Goal: Task Accomplishment & Management: Use online tool/utility

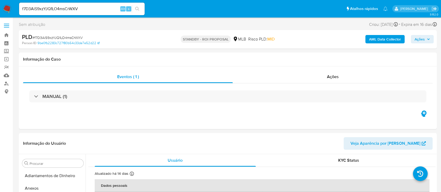
select select "10"
click at [4, 7] on img at bounding box center [7, 8] width 9 height 9
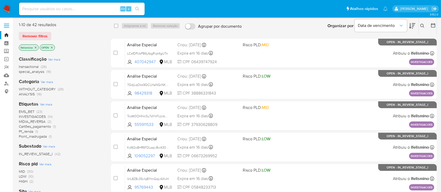
click at [10, 10] on img at bounding box center [7, 8] width 9 height 9
click at [45, 116] on span "INVESTIGACOES" at bounding box center [32, 116] width 27 height 5
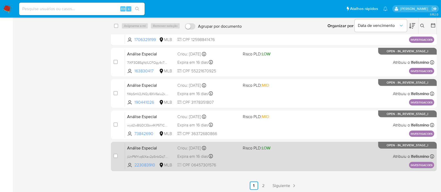
scroll to position [180, 0]
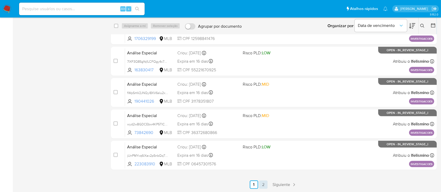
click at [262, 183] on link "2" at bounding box center [263, 185] width 8 height 8
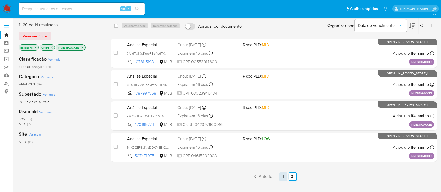
click at [278, 175] on ul "Anterior 1 2 Siguiente" at bounding box center [274, 177] width 326 height 8
click at [283, 178] on link "1" at bounding box center [283, 177] width 8 height 8
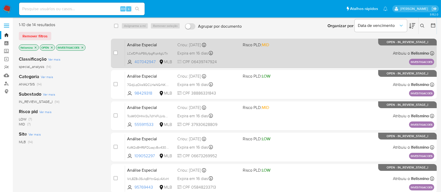
click at [358, 44] on div "Análise Especial LCsfDPcbPB6yfpgRipt4gUTn 407042947 MLB Risco PLD: MID Criou: 1…" at bounding box center [279, 53] width 309 height 26
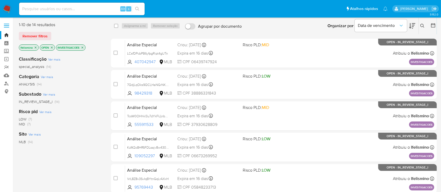
drag, startPoint x: 83, startPoint y: 47, endPoint x: 76, endPoint y: 49, distance: 7.6
click at [83, 47] on icon "close-filter" at bounding box center [82, 47] width 3 height 3
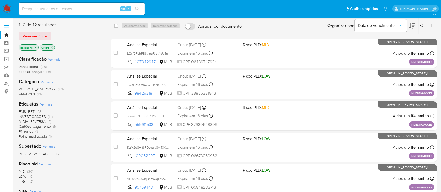
click at [32, 113] on span "EMS_BET" at bounding box center [27, 111] width 16 height 5
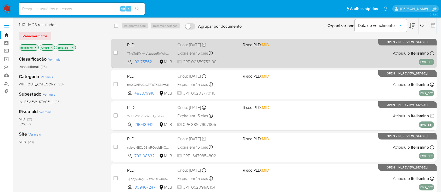
click at [266, 52] on div "PLD TNe3qBMkwp1zgspuRwWh66KN 92175562 MLB Risco PLD: MID Criou: 14/07/2025 Crio…" at bounding box center [279, 53] width 309 height 26
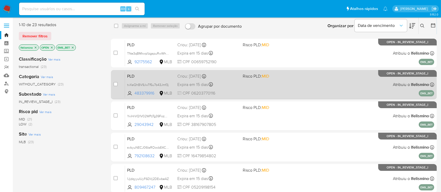
click at [313, 95] on div "PLD txXeQhBV9JwTf5u7b43Jmf3j 483379916 MLB Risco PLD: MID Criou: 14/07/2025 Cri…" at bounding box center [279, 84] width 309 height 26
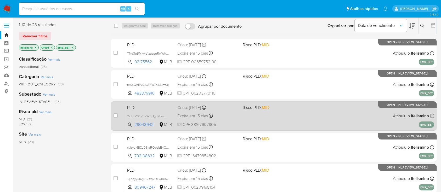
click at [276, 121] on div "PLD YxiHrVQ1V02WPzTg39FozCzU 29043942 MLB Risco PLD: MID Criou: 14/07/2025 Crio…" at bounding box center [279, 116] width 309 height 26
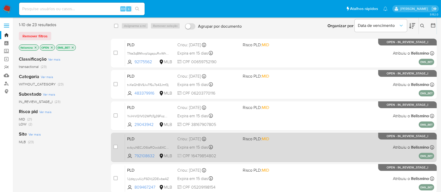
click at [269, 141] on span "MID" at bounding box center [265, 139] width 7 height 6
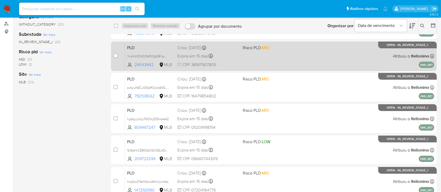
scroll to position [70, 0]
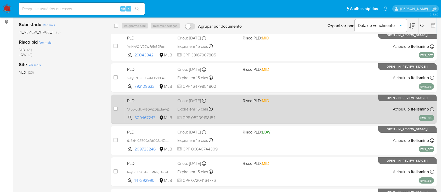
click at [261, 116] on div "PLD 1JjdqyyuIUyF6DVj2DEwbeAZ 809467247 MLB Risco PLD: MID Criou: 14/07/2025 Cri…" at bounding box center [279, 109] width 309 height 26
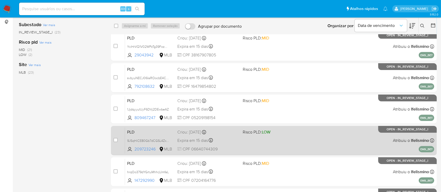
click at [277, 142] on div "PLD 9JSqHiCE80Gb7dCGSL4ZxYLM 209723246 MLB Risco PLD: LOW Criou: 14/07/2025 Cri…" at bounding box center [279, 140] width 309 height 26
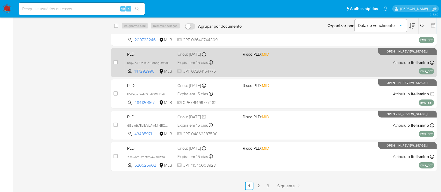
scroll to position [180, 0]
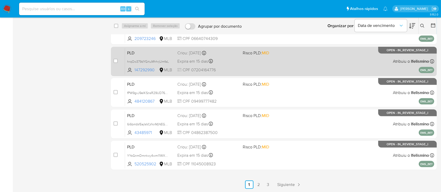
click at [280, 70] on div "PLD hrqOo379dYGrtuMhhrjUmfaL 147292990 MLB Risco PLD: MID Criou: 14/07/2025 Cri…" at bounding box center [279, 61] width 309 height 26
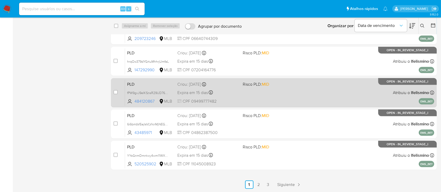
click at [289, 93] on div "PLD fPW9gvJ9eIKSnsR29UD76935 484120867 MLB Risco PLD: MID Criou: 14/07/2025 Cri…" at bounding box center [279, 92] width 309 height 26
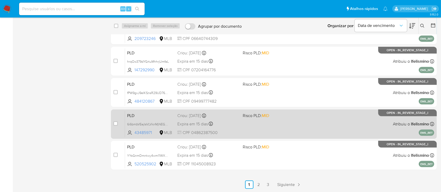
click at [287, 123] on div "PLD 6i6bmbVEejIsVLVknMjNEGYR 43485971 MLB Risco PLD: MID Criou: 14/07/2025 Crio…" at bounding box center [279, 124] width 309 height 26
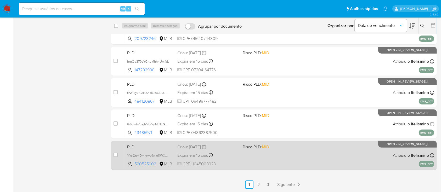
click at [277, 158] on div "PLD YYsGnmDmntwy4wm11WXWX0gm 520525902 MLB Risco PLD: MID Criou: 14/07/2025 Cri…" at bounding box center [279, 155] width 309 height 26
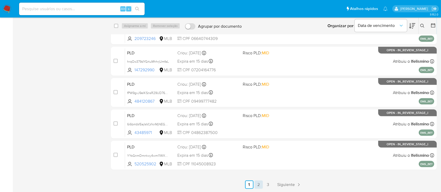
click at [261, 184] on link "2" at bounding box center [258, 185] width 8 height 8
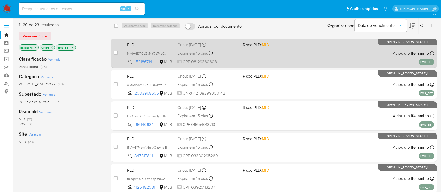
click at [289, 56] on div "PLD Nk6H6DTCdZM4Y7b7hdCQN4nq 152186714 MLB Risco PLD: MID Criou: 14/07/2025 Cri…" at bounding box center [279, 53] width 309 height 26
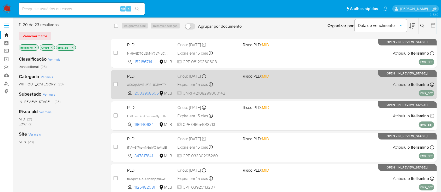
click at [327, 85] on div "PLD ai0XqA8MRUfFBL86TwzTPb3G 2003968605 MLB Risco PLD: MID Criou: 14/07/2025 Cr…" at bounding box center [279, 84] width 309 height 26
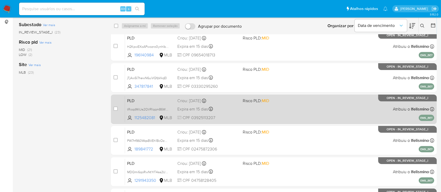
scroll to position [35, 0]
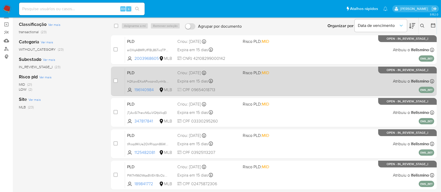
click at [289, 87] on div "PLD H2KpwEXoAPwozro0ynhlbinm 196140984 MLB Risco PLD: MID Criou: 14/07/2025 Cri…" at bounding box center [279, 81] width 309 height 26
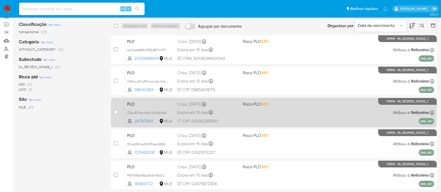
scroll to position [70, 0]
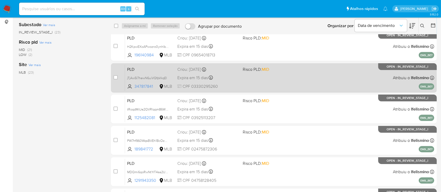
click at [246, 77] on div "PLD jTjAw5l7hewN6uiVQfpVkqEl 347817841 MLB Risco PLD: MID Criou: 14/07/2025 Cri…" at bounding box center [279, 78] width 309 height 26
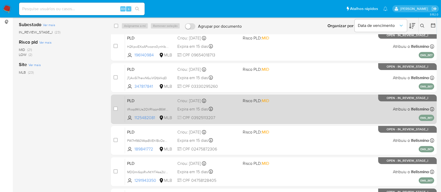
click at [275, 107] on div "PLD tRoqdMiUe2QVRlqqm86WChT2 1125482081 MLB Risco PLD: MID Criou: 14/07/2025 Cr…" at bounding box center [279, 109] width 309 height 26
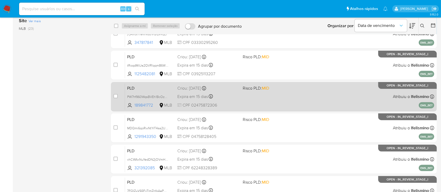
scroll to position [139, 0]
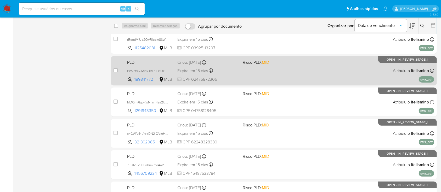
click at [270, 75] on div "PLD PW7hf960WqsBVEh1BcOz4Qkb 189841772 MLB Risco PLD: MID Criou: 14/07/2025 Cri…" at bounding box center [279, 71] width 309 height 26
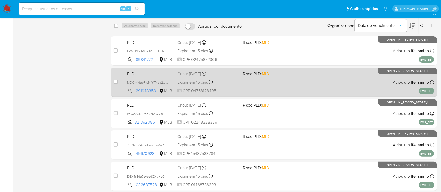
scroll to position [174, 0]
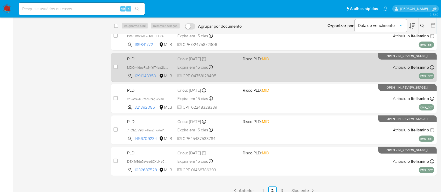
click at [266, 70] on div "PLD MDQmi6qoRwNtYrT4sa2UdNFa 1291943350 MLB Risco PLD: MID Criou: 14/07/2025 Cr…" at bounding box center [279, 67] width 309 height 26
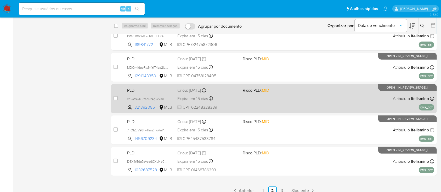
click at [251, 98] on div "PLD xhCWAxNuYedDN2jOVmH8YN2V 321392085 MLB Risco PLD: MID Criou: 14/07/2025 Cri…" at bounding box center [279, 98] width 309 height 26
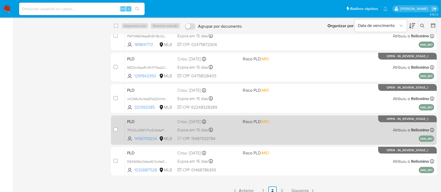
click at [328, 119] on div "PLD 7FOIZuV93FvTlmZnfoAaPm5b 1456709234 MLB Risco PLD: MID Criou: 14/07/2025 Cr…" at bounding box center [279, 130] width 309 height 26
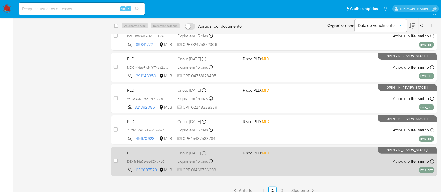
click at [259, 165] on div "PLD D6X4t56q7pVez6CXuNe0Tis2 1032687528 MLB Risco PLD: MID Criou: 14/07/2025 Cr…" at bounding box center [279, 161] width 309 height 26
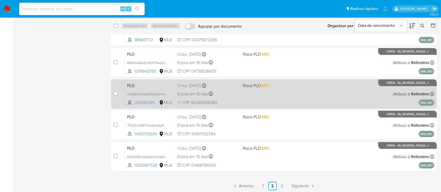
scroll to position [180, 0]
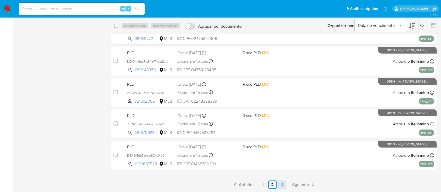
click at [279, 182] on link "3" at bounding box center [282, 185] width 8 height 8
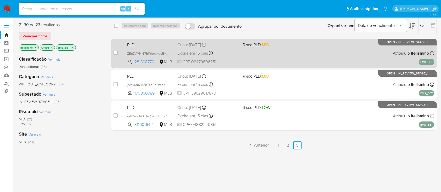
click at [274, 56] on div "PLD ZBnDAVNI615pTtuoywyqByBK 281398770 MLB Risco PLD: MID Criou: 14/07/2025 Cri…" at bounding box center [279, 53] width 309 height 26
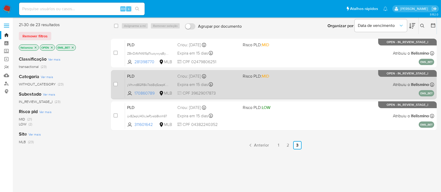
click at [290, 93] on div "PLD yVhvrd8GR8kl7sbBq5zepKBR 170860789 MLB Risco PLD: MID Criou: 14/07/2025 Cri…" at bounding box center [279, 84] width 309 height 26
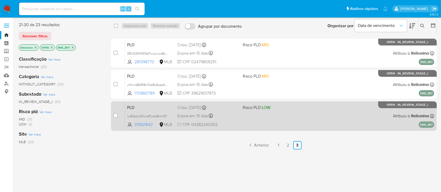
click at [250, 116] on div "PLD ijx82epU40cJePjxsb8knh97 311601642 MLB Risco PLD: LOW Criou: 14/07/2025 Cri…" at bounding box center [279, 116] width 309 height 26
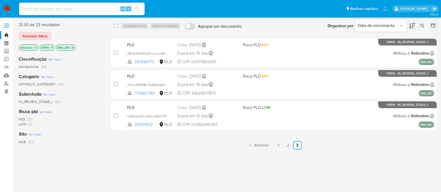
click at [71, 45] on p "EMS_BET" at bounding box center [65, 48] width 19 height 6
click at [72, 47] on icon "close-filter" at bounding box center [72, 47] width 3 height 3
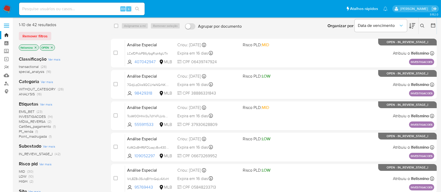
click at [36, 117] on span "INVESTIGACOES" at bounding box center [32, 116] width 27 height 5
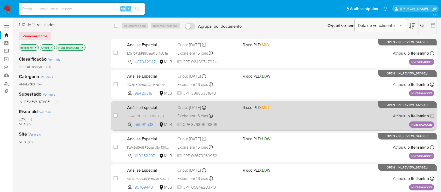
drag, startPoint x: 156, startPoint y: 102, endPoint x: 153, endPoint y: 110, distance: 8.2
click at [153, 110] on div "Análise Especial TcoW0OHhkl3u7dYkFUjnbgn0 555911533 MLB Risco PLD: MID Criou: 1…" at bounding box center [279, 116] width 309 height 26
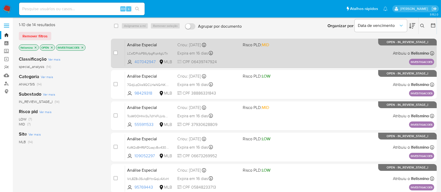
click at [321, 45] on div "Análise Especial LCsfDPcbPB6yfpgRipt4gUTn 407042947 MLB Risco PLD: MID Criou: 1…" at bounding box center [279, 53] width 309 height 26
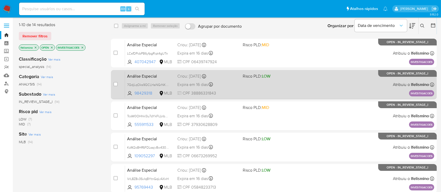
click at [300, 79] on span "Risco PLD: LOW" at bounding box center [273, 75] width 61 height 7
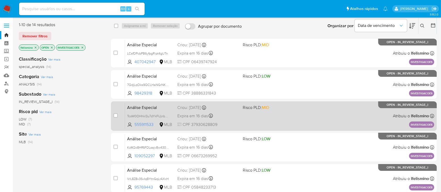
click at [239, 112] on div "Análise Especial TcoW0OHhkl3u7dYkFUjnbgn0 555911533 MLB Risco PLD: MID Criou: 1…" at bounding box center [279, 116] width 309 height 26
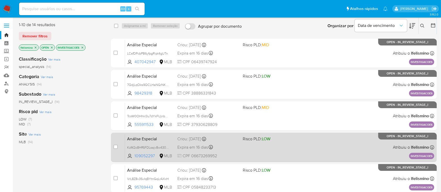
click at [266, 153] on div "Análise Especial KzM2o8Hff6FDLsajv8w430WC 109052297 MLB Risco PLD: LOW Criou: 1…" at bounding box center [279, 147] width 309 height 26
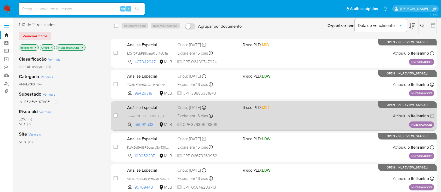
scroll to position [35, 0]
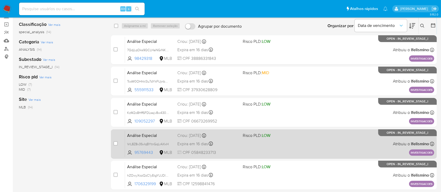
click at [260, 140] on div "Análise Especial VrL8Z8v3SvIqBYtnGqLrAXxH 95769443 MLB Risco PLD: LOW Criou: 15…" at bounding box center [279, 144] width 309 height 26
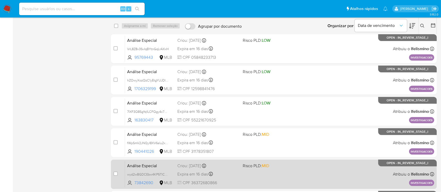
scroll to position [139, 0]
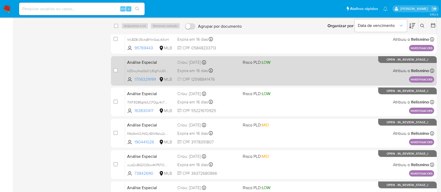
click at [275, 75] on div "Análise Especial hZOwyXozQzC1yEtgYUJDl79X 1706329199 MLB Risco PLD: LOW Criou: …" at bounding box center [279, 71] width 309 height 26
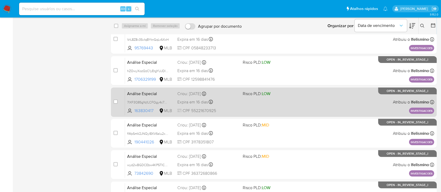
click at [265, 104] on div "Análise Especial 7IXF3Q8SgYq1LCFQgy4c7MAv 163830417 MLB Risco PLD: LOW Criou: 1…" at bounding box center [279, 102] width 309 height 26
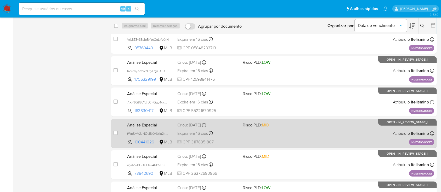
click at [273, 137] on div "Análise Especial fWpSmV2JNQyl8XV6sIu2xa6G 190441026 MLB Risco PLD: MID Criou: 1…" at bounding box center [279, 133] width 309 height 26
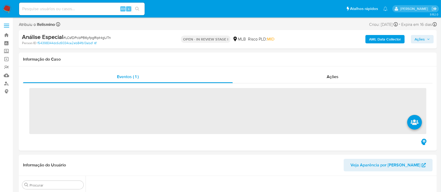
scroll to position [221, 0]
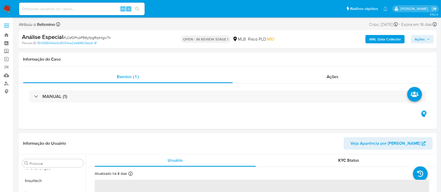
select select "10"
click at [353, 78] on div "Ações" at bounding box center [333, 77] width 200 height 13
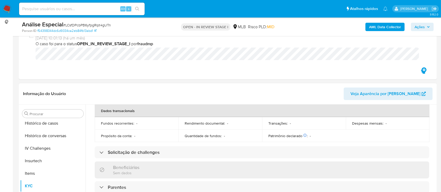
scroll to position [151, 0]
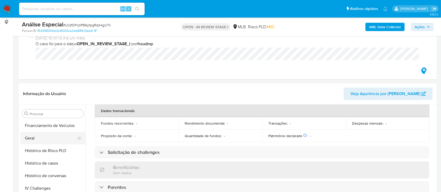
click at [62, 135] on button "Geral" at bounding box center [50, 138] width 61 height 13
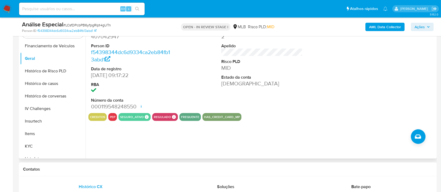
scroll to position [139, 0]
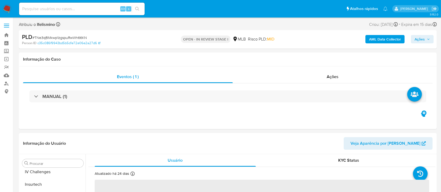
scroll to position [221, 0]
select select "10"
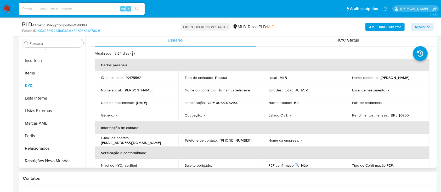
scroll to position [105, 0]
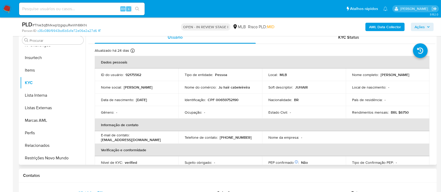
click at [380, 77] on p "[PERSON_NAME]" at bounding box center [394, 74] width 29 height 5
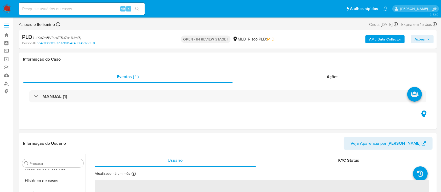
scroll to position [221, 0]
select select "10"
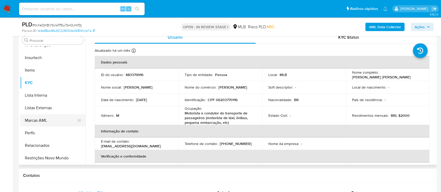
scroll to position [82, 0]
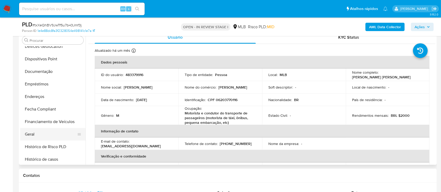
click at [41, 137] on button "Geral" at bounding box center [50, 134] width 61 height 13
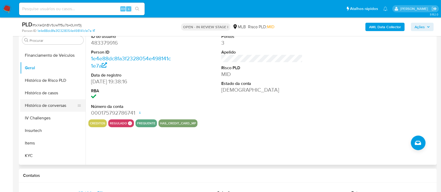
scroll to position [151, 0]
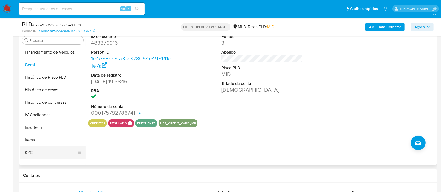
drag, startPoint x: 33, startPoint y: 147, endPoint x: 37, endPoint y: 147, distance: 3.9
click at [33, 147] on button "KYC" at bounding box center [50, 152] width 61 height 13
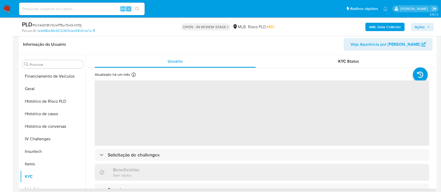
scroll to position [70, 0]
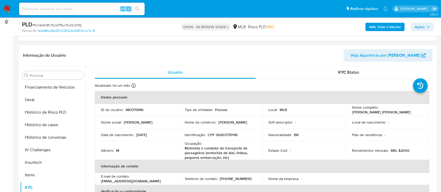
click at [370, 114] on p "Willian Justiniano Nogueira" at bounding box center [381, 112] width 59 height 5
click at [359, 114] on p "Willian Justiniano Nogueira" at bounding box center [381, 112] width 59 height 5
drag, startPoint x: 351, startPoint y: 111, endPoint x: 397, endPoint y: 112, distance: 45.8
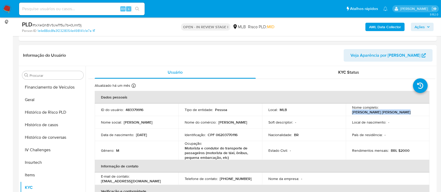
click at [397, 112] on div "Nome completo : Willian Justiniano Nogueira" at bounding box center [387, 109] width 71 height 9
copy p "Willian Justiniano Nogueira"
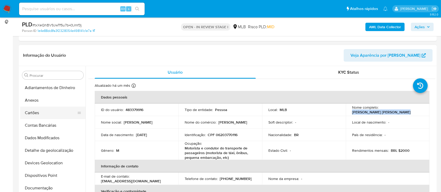
scroll to position [0, 0]
click at [74, 102] on button "Anexos" at bounding box center [50, 100] width 61 height 13
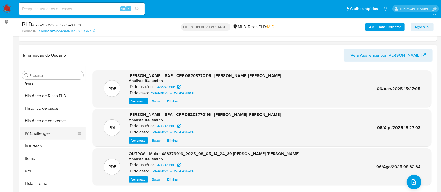
scroll to position [174, 0]
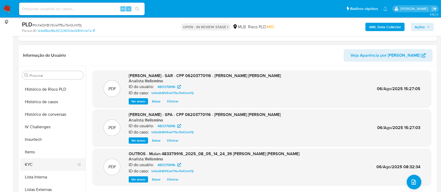
click at [35, 162] on button "KYC" at bounding box center [50, 164] width 61 height 13
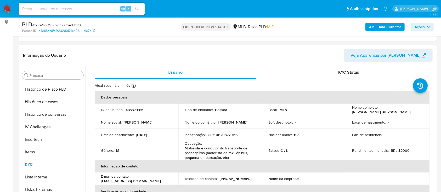
click at [222, 135] on p "CPF 06203770116" at bounding box center [223, 135] width 30 height 5
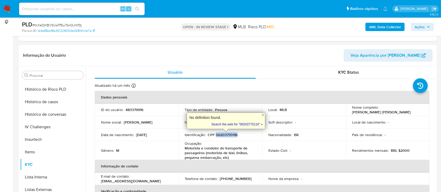
copy p "06203770116"
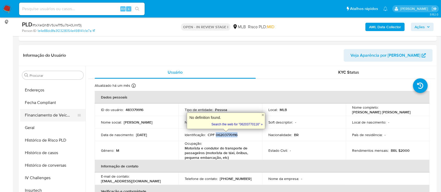
scroll to position [105, 0]
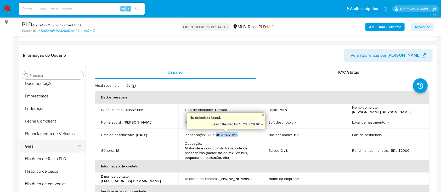
click at [33, 141] on button "Geral" at bounding box center [50, 146] width 61 height 13
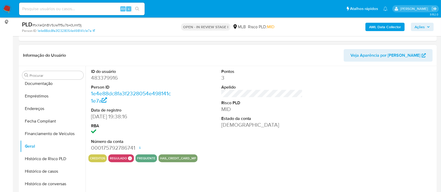
click at [100, 76] on dd "483379916" at bounding box center [132, 77] width 82 height 7
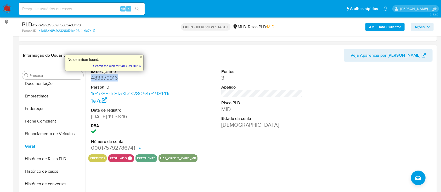
copy dd "483379916"
click at [53, 25] on span "# txXeQhBV9JwTf5u7b43Jmf3j" at bounding box center [56, 24] width 49 height 5
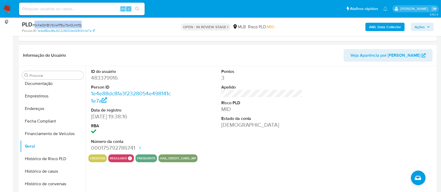
click at [53, 25] on span "# txXeQhBV9JwTf5u7b43Jmf3j" at bounding box center [56, 24] width 49 height 5
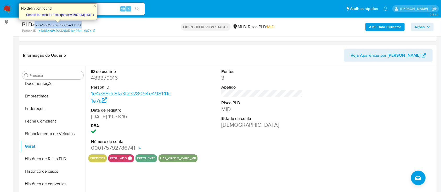
copy span "txXeQhBV9JwTf5u7b43Jmf3j"
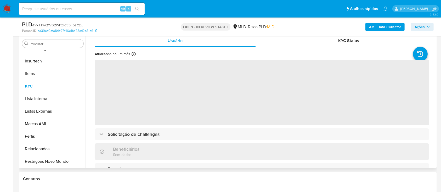
scroll to position [105, 0]
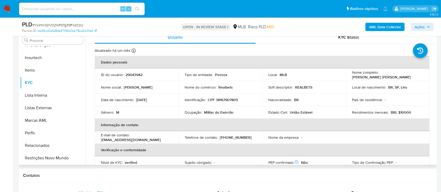
select select "10"
click at [388, 77] on p "Andre Luiz Lourenco de Lima" at bounding box center [381, 77] width 59 height 5
click at [397, 77] on p "Andre Luiz Lourenco de Lima" at bounding box center [381, 77] width 59 height 5
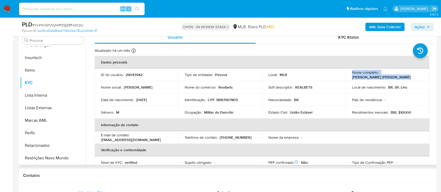
click at [399, 77] on div "Nome completo : Andre Luiz Lourenco de Lima" at bounding box center [387, 74] width 71 height 9
click at [394, 77] on p "Andre Luiz Lourenco de Lima" at bounding box center [381, 77] width 59 height 5
drag, startPoint x: 351, startPoint y: 78, endPoint x: 410, endPoint y: 78, distance: 58.3
click at [410, 78] on div "Nome completo : Andre Luiz Lourenco de Lima" at bounding box center [387, 74] width 71 height 9
copy p "Andre Luiz Lourenco de Lima"
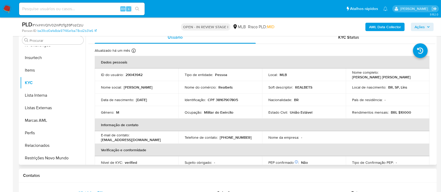
click at [230, 100] on p "CPF 38167907805" at bounding box center [223, 100] width 30 height 5
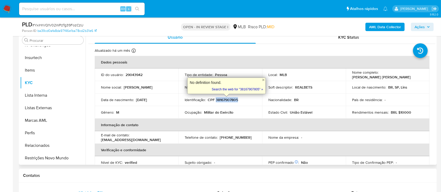
copy p "38167907805"
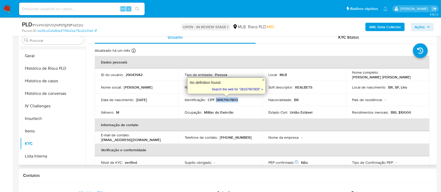
scroll to position [116, 0]
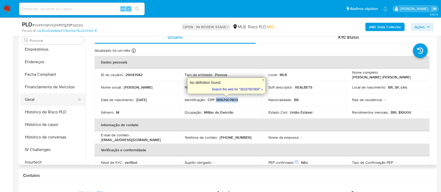
click at [44, 103] on button "Geral" at bounding box center [50, 99] width 61 height 13
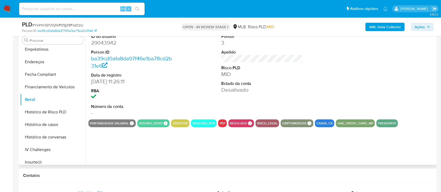
click at [111, 43] on dd "29043942" at bounding box center [132, 42] width 82 height 7
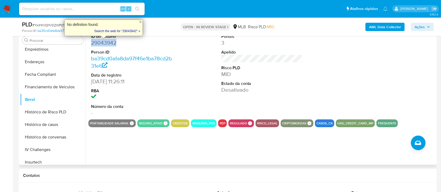
copy dd "29043942"
click at [55, 25] on span "# YxiHrVQ1V02WPzTg39FozCzU" at bounding box center [57, 24] width 51 height 5
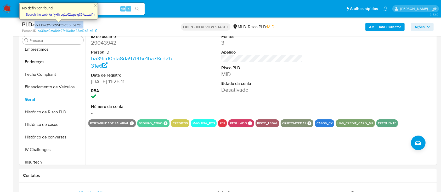
copy span "YxiHrVQ1V02WPzTg39FozCzU"
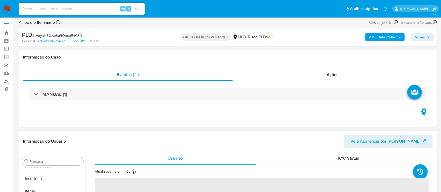
scroll to position [70, 0]
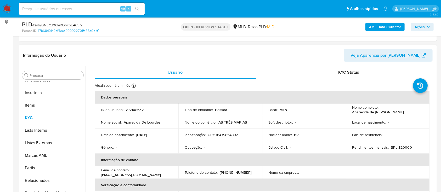
select select "10"
click at [236, 136] on p "CPF 16479854802" at bounding box center [223, 135] width 30 height 5
click at [236, 135] on p "CPF 16479854802" at bounding box center [223, 135] width 30 height 5
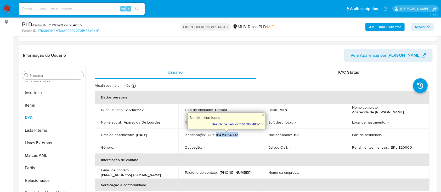
copy p "16479854802"
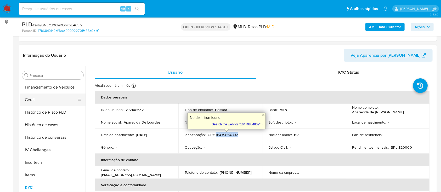
click at [55, 100] on button "Geral" at bounding box center [50, 100] width 61 height 13
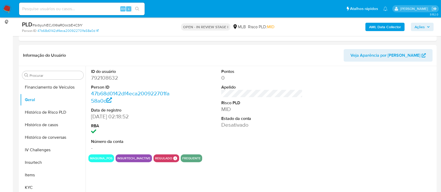
click at [104, 76] on dd "792108632" at bounding box center [132, 77] width 82 height 7
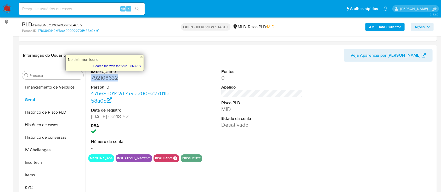
copy dd "792108632"
click at [66, 24] on span "# svbyuNECJ06IaROocbE4C3rY" at bounding box center [57, 24] width 50 height 5
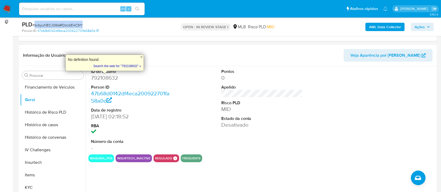
click at [66, 24] on span "# svbyuNECJ06IaROocbE4C3rY" at bounding box center [57, 24] width 50 height 5
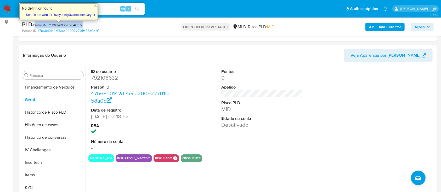
copy span "svbyuNECJ06IaROocbE4C3rY"
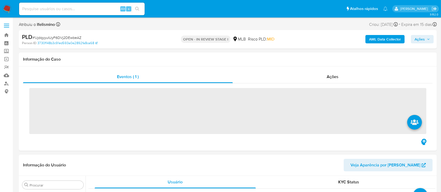
scroll to position [221, 0]
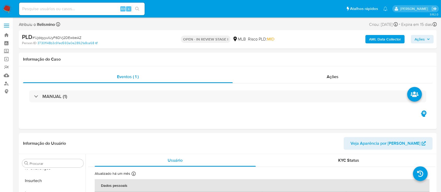
select select "10"
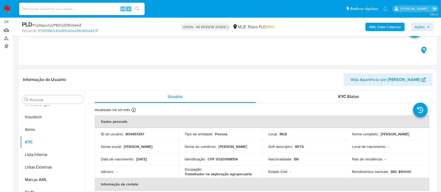
scroll to position [70, 0]
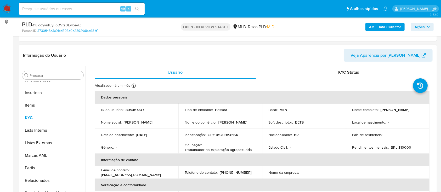
drag, startPoint x: 397, startPoint y: 112, endPoint x: 350, endPoint y: 114, distance: 46.9
click at [350, 114] on td "Nome completo : Elisabete Ribeiro Dos Santos" at bounding box center [388, 110] width 84 height 13
copy p "Elisabete Ribeiro Dos Santos"
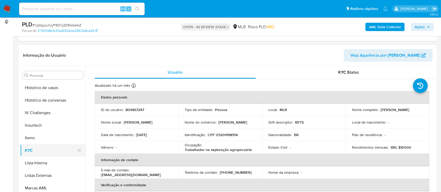
scroll to position [151, 0]
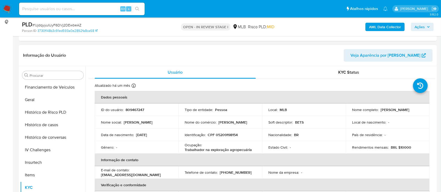
click at [232, 133] on p "CPF 05209198154" at bounding box center [223, 135] width 30 height 5
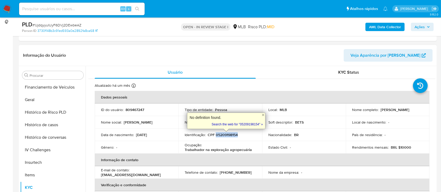
copy p "05209198154"
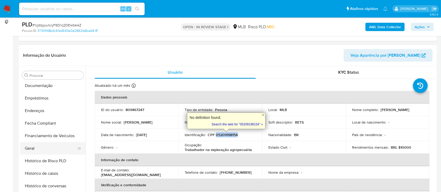
scroll to position [105, 0]
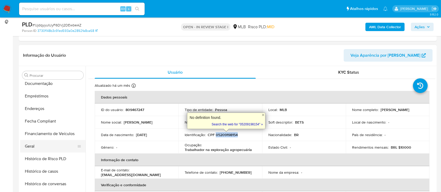
click at [54, 146] on button "Geral" at bounding box center [50, 146] width 61 height 13
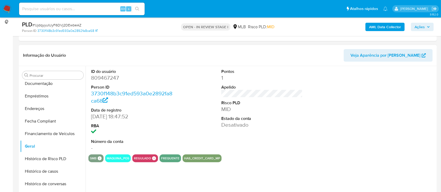
click at [111, 76] on dd "809467247" at bounding box center [132, 77] width 82 height 7
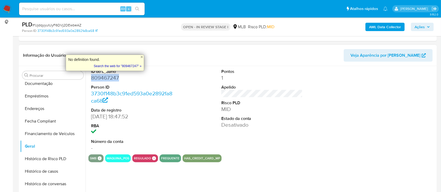
copy dd "809467247"
click at [69, 25] on span "# 1JjdqyyuIUyF6DVj2DEwbeAZ" at bounding box center [56, 24] width 49 height 5
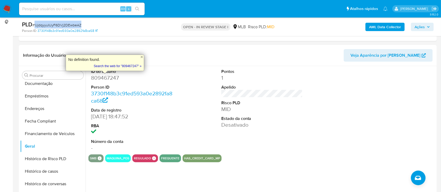
click at [69, 25] on span "# 1JjdqyyuIUyF6DVj2DEwbeAZ" at bounding box center [56, 24] width 49 height 5
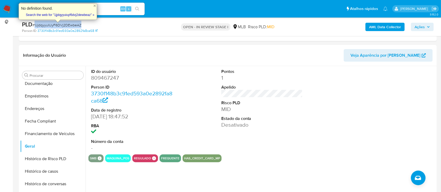
copy span "1JjdqyyuIUyF6DVj2DEwbeAZ"
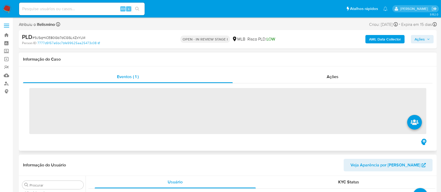
scroll to position [221, 0]
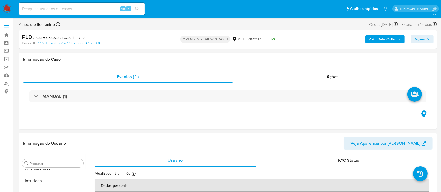
select select "10"
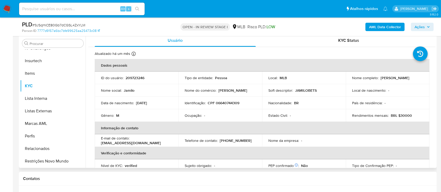
scroll to position [105, 0]
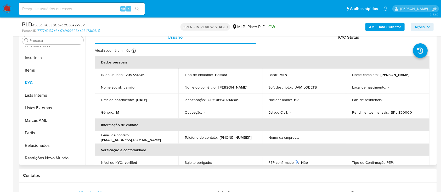
copy p "[PERSON_NAME]"
drag, startPoint x: 391, startPoint y: 79, endPoint x: 350, endPoint y: 78, distance: 41.6
click at [350, 78] on td "Nome completo : [PERSON_NAME]" at bounding box center [388, 74] width 84 height 13
click at [232, 100] on p "CPF 06640744309" at bounding box center [224, 100] width 32 height 5
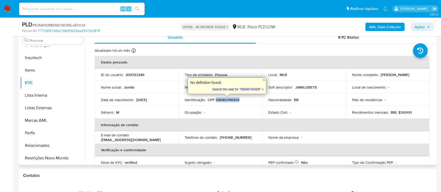
copy p "06640744309"
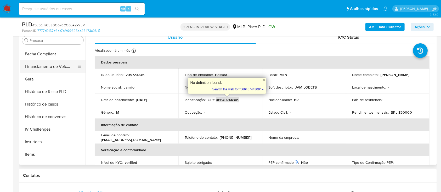
scroll to position [116, 0]
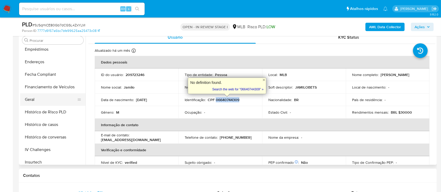
click at [37, 98] on button "Geral" at bounding box center [50, 99] width 61 height 13
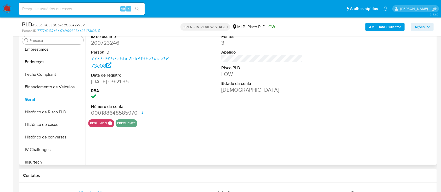
click at [108, 44] on dd "209723246" at bounding box center [132, 42] width 82 height 7
copy dd "209723246"
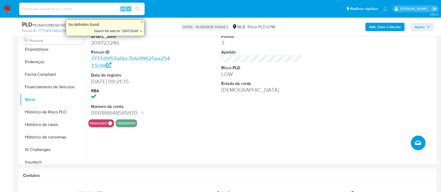
click at [39, 22] on div "PLD # 9JSqHiCE80Gb7dCGSL4ZxYLM" at bounding box center [89, 25] width 135 height 8
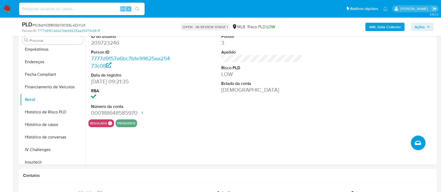
click at [38, 24] on span "# 9JSqHiCE80Gb7dCGSL4ZxYLM" at bounding box center [58, 24] width 53 height 5
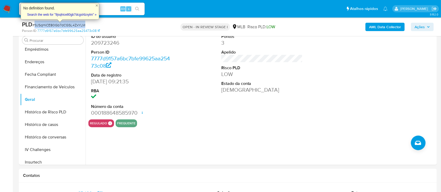
copy span "9JSqHiCE80Gb7dCGSL4ZxYLM"
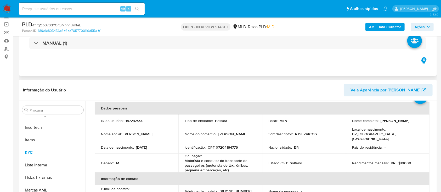
scroll to position [35, 0]
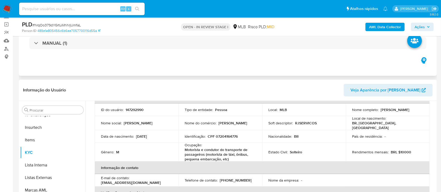
select select "10"
click at [219, 135] on p "CPF 07204164776" at bounding box center [223, 136] width 30 height 5
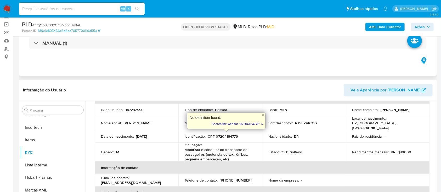
click at [399, 112] on p "[PERSON_NAME]" at bounding box center [394, 109] width 29 height 5
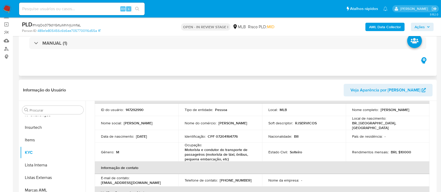
drag, startPoint x: 402, startPoint y: 112, endPoint x: 350, endPoint y: 114, distance: 51.8
click at [350, 114] on td "Nome completo : [PERSON_NAME]" at bounding box center [388, 110] width 84 height 13
copy p "[PERSON_NAME]"
drag, startPoint x: 216, startPoint y: 135, endPoint x: 237, endPoint y: 133, distance: 20.7
click at [237, 134] on p "CPF 07204164776" at bounding box center [223, 136] width 30 height 5
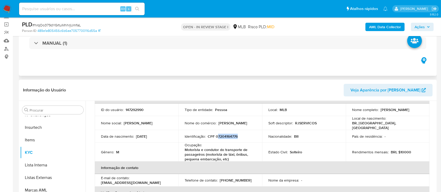
click at [237, 134] on p "CPF 07204164776" at bounding box center [223, 136] width 30 height 5
drag, startPoint x: 215, startPoint y: 134, endPoint x: 241, endPoint y: 136, distance: 25.9
click at [241, 136] on div "Identificação : CPF 07204164776" at bounding box center [220, 136] width 71 height 5
copy p "07204164776"
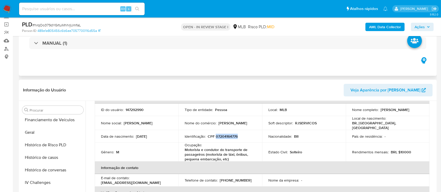
scroll to position [151, 0]
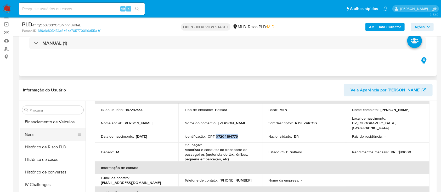
click at [49, 136] on button "Geral" at bounding box center [50, 134] width 61 height 13
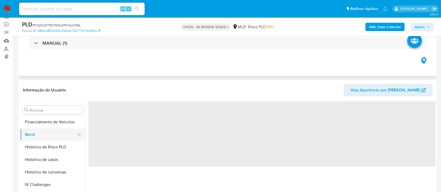
scroll to position [0, 0]
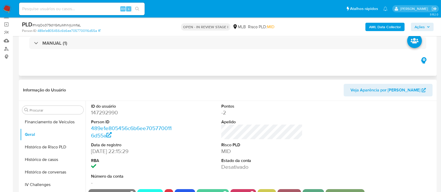
click at [110, 112] on dd "147292990" at bounding box center [132, 112] width 82 height 7
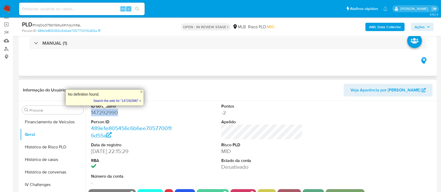
copy dd "147292990"
click at [48, 23] on span "# hrqOo379dYGrtuMhhrjUmfaL" at bounding box center [56, 24] width 48 height 5
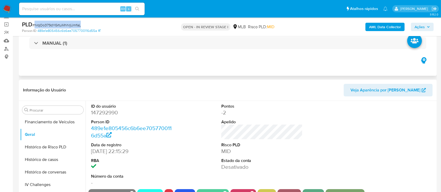
click at [48, 23] on span "# hrqOo379dYGrtuMhhrjUmfaL" at bounding box center [56, 24] width 48 height 5
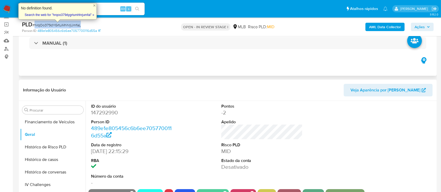
copy span "hrqOo379dYGrtuMhhrjUmfaL"
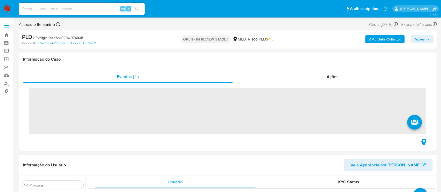
scroll to position [221, 0]
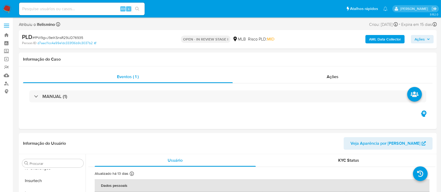
select select "10"
click at [64, 33] on div "PLD # fPW9gvJ9eIKSnsR29UD76935" at bounding box center [89, 37] width 135 height 8
click at [65, 37] on span "# fPW9gvJ9eIKSnsR29UD76935" at bounding box center [57, 37] width 51 height 5
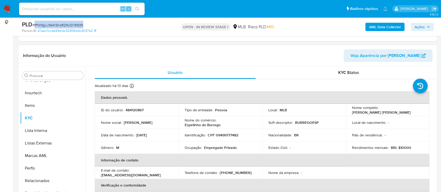
scroll to position [70, 0]
drag, startPoint x: 380, startPoint y: 110, endPoint x: 416, endPoint y: 107, distance: 36.9
click at [416, 107] on div "Nome completo : [PERSON_NAME] [PERSON_NAME]" at bounding box center [387, 109] width 71 height 9
copy p "[PERSON_NAME] [PERSON_NAME]"
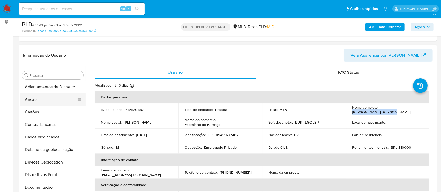
scroll to position [0, 0]
click at [54, 99] on button "Anexos" at bounding box center [50, 100] width 61 height 13
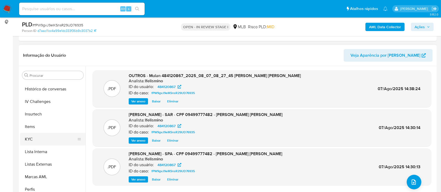
scroll to position [209, 0]
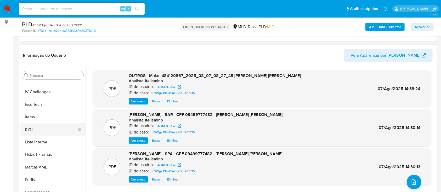
click at [42, 129] on button "KYC" at bounding box center [50, 129] width 61 height 13
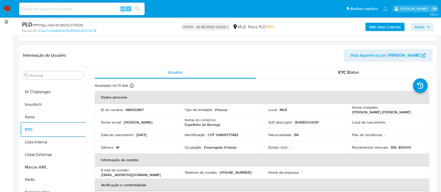
click at [240, 139] on td "Identificação : CPF 09499777482" at bounding box center [220, 135] width 84 height 13
click at [226, 136] on p "CPF 09499777482" at bounding box center [223, 135] width 31 height 5
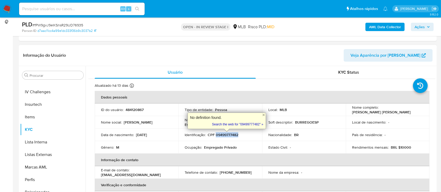
copy p "09499777482"
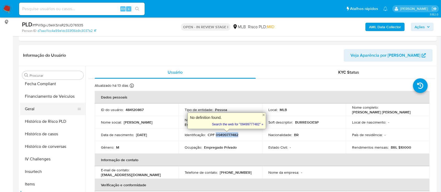
scroll to position [139, 0]
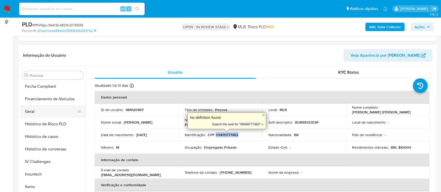
click at [44, 110] on button "Geral" at bounding box center [50, 111] width 61 height 13
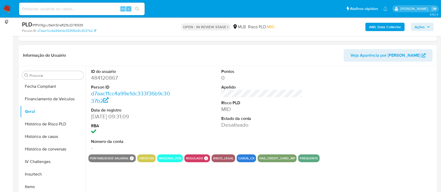
click at [104, 77] on dd "484120867" at bounding box center [132, 77] width 82 height 7
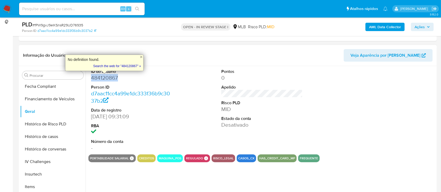
copy dd "484120867"
click at [59, 22] on span "# fPW9gvJ9eIKSnsR29UD76935" at bounding box center [57, 24] width 51 height 5
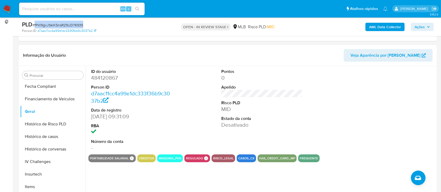
click at [60, 22] on div "PLD # fPW9gvJ9eIKSnsR29UD76935" at bounding box center [89, 25] width 135 height 8
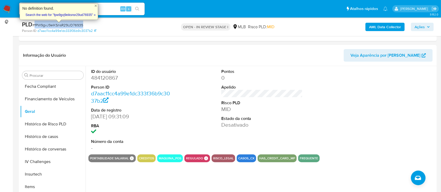
copy span "fPW9gvJ9eIKSnsR29UD76935"
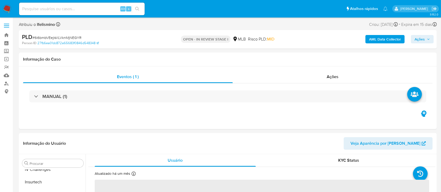
scroll to position [221, 0]
select select "10"
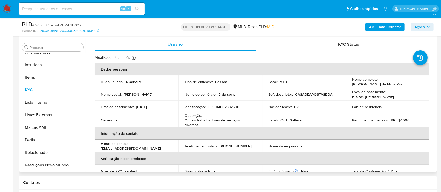
scroll to position [105, 0]
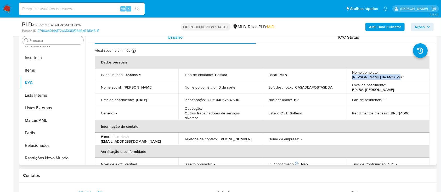
drag, startPoint x: 397, startPoint y: 77, endPoint x: 348, endPoint y: 78, distance: 49.2
click at [348, 78] on td "Nome completo : Sara Quenia da Mota Pilar" at bounding box center [388, 74] width 84 height 13
copy p "Sara Quenia da Mota Pilar"
click at [231, 99] on p "CPF 04862387500" at bounding box center [224, 100] width 32 height 5
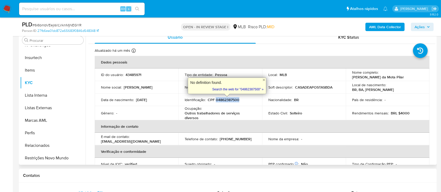
copy p "04862387500"
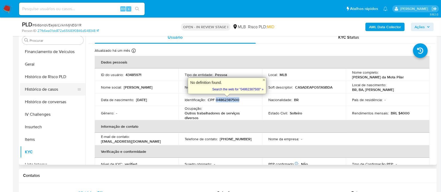
scroll to position [151, 0]
click at [56, 65] on button "Geral" at bounding box center [50, 65] width 61 height 13
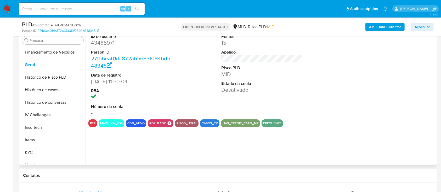
click at [115, 45] on dd "43485971" at bounding box center [132, 42] width 82 height 7
click at [111, 42] on dd "43485971" at bounding box center [132, 42] width 82 height 7
copy dd "43485971"
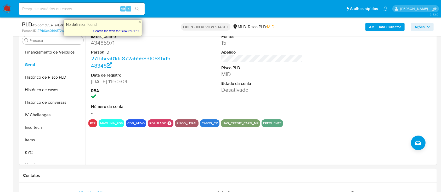
click at [40, 24] on span "# 6i6bmbVEejIsVLVknMjNEGYR" at bounding box center [56, 24] width 49 height 5
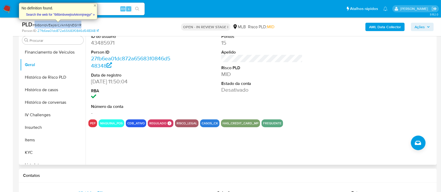
copy span "6i6bmbVEejIsVLVknMjNEGYR"
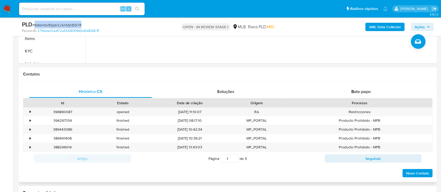
scroll to position [70, 0]
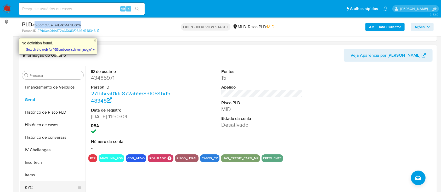
click at [29, 186] on button "KYC" at bounding box center [50, 187] width 61 height 13
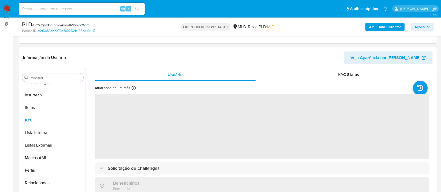
scroll to position [105, 0]
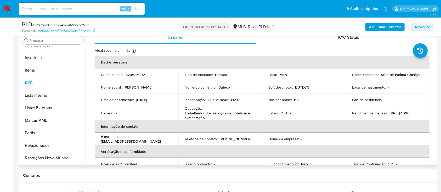
select select "10"
drag, startPoint x: 410, startPoint y: 78, endPoint x: 379, endPoint y: 76, distance: 31.2
click at [379, 76] on div "Nome completo : Aline de Fatima Cheliga" at bounding box center [387, 74] width 71 height 5
copy p "Aline de Fatima Cheliga"
click at [234, 103] on td "Identificação : CPF 11045008923" at bounding box center [220, 100] width 84 height 13
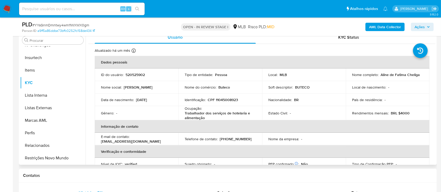
click at [234, 103] on td "Identificação : CPF 11045008923" at bounding box center [220, 100] width 84 height 13
drag, startPoint x: 234, startPoint y: 103, endPoint x: 228, endPoint y: 98, distance: 8.5
click at [228, 98] on p "CPF 11045008923" at bounding box center [223, 100] width 30 height 5
copy p "11045008923"
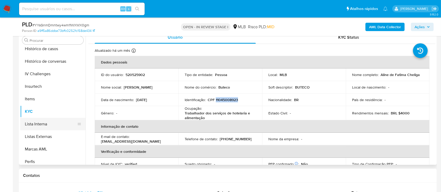
scroll to position [151, 0]
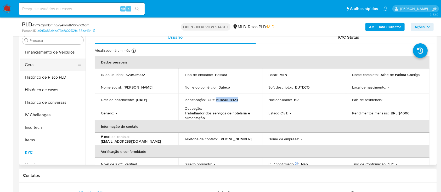
click at [59, 64] on button "Geral" at bounding box center [50, 65] width 61 height 13
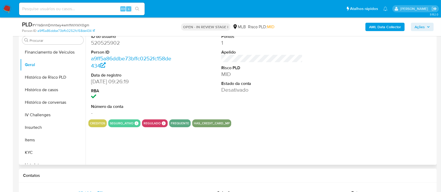
click at [112, 45] on dd "520525902" at bounding box center [132, 42] width 82 height 7
copy dd "520525902"
click at [84, 26] on span "# YYsGnmDmntwy4wm11WXWX0gm" at bounding box center [60, 24] width 57 height 5
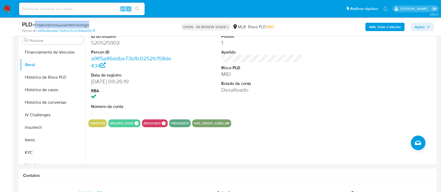
copy span "YYsGnmDmntwy4wm11WXWX0gm"
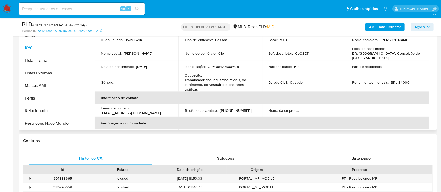
scroll to position [105, 0]
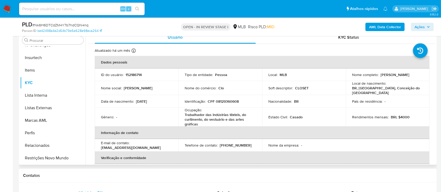
select select "10"
drag, startPoint x: 395, startPoint y: 76, endPoint x: 348, endPoint y: 77, distance: 47.6
click at [348, 77] on td "Nome completo : [PERSON_NAME]" at bounding box center [388, 74] width 84 height 13
copy p "[PERSON_NAME]"
click at [232, 100] on p "CPF 08129360608" at bounding box center [223, 101] width 31 height 5
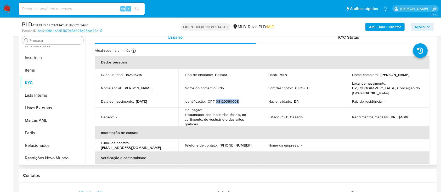
click at [232, 100] on p "CPF 08129360608" at bounding box center [223, 101] width 31 height 5
copy p "08129360608"
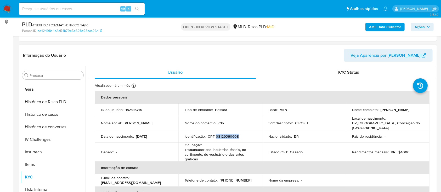
scroll to position [151, 0]
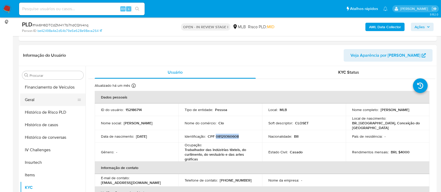
click at [56, 101] on button "Geral" at bounding box center [50, 100] width 61 height 13
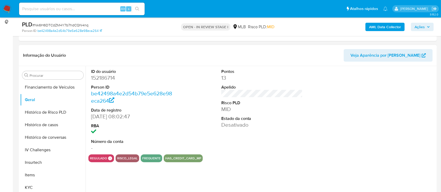
click at [108, 79] on dd "152186714" at bounding box center [132, 77] width 82 height 7
copy dd "152186714"
click at [70, 25] on span "# Nk6H6DTCdZM4Y7b7hdCQN4nq" at bounding box center [60, 24] width 56 height 5
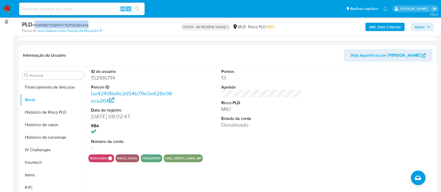
copy span "Nk6H6DTCdZM4Y7b7hdCQN4nq"
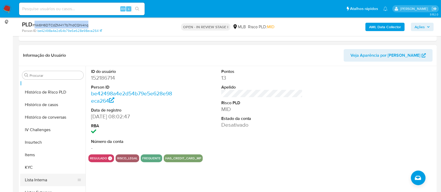
scroll to position [186, 0]
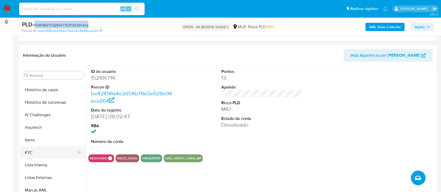
click at [29, 151] on button "KYC" at bounding box center [50, 152] width 61 height 13
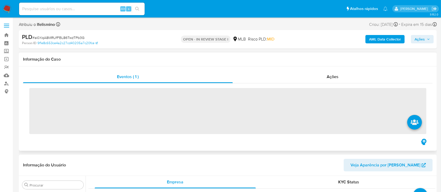
scroll to position [221, 0]
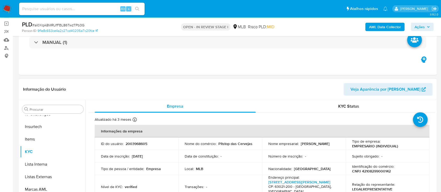
select select "10"
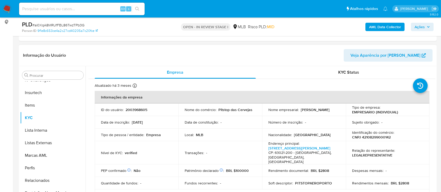
click at [301, 112] on p "[PERSON_NAME]" at bounding box center [315, 109] width 29 height 5
click at [313, 110] on div "Nome empresarial : ALEX PRADO DE SOUZA" at bounding box center [303, 109] width 71 height 5
drag, startPoint x: 311, startPoint y: 110, endPoint x: 268, endPoint y: 114, distance: 43.3
click at [268, 112] on div "Nome empresarial : ALEX PRADO DE SOUZA" at bounding box center [303, 109] width 71 height 5
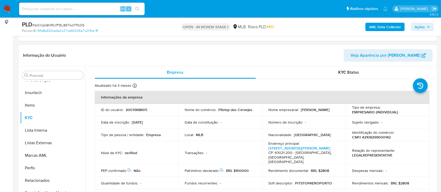
drag, startPoint x: 282, startPoint y: 115, endPoint x: 315, endPoint y: 112, distance: 32.6
click at [315, 112] on div "Nome empresarial : ALEX PRADO DE SOUZA" at bounding box center [303, 109] width 71 height 5
drag, startPoint x: 314, startPoint y: 112, endPoint x: 264, endPoint y: 112, distance: 50.5
click at [264, 112] on td "Nome empresarial : ALEX PRADO DE SOUZA" at bounding box center [304, 110] width 84 height 13
copy p "ALEX PRADO DE SOUZA"
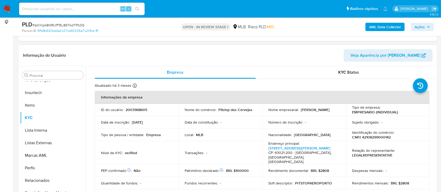
click at [372, 139] on p "CNPJ 42108299000142" at bounding box center [371, 137] width 39 height 5
copy p "42108299000142"
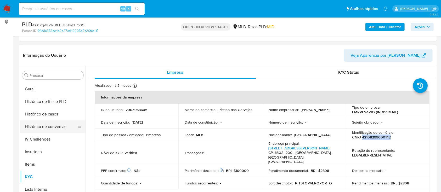
scroll to position [151, 0]
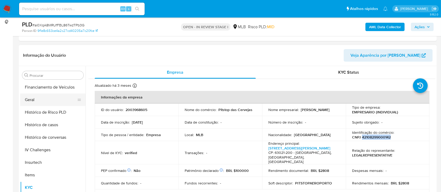
click at [45, 96] on button "Geral" at bounding box center [50, 100] width 61 height 13
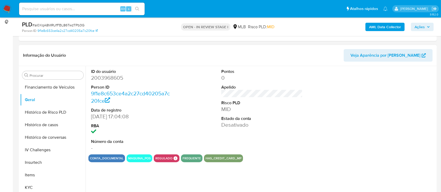
click at [108, 80] on dd "2003968605" at bounding box center [132, 77] width 82 height 7
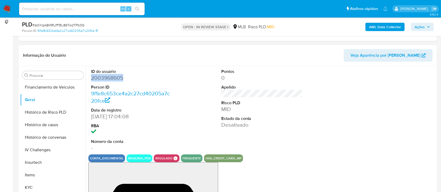
copy dd "2003968605"
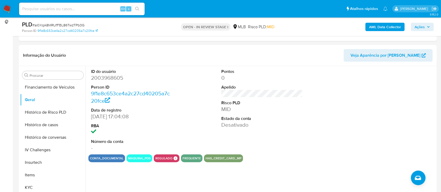
click at [53, 24] on span "# ai0XqA8MRUfFBL86TwzTPb3G" at bounding box center [58, 24] width 52 height 5
copy span "ai0XqA8MRUfFBL86TwzTPb3G"
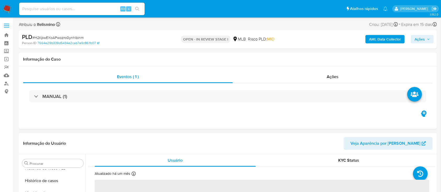
scroll to position [221, 0]
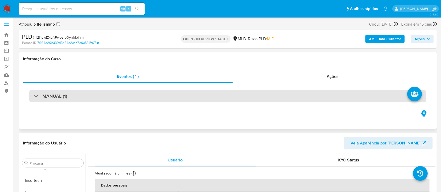
select select "10"
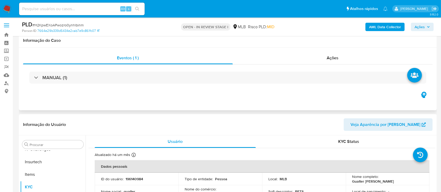
scroll to position [35, 0]
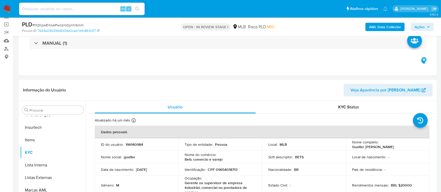
click at [366, 146] on p "Gualter Jose Vieira Scardini" at bounding box center [373, 147] width 42 height 5
click at [396, 145] on div "Nome completo : Gualter Jose Vieira Scardini" at bounding box center [387, 144] width 71 height 9
drag, startPoint x: 370, startPoint y: 148, endPoint x: 351, endPoint y: 148, distance: 18.6
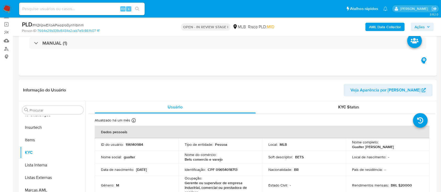
click at [352, 148] on div "Nome completo : Gualter Jose Vieira Scardini" at bounding box center [387, 144] width 71 height 9
click at [232, 170] on p "CPF 09654018713" at bounding box center [223, 169] width 30 height 5
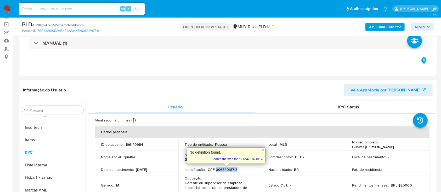
copy p "09654018713"
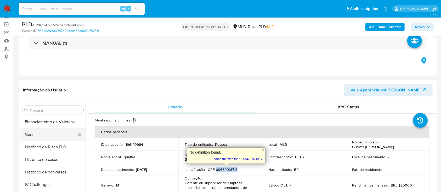
click at [67, 133] on button "Geral" at bounding box center [50, 134] width 61 height 13
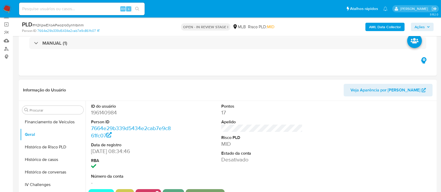
click at [113, 113] on dd "196140984" at bounding box center [132, 112] width 82 height 7
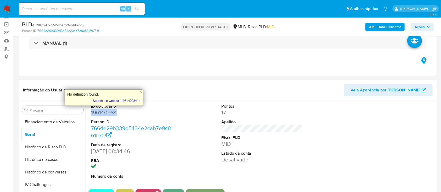
copy dd "196140984"
click at [77, 25] on span "# H2KpwEXoAPwozro0ynhlbinm" at bounding box center [57, 24] width 51 height 5
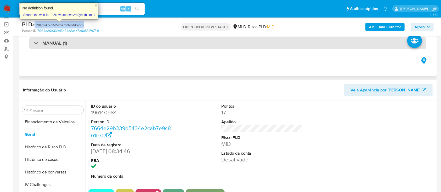
copy span "H2KpwEXoAPwozro0ynhlbinm"
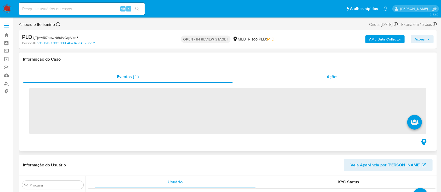
scroll to position [221, 0]
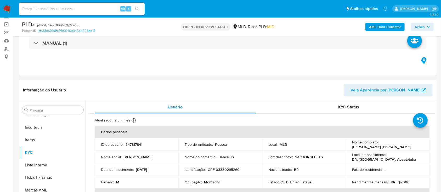
select select "10"
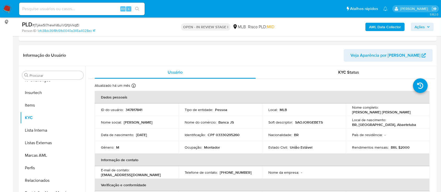
copy p "Jose Augusto da Costa Macedo"
click at [230, 134] on p "CPF 03330295260" at bounding box center [224, 135] width 32 height 5
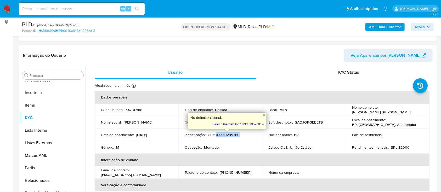
copy p "03330295260"
click at [136, 108] on p "347817841" at bounding box center [133, 109] width 17 height 5
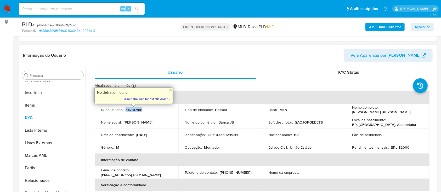
copy p "347817841"
click at [66, 26] on span "# jTjAw5l7hewN6uiVQfpVkqEl" at bounding box center [55, 24] width 47 height 5
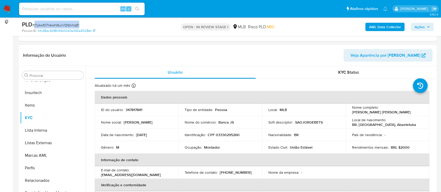
click at [66, 26] on span "# jTjAw5l7hewN6uiVQfpVkqEl" at bounding box center [55, 24] width 47 height 5
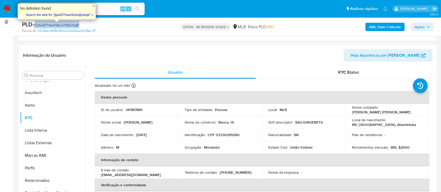
copy span "jTjAw5l7hewN6uiVQfpVkqEl"
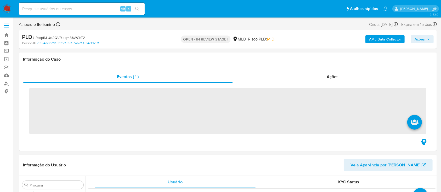
scroll to position [221, 0]
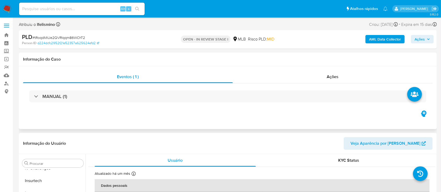
select select "10"
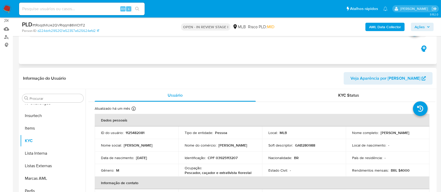
scroll to position [105, 0]
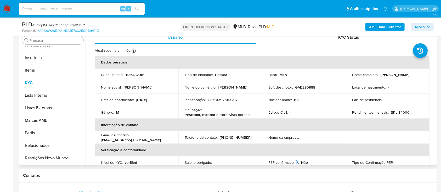
drag, startPoint x: 349, startPoint y: 72, endPoint x: 347, endPoint y: 106, distance: 34.3
click at [347, 106] on tbody "ID do usuário : 1125482081 Tipo de entidade : Pessoa Local : MLB Nome completo …" at bounding box center [262, 93] width 335 height 50
click at [400, 81] on td "Nome completo : Gabriel Alves Dos Santos" at bounding box center [388, 74] width 84 height 13
drag, startPoint x: 372, startPoint y: 79, endPoint x: 350, endPoint y: 78, distance: 22.2
click at [350, 78] on td "Nome completo : Gabriel Alves Dos Santos" at bounding box center [388, 74] width 84 height 13
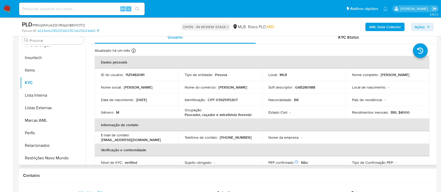
copy p "Gabriel Alves Dos Santos"
click at [228, 98] on p "CPF 03925113207" at bounding box center [223, 100] width 30 height 5
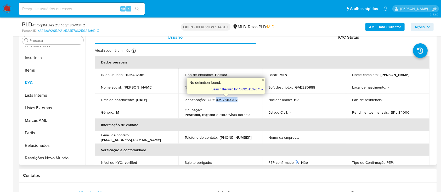
copy p "03925113207"
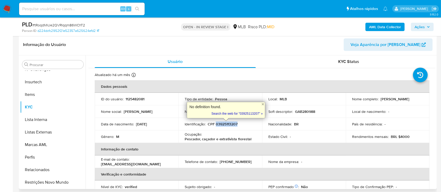
scroll to position [70, 0]
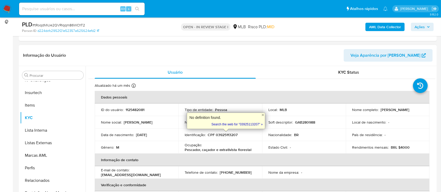
click at [139, 111] on p "1125482081" at bounding box center [134, 109] width 19 height 5
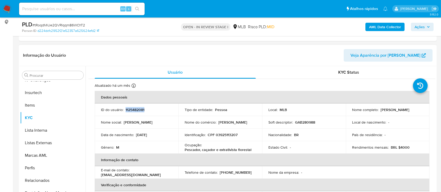
click at [139, 111] on p "1125482081" at bounding box center [134, 109] width 19 height 5
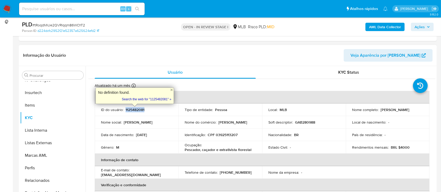
copy p "1125482081"
click at [67, 21] on div "PLD # tRoqdMiUe2QVRlqqm86WChT2" at bounding box center [89, 25] width 135 height 8
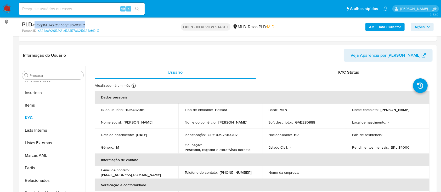
click at [67, 21] on div "PLD # tRoqdMiUe2QVRlqqm86WChT2" at bounding box center [89, 25] width 135 height 8
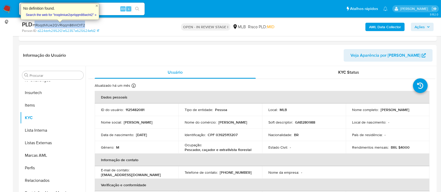
copy span "tRoqdMiUe2QVRlqqm86WChT2"
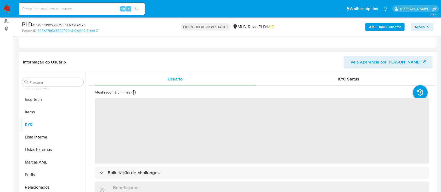
scroll to position [70, 0]
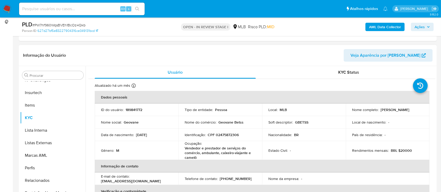
select select "10"
drag, startPoint x: 419, startPoint y: 110, endPoint x: 380, endPoint y: 108, distance: 39.0
click at [380, 108] on div "Nome completo : [PERSON_NAME]" at bounding box center [387, 109] width 71 height 5
copy p "[PERSON_NAME]"
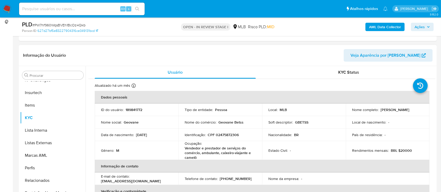
click at [133, 110] on p "189841772" at bounding box center [133, 109] width 17 height 5
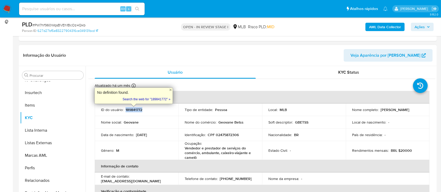
copy p "189841772"
click at [234, 134] on p "CPF 02475872306" at bounding box center [223, 135] width 31 height 5
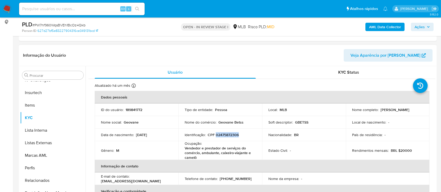
copy p "02475872306"
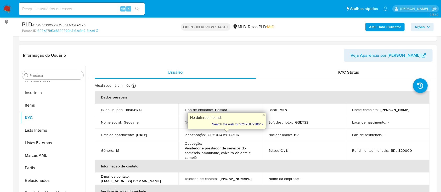
click at [127, 105] on td "ID do usuário : 189841772" at bounding box center [137, 110] width 84 height 13
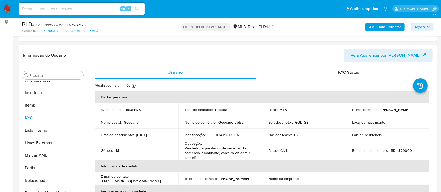
click at [127, 108] on p "189841772" at bounding box center [133, 109] width 17 height 5
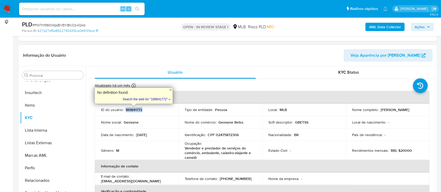
copy p "189841772"
click at [55, 24] on span "# PW7hf960WqsBVEh1BcOz4Qkb" at bounding box center [58, 24] width 53 height 5
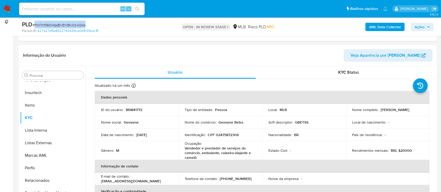
click at [55, 24] on span "# PW7hf960WqsBVEh1BcOz4Qkb" at bounding box center [58, 24] width 53 height 5
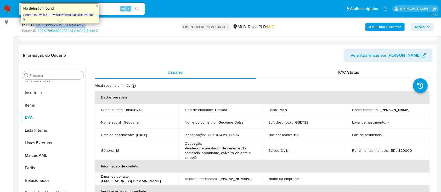
copy span "PW7hf960WqsBVEh1BcOz4Qkb"
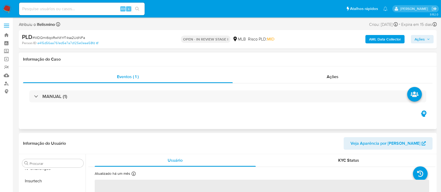
scroll to position [221, 0]
select select "10"
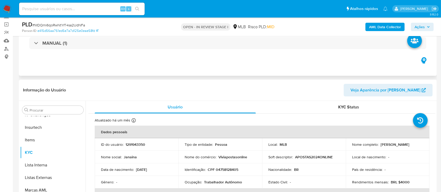
scroll to position [70, 0]
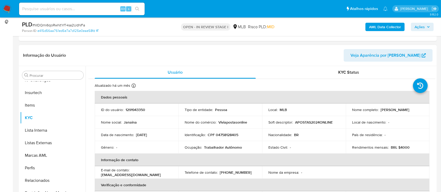
drag, startPoint x: 418, startPoint y: 108, endPoint x: 379, endPoint y: 118, distance: 40.8
click at [378, 109] on td "Nome completo : [PERSON_NAME]" at bounding box center [388, 110] width 84 height 13
copy div "[PERSON_NAME]"
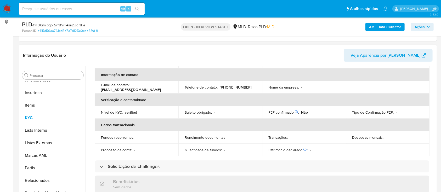
scroll to position [14, 0]
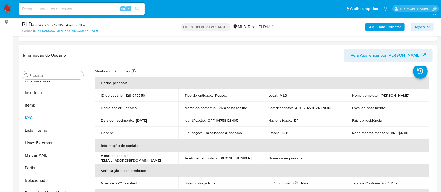
click at [230, 114] on td "Identificação : CPF 04758128405" at bounding box center [220, 120] width 84 height 13
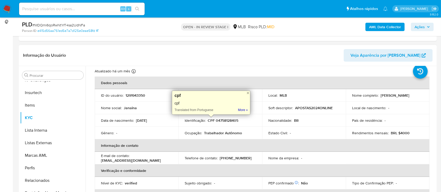
click at [230, 121] on p "CPF 04758128405" at bounding box center [223, 120] width 31 height 5
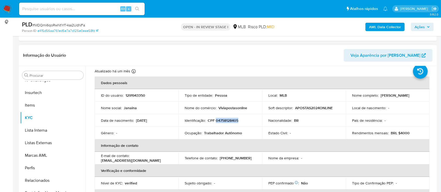
copy p "04758128405"
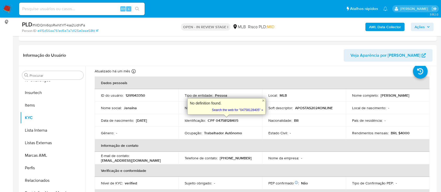
click at [134, 95] on p "1291943350" at bounding box center [135, 95] width 20 height 5
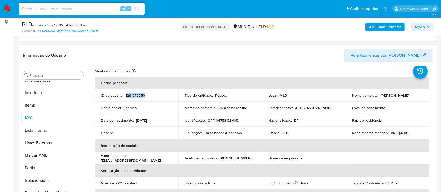
click at [134, 95] on p "1291943350" at bounding box center [135, 95] width 20 height 5
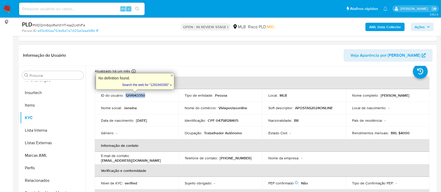
copy p "1291943350"
click at [80, 23] on span "# MDQmi6qoRwNtYrT4sa2UdNFa" at bounding box center [58, 24] width 53 height 5
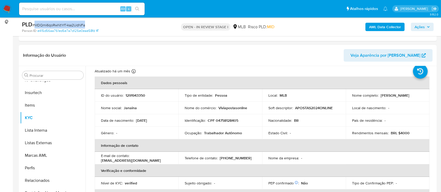
click at [80, 23] on span "# MDQmi6qoRwNtYrT4sa2UdNFa" at bounding box center [58, 24] width 53 height 5
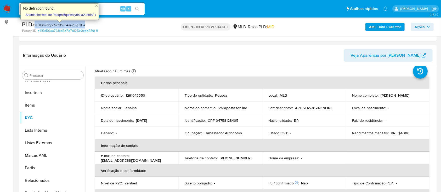
copy span "MDQmi6qoRwNtYrT4sa2UdNFa"
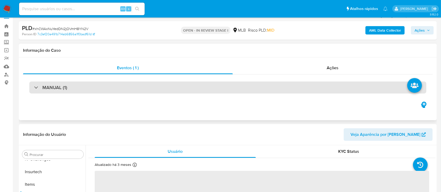
scroll to position [35, 0]
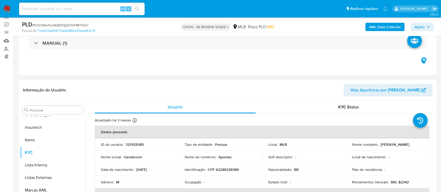
select select "10"
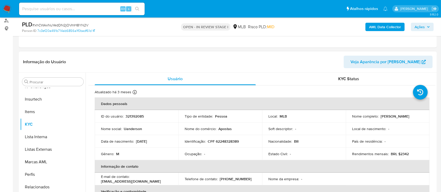
scroll to position [70, 0]
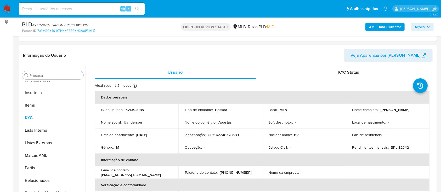
drag, startPoint x: 407, startPoint y: 111, endPoint x: 386, endPoint y: 110, distance: 21.5
click at [386, 110] on p "[PERSON_NAME]" at bounding box center [394, 109] width 29 height 5
drag, startPoint x: 411, startPoint y: 110, endPoint x: 380, endPoint y: 109, distance: 30.9
click at [380, 109] on div "Nome completo : [PERSON_NAME]" at bounding box center [387, 109] width 71 height 5
copy p "[PERSON_NAME]"
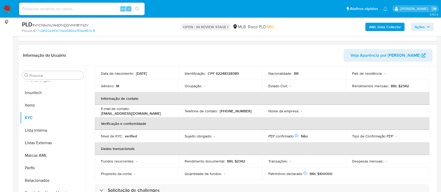
scroll to position [14, 0]
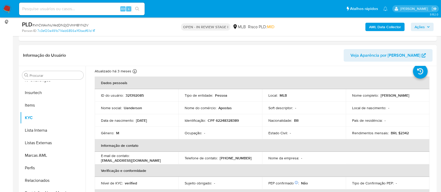
copy p "[PERSON_NAME]"
click at [219, 117] on td "Identificação : CPF 62248328389" at bounding box center [220, 120] width 84 height 13
click at [227, 123] on p "CPF 62248328389" at bounding box center [223, 120] width 31 height 5
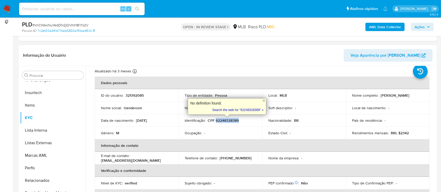
copy p "62248328389"
click at [134, 95] on p "321392085" at bounding box center [134, 95] width 18 height 5
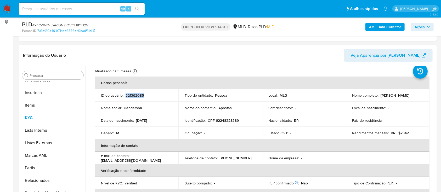
click at [134, 95] on p "321392085" at bounding box center [134, 95] width 18 height 5
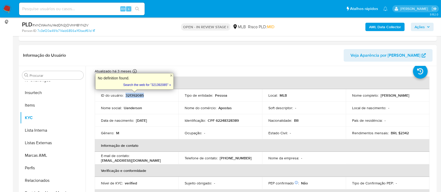
copy p "321392085"
click at [71, 26] on span "# xhCWAxNuYedDN2jOVmH8YN2V" at bounding box center [60, 24] width 56 height 5
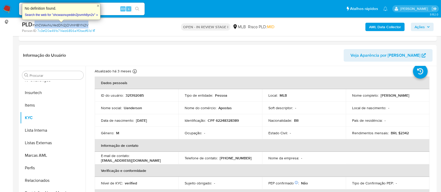
copy span "xhCWAxNuYedDN2jOVmH8YN2V"
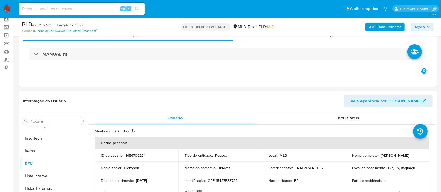
scroll to position [35, 0]
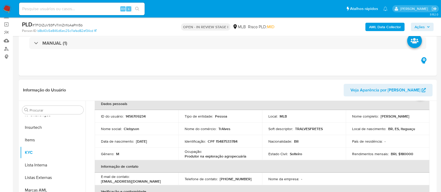
select select "10"
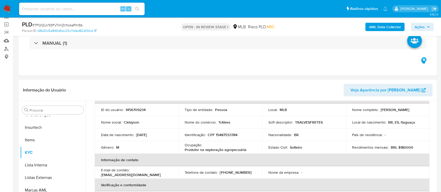
drag, startPoint x: 383, startPoint y: 111, endPoint x: 351, endPoint y: 114, distance: 32.2
click at [352, 112] on div "Nome completo : [PERSON_NAME]" at bounding box center [387, 109] width 71 height 5
click at [222, 133] on p "CPF 15487533784" at bounding box center [223, 135] width 30 height 5
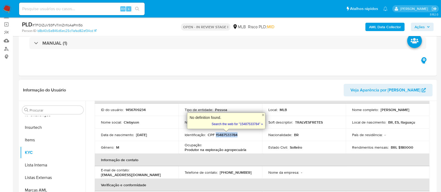
copy p "15487533784"
click at [134, 110] on p "1456709234" at bounding box center [135, 109] width 20 height 5
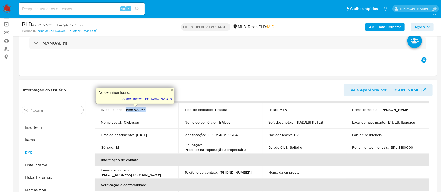
copy p "1456709234"
click at [42, 23] on span "# 7FOIZuV93FvTlmZnfoAaPm5b" at bounding box center [57, 24] width 50 height 5
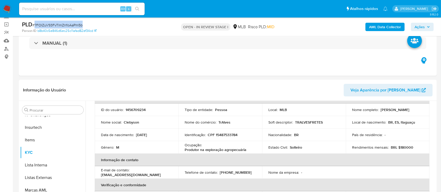
click at [42, 23] on span "# 7FOIZuV93FvTlmZnfoAaPm5b" at bounding box center [57, 24] width 50 height 5
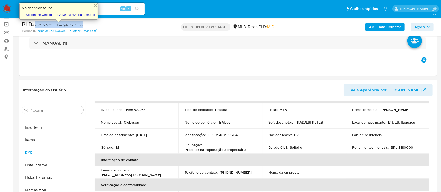
copy span "7FOIZuV93FvTlmZnfoAaPm5b"
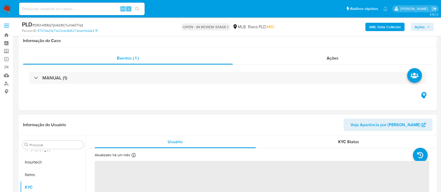
scroll to position [70, 0]
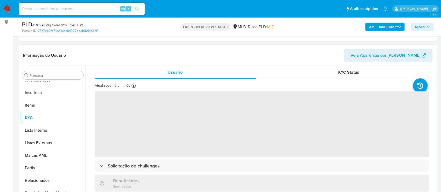
select select "10"
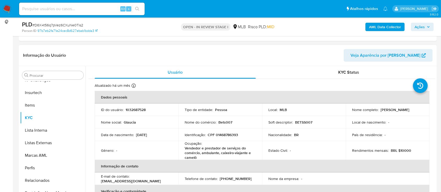
click at [233, 134] on p "CPF 01468786393" at bounding box center [223, 135] width 30 height 5
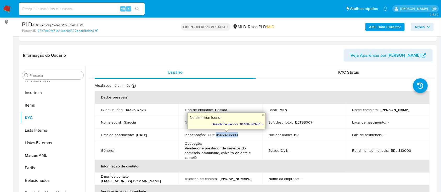
copy p "01468786393"
click at [131, 106] on td "ID do usuário : 1032687528" at bounding box center [137, 110] width 84 height 13
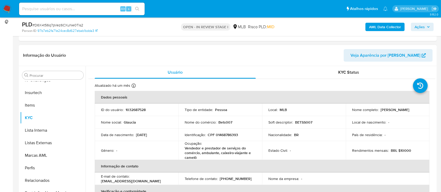
click at [135, 110] on p "1032687528" at bounding box center [135, 109] width 20 height 5
copy p "1032687528"
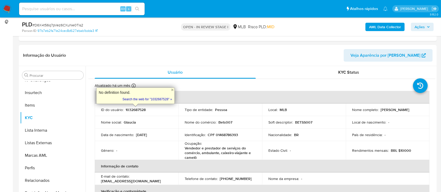
click at [73, 25] on span "# D6X4t56q7pVez6CXuNe0Tis2" at bounding box center [57, 24] width 51 height 5
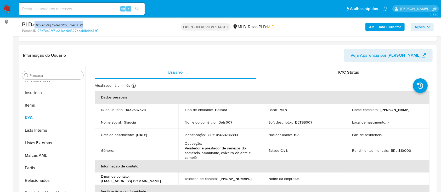
copy span "D6X4t56q7pVez6CXuNe0Tis2"
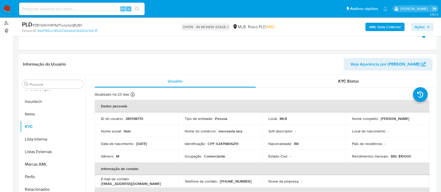
scroll to position [105, 0]
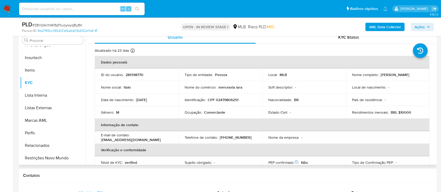
select select "10"
copy p "[PERSON_NAME]"
drag, startPoint x: 396, startPoint y: 77, endPoint x: 349, endPoint y: 78, distance: 47.3
click at [349, 78] on td "Nome completo : [PERSON_NAME]" at bounding box center [388, 74] width 84 height 13
click at [215, 99] on p "CPF 02479806251" at bounding box center [223, 100] width 31 height 5
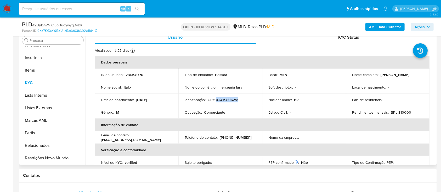
click at [215, 99] on p "CPF 02479806251" at bounding box center [223, 100] width 31 height 5
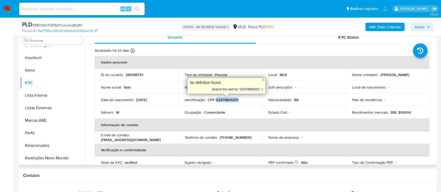
copy p "02479806251"
click at [130, 72] on p "281398770" at bounding box center [134, 74] width 18 height 5
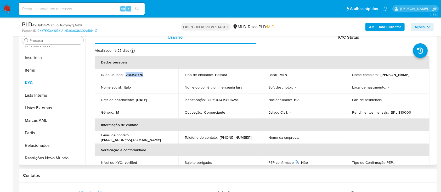
click at [130, 72] on p "281398770" at bounding box center [134, 74] width 18 height 5
copy p "281398770"
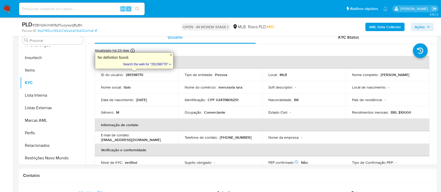
click at [72, 23] on span "# ZBnDAVNI615pTtuoywyqByBK" at bounding box center [57, 24] width 50 height 5
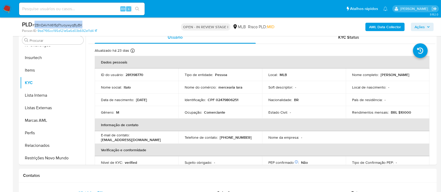
click at [72, 23] on span "# ZBnDAVNI615pTtuoywyqByBK" at bounding box center [57, 24] width 50 height 5
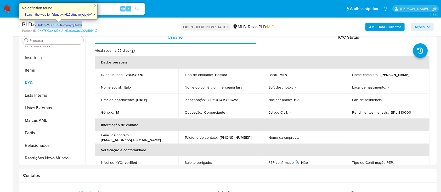
copy span "ZBnDAVNI615pTtuoywyqByBK"
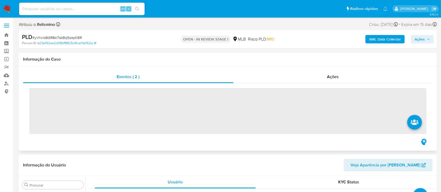
scroll to position [221, 0]
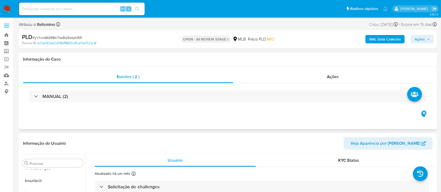
select select "10"
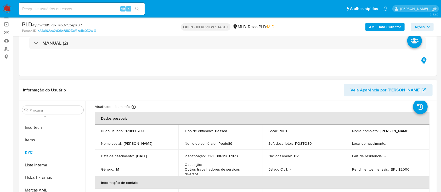
scroll to position [35, 0]
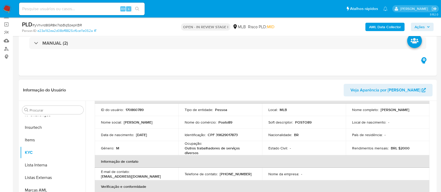
drag, startPoint x: 371, startPoint y: 113, endPoint x: 348, endPoint y: 112, distance: 22.8
click at [348, 112] on td "Nome completo : Robson Rangel de Almeida Junior" at bounding box center [388, 110] width 84 height 13
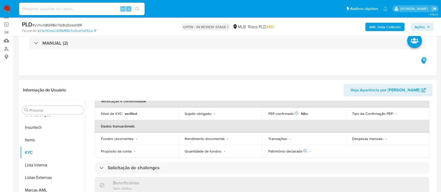
scroll to position [16, 0]
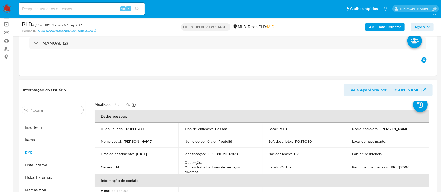
click at [231, 152] on p "CPF 39629017873" at bounding box center [223, 154] width 30 height 5
click at [230, 152] on p "CPF 39629017873" at bounding box center [223, 154] width 30 height 5
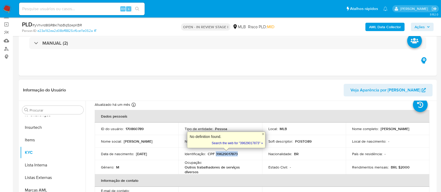
copy p "39629017873"
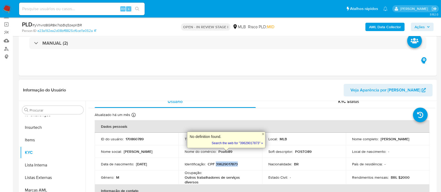
scroll to position [0, 0]
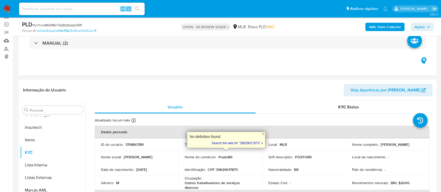
click at [134, 144] on p "170860789" at bounding box center [134, 144] width 18 height 5
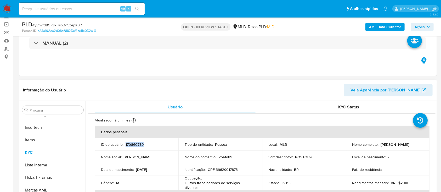
click at [134, 144] on p "170860789" at bounding box center [134, 144] width 18 height 5
copy p "170860789"
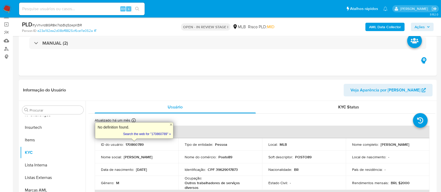
click at [61, 26] on span "# yVhvrd8GR8kl7sbBq5zepKBR" at bounding box center [56, 24] width 49 height 5
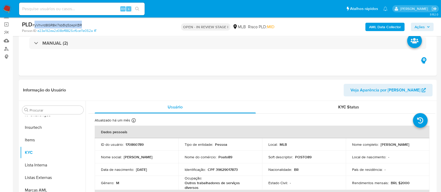
click at [61, 26] on span "# yVhvrd8GR8kl7sbBq5zepKBR" at bounding box center [56, 24] width 49 height 5
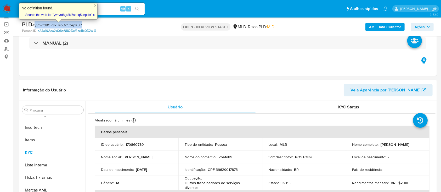
copy span "yVhvrd8GR8kl7sbBq5zepKBR"
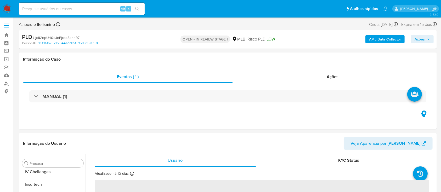
scroll to position [221, 0]
select select "10"
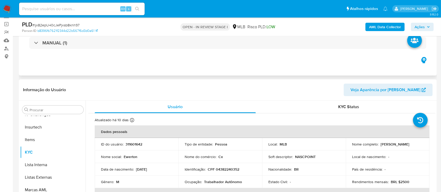
scroll to position [70, 0]
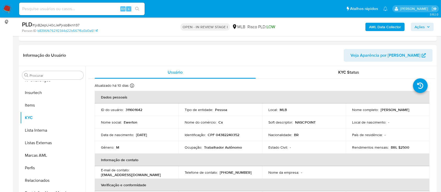
drag, startPoint x: 399, startPoint y: 112, endPoint x: 349, endPoint y: 113, distance: 50.2
click at [349, 113] on td "Nome completo : Ewerton Alves Do Nascimento" at bounding box center [388, 110] width 84 height 13
copy p "Ewerton Alves Do Nascimento"
click at [225, 134] on p "CPF 04382240352" at bounding box center [224, 135] width 32 height 5
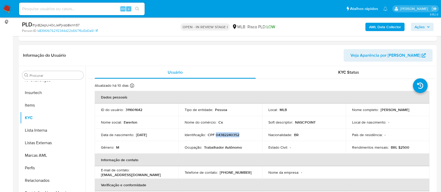
copy p "04382240352"
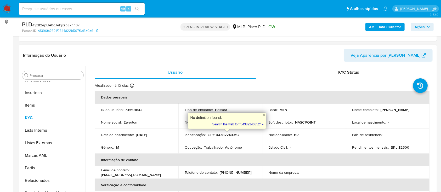
click at [138, 111] on p "311601642" at bounding box center [133, 109] width 17 height 5
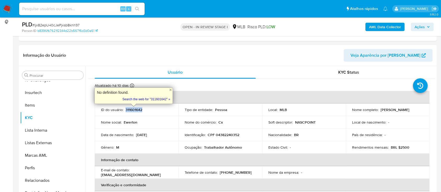
copy p "311601642"
click at [63, 26] on span "# ijx82epU40cJePjxsb8knh97" at bounding box center [55, 24] width 47 height 5
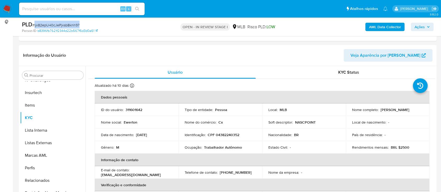
click at [63, 26] on span "# ijx82epU40cJePjxsb8knh97" at bounding box center [55, 24] width 47 height 5
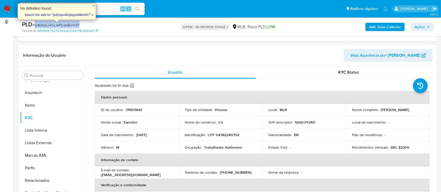
copy span "ijx82epU40cJePjxsb8knh97"
click at [92, 6] on div at bounding box center [93, 6] width 4 height 4
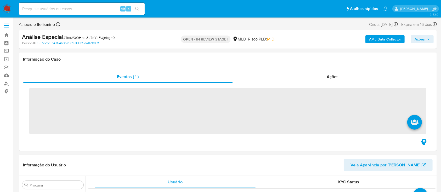
scroll to position [221, 0]
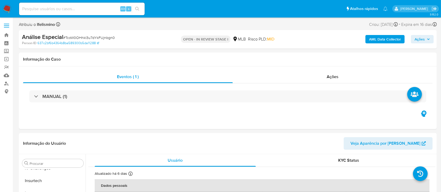
select select "10"
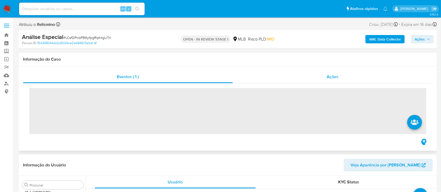
scroll to position [221, 0]
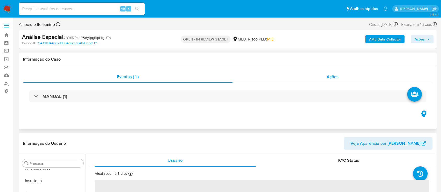
click at [334, 74] on span "Ações" at bounding box center [333, 77] width 12 height 6
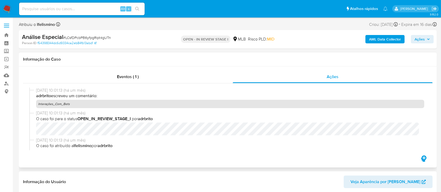
select select "10"
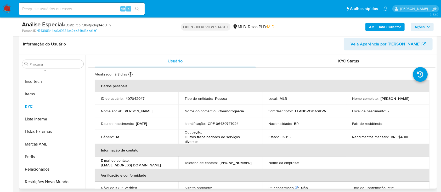
scroll to position [105, 0]
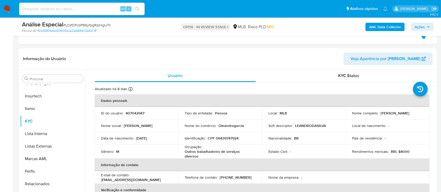
click at [87, 23] on span "# LCsfDPcbPB6yfpgRipt4gUTn" at bounding box center [87, 24] width 48 height 5
copy span "LCsfDPcbPB6yfpgRipt4gUTn"
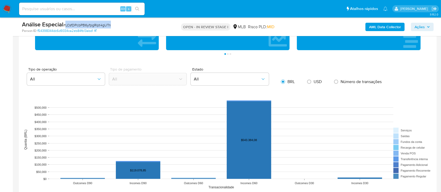
scroll to position [523, 0]
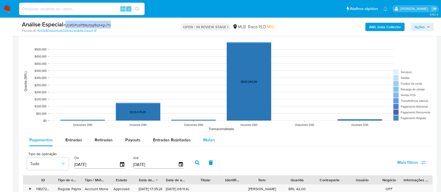
click at [203, 139] on span "Mulan" at bounding box center [209, 140] width 12 height 6
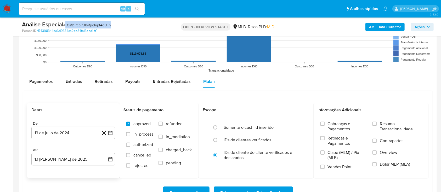
scroll to position [592, 0]
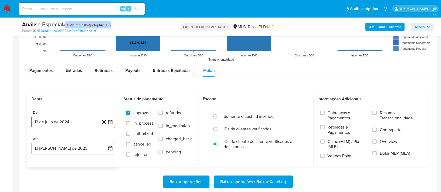
click at [86, 127] on button "13 de julio de 2024" at bounding box center [73, 122] width 84 height 13
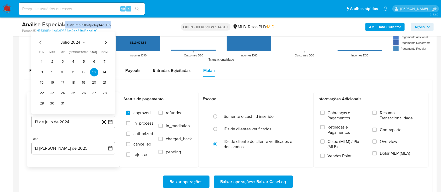
click at [71, 42] on span "julio 2024" at bounding box center [71, 42] width 20 height 5
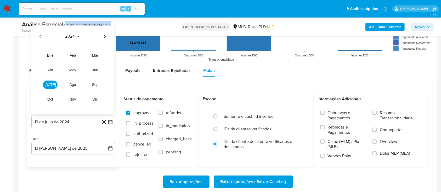
click at [104, 35] on icon "Año siguiente" at bounding box center [105, 37] width 2 height 4
click at [98, 69] on button "jun" at bounding box center [95, 70] width 15 height 8
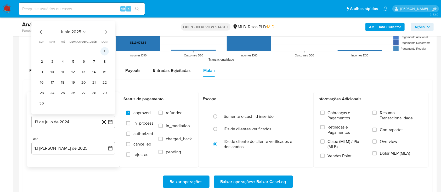
click at [104, 53] on button "1" at bounding box center [104, 51] width 8 height 8
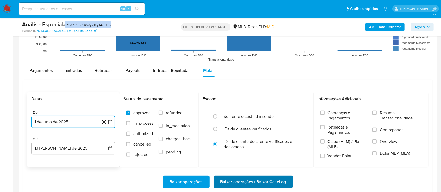
click at [251, 182] on span "Baixar operações + Baixar CaseLog" at bounding box center [253, 182] width 66 height 12
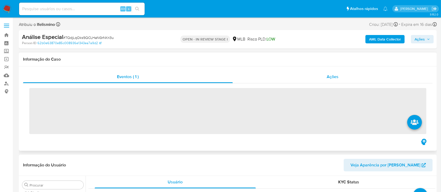
scroll to position [221, 0]
click at [344, 80] on div "Ações" at bounding box center [333, 77] width 200 height 13
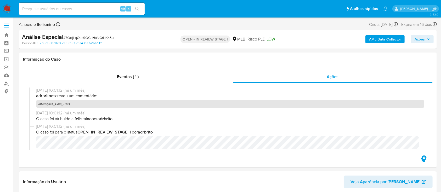
select select "10"
click at [81, 36] on span "# 7QdjLqOks9QCLHaNGrNKri3u" at bounding box center [88, 37] width 50 height 5
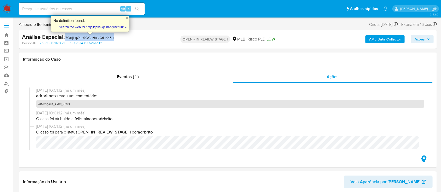
copy span "7QdjLqOks9QCLHaNGrNKri3u"
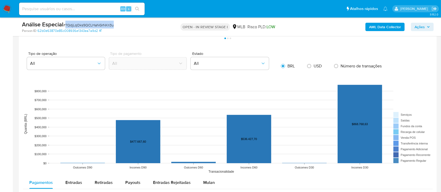
scroll to position [558, 0]
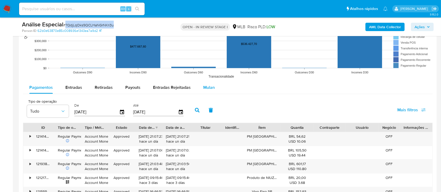
click at [211, 83] on div "Mulan" at bounding box center [209, 87] width 12 height 13
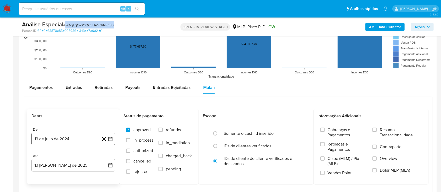
click at [54, 139] on button "13 de julio de 2024" at bounding box center [73, 139] width 84 height 13
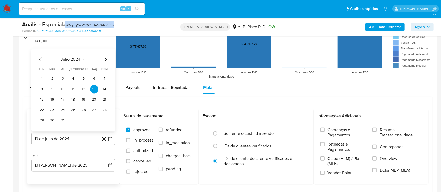
click at [75, 60] on span "julio 2024" at bounding box center [71, 59] width 20 height 5
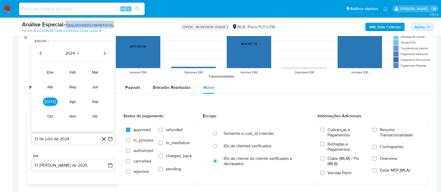
drag, startPoint x: 102, startPoint y: 53, endPoint x: 96, endPoint y: 64, distance: 12.0
click at [102, 53] on icon "Año siguiente" at bounding box center [104, 53] width 6 height 6
click at [98, 87] on span "jun" at bounding box center [95, 87] width 6 height 4
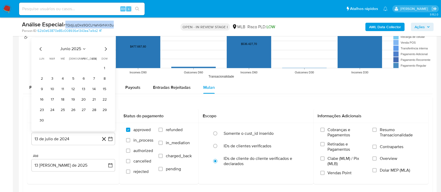
click at [105, 70] on button "1" at bounding box center [104, 68] width 8 height 8
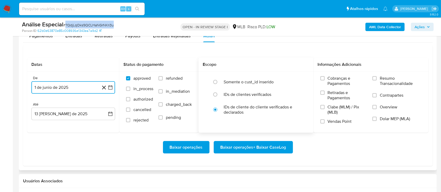
scroll to position [662, 0]
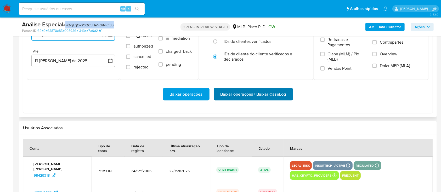
click at [242, 90] on span "Baixar operações + Baixar CaseLog" at bounding box center [253, 95] width 66 height 12
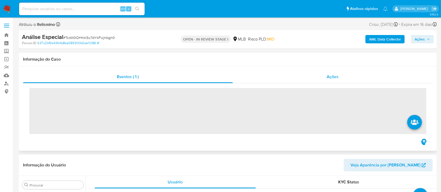
scroll to position [221, 0]
click at [300, 75] on div "Ações" at bounding box center [333, 77] width 200 height 13
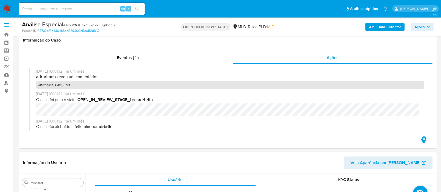
scroll to position [174, 0]
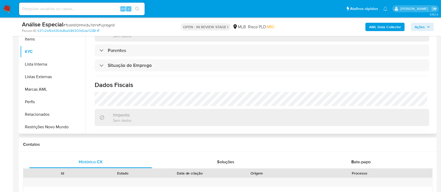
select select "10"
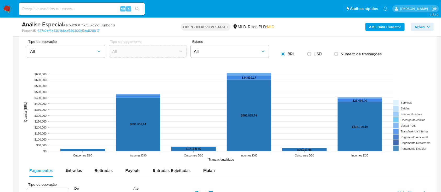
scroll to position [558, 0]
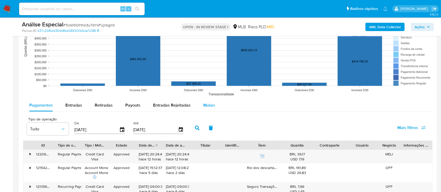
click at [203, 102] on span "Mulan" at bounding box center [209, 105] width 12 height 6
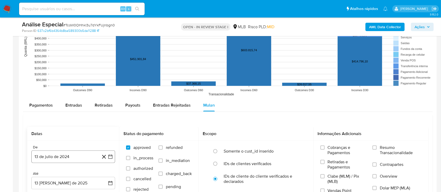
click at [61, 157] on button "13 de julio de 2024" at bounding box center [73, 157] width 84 height 13
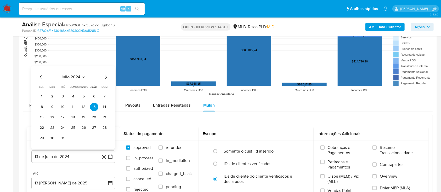
click at [72, 76] on span "julio 2024" at bounding box center [71, 77] width 20 height 5
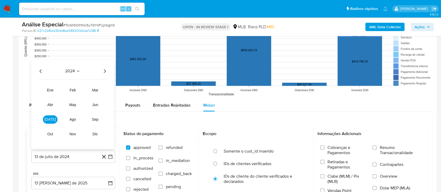
click at [104, 72] on icon "Año siguiente" at bounding box center [104, 71] width 6 height 6
click at [94, 101] on button "jun" at bounding box center [95, 105] width 15 height 8
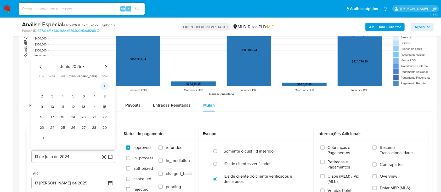
click at [101, 86] on button "1" at bounding box center [104, 86] width 8 height 8
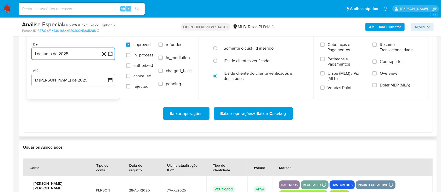
scroll to position [662, 0]
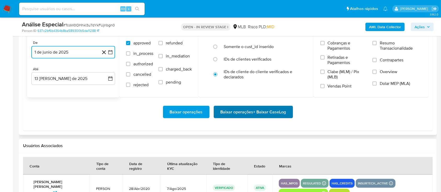
click at [248, 110] on span "Baixar operações + Baixar CaseLog" at bounding box center [253, 112] width 66 height 12
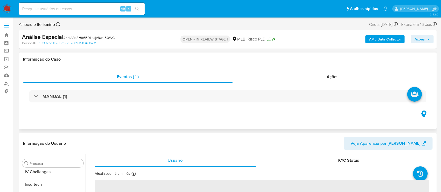
scroll to position [221, 0]
select select "10"
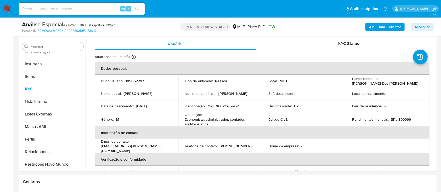
scroll to position [0, 0]
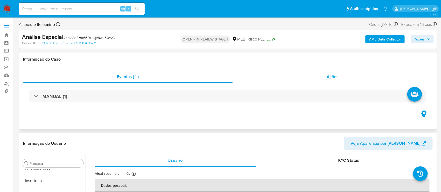
click at [311, 76] on div "Ações" at bounding box center [333, 77] width 200 height 13
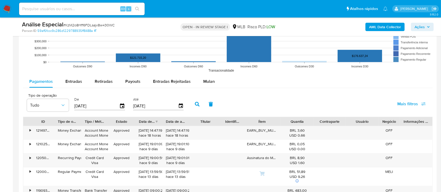
scroll to position [592, 0]
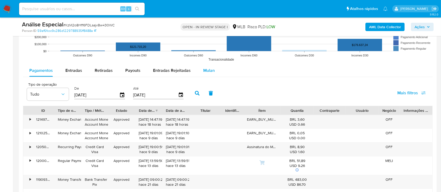
click at [203, 70] on span "Mulan" at bounding box center [209, 70] width 12 height 6
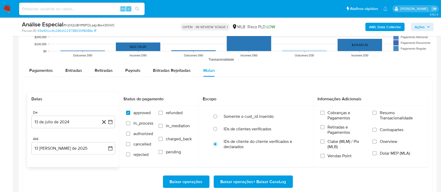
click at [76, 115] on div "De 13 de [PERSON_NAME] de 2024 [DATE]" at bounding box center [73, 119] width 84 height 18
click at [70, 127] on button "13 de julio de 2024" at bounding box center [73, 122] width 84 height 13
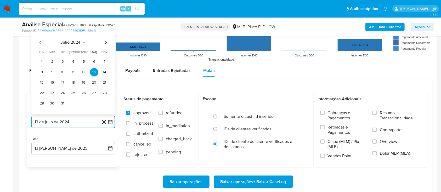
click at [78, 43] on span "julio 2024" at bounding box center [71, 42] width 20 height 5
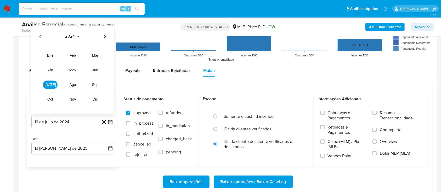
click at [103, 36] on icon "Año siguiente" at bounding box center [104, 36] width 6 height 6
click at [97, 69] on span "jun" at bounding box center [95, 70] width 6 height 4
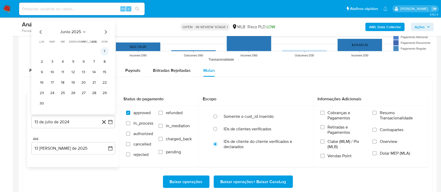
click at [104, 49] on button "1" at bounding box center [104, 51] width 8 height 8
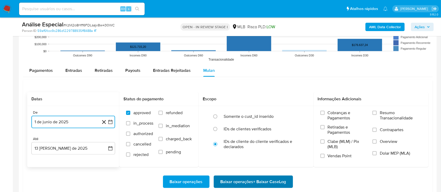
click at [263, 181] on span "Baixar operações + Baixar CaseLog" at bounding box center [253, 182] width 66 height 12
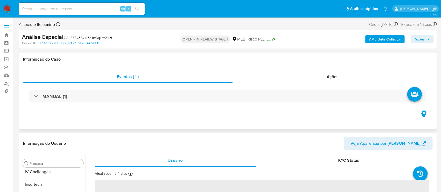
scroll to position [221, 0]
click at [332, 80] on div "Ações" at bounding box center [333, 77] width 200 height 13
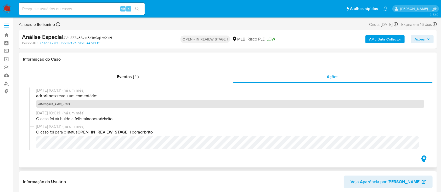
select select "10"
click at [103, 35] on span "# VrL8Z8v3SvIqBYtnGqLrAXxH" at bounding box center [87, 37] width 49 height 5
copy span "VrL8Z8v3SvIqBYtnGqLrAXxH"
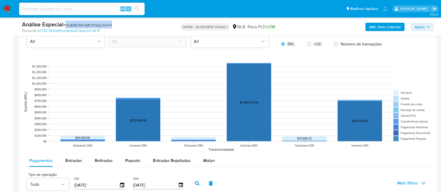
scroll to position [558, 0]
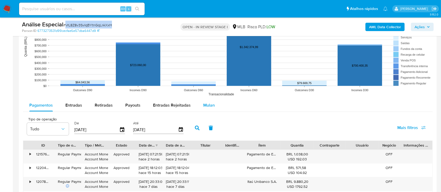
click at [203, 107] on span "Mulan" at bounding box center [209, 105] width 12 height 6
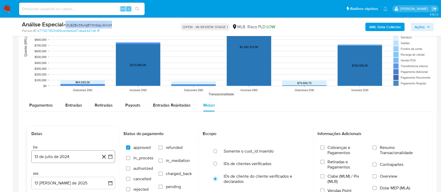
click at [70, 154] on button "13 de julio de 2024" at bounding box center [73, 157] width 84 height 13
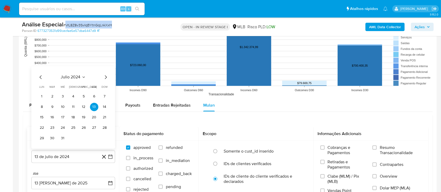
click at [68, 75] on span "julio 2024" at bounding box center [71, 77] width 20 height 5
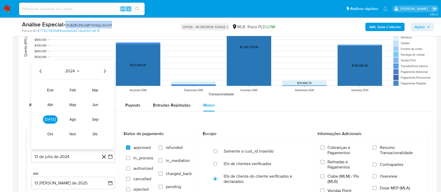
click at [103, 72] on icon "Año siguiente" at bounding box center [104, 71] width 6 height 6
click at [93, 99] on tr "ene feb mar abr may jun jul ago sep oct nov dic" at bounding box center [73, 112] width 60 height 52
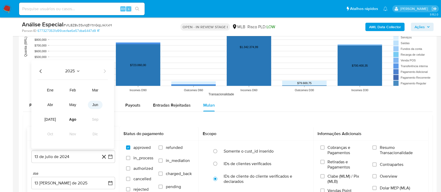
click at [98, 102] on button "jun" at bounding box center [95, 105] width 15 height 8
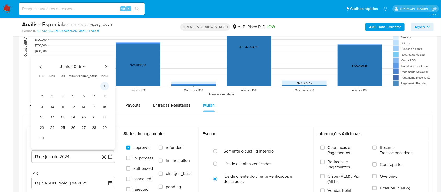
click at [102, 84] on button "1" at bounding box center [104, 86] width 8 height 8
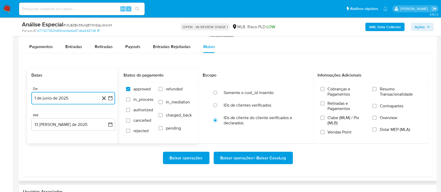
scroll to position [627, 0]
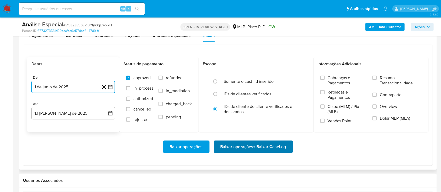
click at [231, 143] on span "Baixar operações + Baixar CaseLog" at bounding box center [253, 147] width 66 height 12
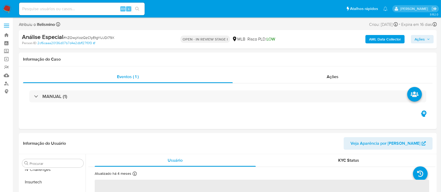
scroll to position [221, 0]
select select "10"
click at [107, 37] on span "# hZOwyXozQzC1yEtgYUJDl79X" at bounding box center [88, 37] width 51 height 5
copy span "hZOwyXozQzC1yEtgYUJDl79X"
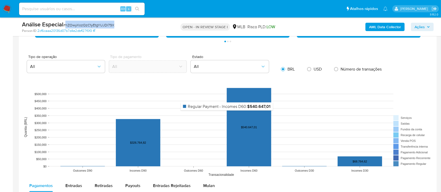
scroll to position [488, 0]
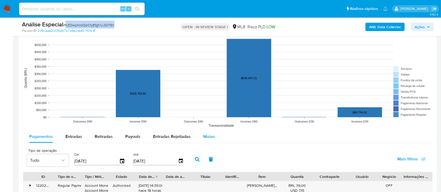
click at [210, 139] on span "Mulan" at bounding box center [209, 137] width 12 height 6
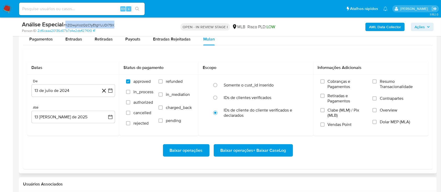
scroll to position [592, 0]
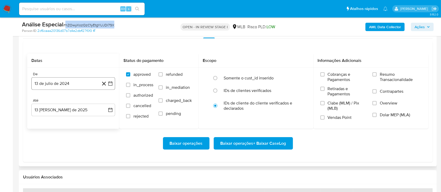
click at [75, 84] on button "13 de julio de 2024" at bounding box center [73, 83] width 84 height 13
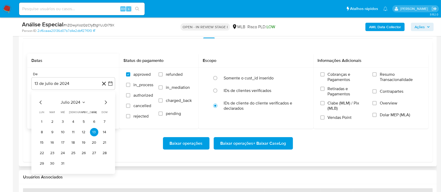
click at [78, 110] on tr "lun lunes mar martes mié miércoles jue jueves vie viernes sáb sábado dom domingo" at bounding box center [73, 112] width 71 height 4
click at [77, 100] on span "julio 2024" at bounding box center [71, 102] width 20 height 5
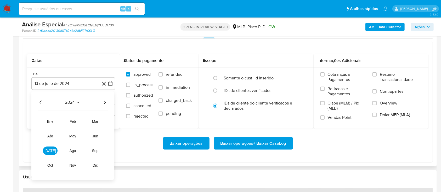
click at [102, 101] on icon "Año siguiente" at bounding box center [104, 102] width 6 height 6
click at [101, 135] on button "jun" at bounding box center [95, 136] width 15 height 8
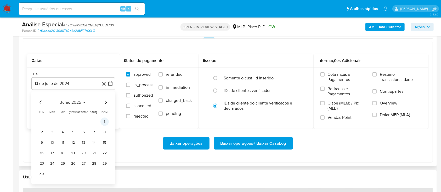
click at [101, 121] on button "1" at bounding box center [104, 122] width 8 height 8
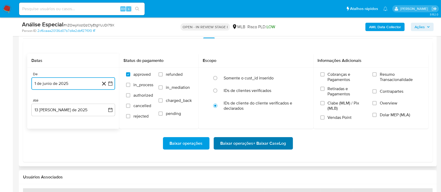
click at [262, 138] on span "Baixar operações + Baixar CaseLog" at bounding box center [253, 144] width 66 height 12
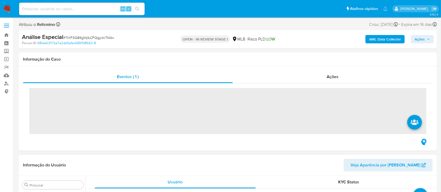
scroll to position [221, 0]
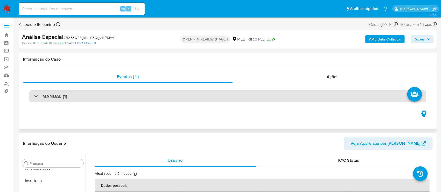
select select "10"
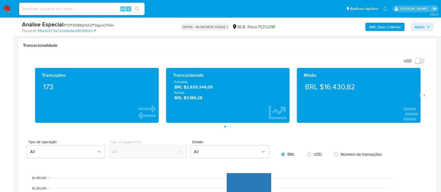
scroll to position [279, 0]
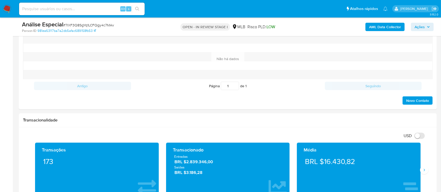
click at [106, 25] on span "# 7IXF3Q8SgYq1LCFQgy4c7MAv" at bounding box center [88, 24] width 51 height 5
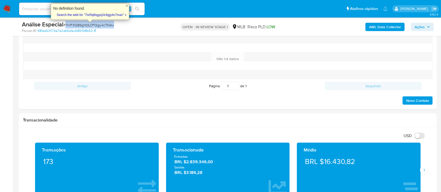
copy span "7IXF3Q8SgYq1LCFQgy4c7MAv"
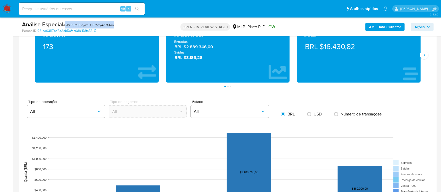
scroll to position [523, 0]
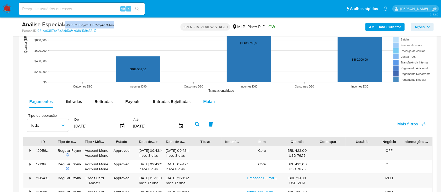
click at [208, 100] on span "Mulan" at bounding box center [209, 102] width 12 height 6
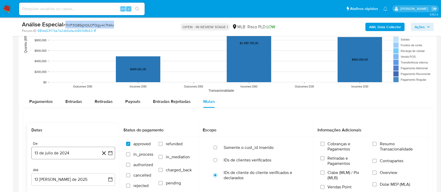
click at [62, 153] on button "13 de julio de 2024" at bounding box center [73, 153] width 84 height 13
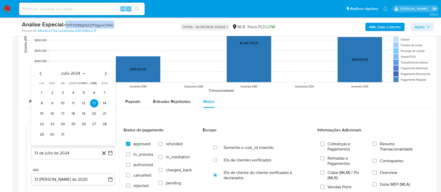
click at [62, 72] on span "julio 2024" at bounding box center [71, 73] width 20 height 5
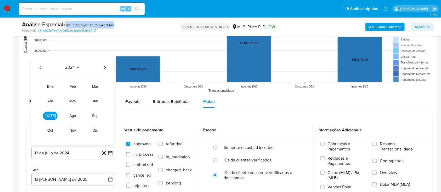
click at [105, 70] on icon "Año siguiente" at bounding box center [104, 67] width 6 height 6
click at [95, 93] on tr "ene feb mar abr may jun jul ago sep oct nov dic" at bounding box center [73, 108] width 60 height 52
click at [95, 105] on tr "ene feb mar abr may jun jul ago sep oct nov dic" at bounding box center [73, 108] width 60 height 52
click at [87, 99] on tr "ene feb mar abr may jun jul ago sep oct nov dic" at bounding box center [73, 108] width 60 height 52
click at [92, 100] on span "jun" at bounding box center [95, 101] width 6 height 4
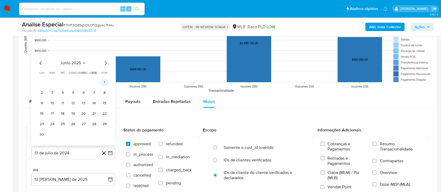
click at [101, 84] on button "1" at bounding box center [104, 82] width 8 height 8
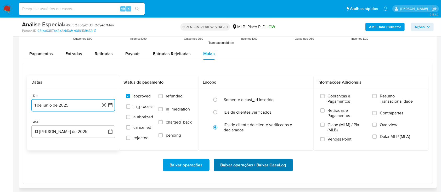
scroll to position [592, 0]
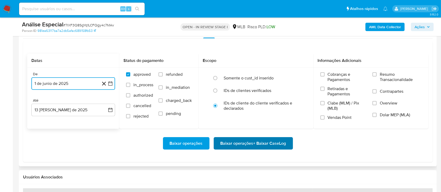
click at [255, 142] on span "Baixar operações + Baixar CaseLog" at bounding box center [253, 144] width 66 height 12
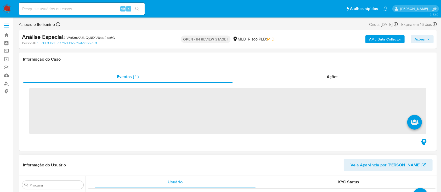
scroll to position [221, 0]
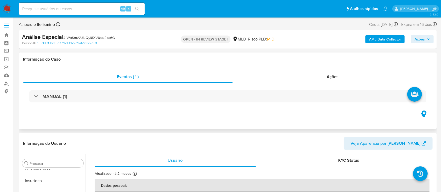
select select "10"
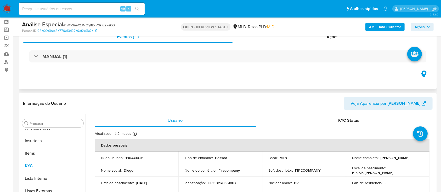
scroll to position [0, 0]
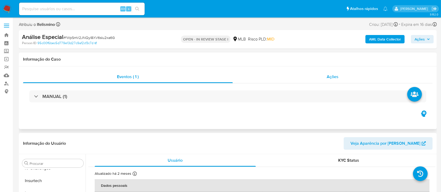
click at [329, 75] on span "Ações" at bounding box center [333, 77] width 12 height 6
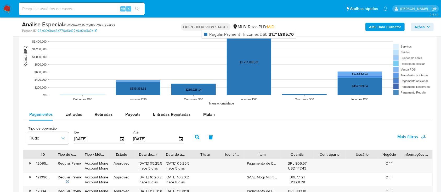
scroll to position [523, 0]
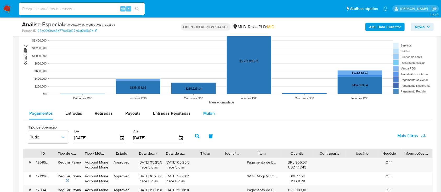
click at [210, 105] on rect at bounding box center [227, 55] width 409 height 105
click at [209, 116] on span "Mulan" at bounding box center [209, 113] width 12 height 6
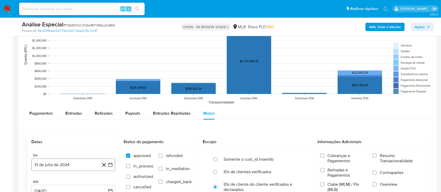
drag, startPoint x: 67, startPoint y: 164, endPoint x: 71, endPoint y: 160, distance: 6.3
click at [67, 164] on button "13 de julio de 2024" at bounding box center [73, 165] width 84 height 13
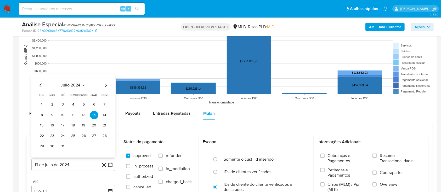
click at [73, 83] on span "julio 2024" at bounding box center [71, 85] width 20 height 5
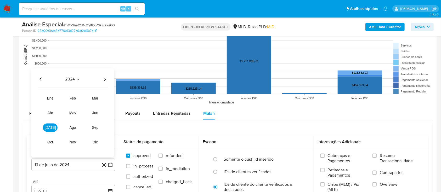
click at [104, 79] on icon "Año siguiente" at bounding box center [104, 79] width 6 height 6
click at [98, 115] on span "jun" at bounding box center [95, 113] width 6 height 4
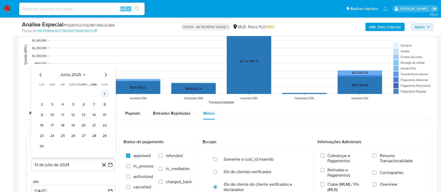
click at [104, 96] on button "1" at bounding box center [104, 94] width 8 height 8
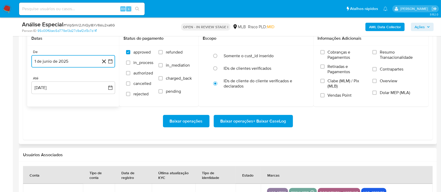
scroll to position [627, 0]
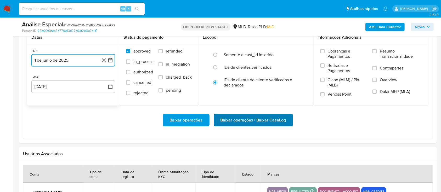
click at [250, 124] on span "Baixar operações + Baixar CaseLog" at bounding box center [253, 121] width 66 height 12
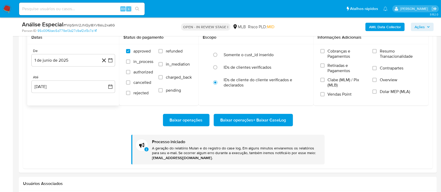
click at [101, 24] on span "# fWpSmV2JNQyl8XV6sIu2xa6G" at bounding box center [88, 24] width 51 height 5
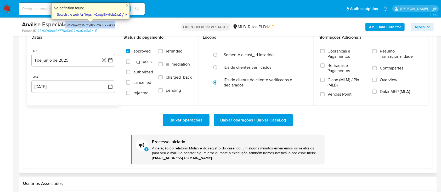
copy span "fWpSmV2JNQyl8XV6sIu2xa6G"
click at [41, 10] on input at bounding box center [81, 8] width 125 height 7
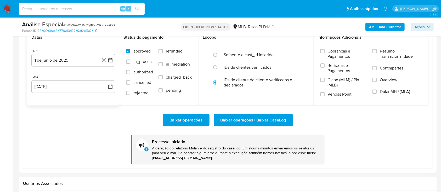
paste input "LCsfDPcbPB6yfpgRipt4gUTn"
type input "LCsfDPcbPB6yfpgRipt4gUTn"
drag, startPoint x: 136, startPoint y: 8, endPoint x: 103, endPoint y: 2, distance: 33.5
click at [136, 8] on icon "search-icon" at bounding box center [137, 9] width 4 height 4
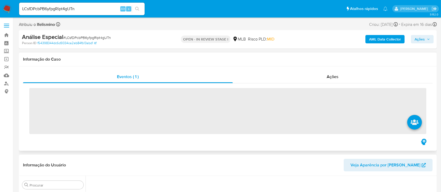
scroll to position [221, 0]
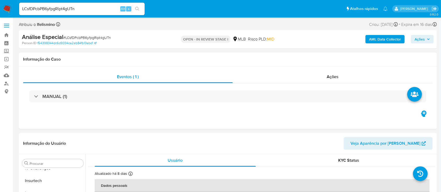
select select "10"
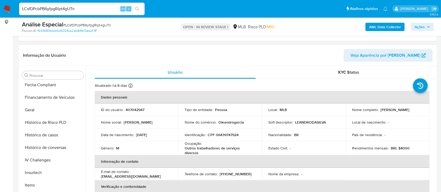
scroll to position [116, 0]
click at [44, 135] on button "Geral" at bounding box center [50, 134] width 61 height 13
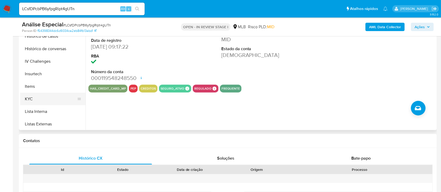
scroll to position [186, 0]
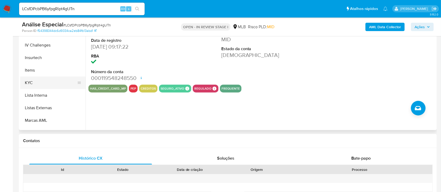
click at [43, 85] on button "KYC" at bounding box center [50, 83] width 61 height 13
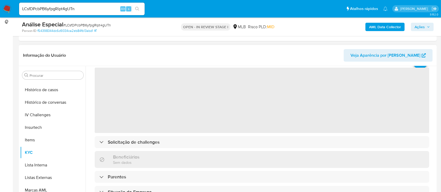
scroll to position [35, 0]
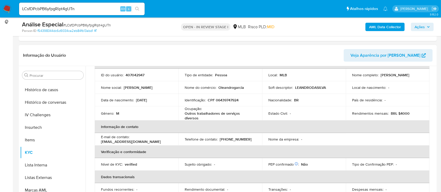
click at [226, 100] on p "CPF 06439747924" at bounding box center [223, 100] width 31 height 5
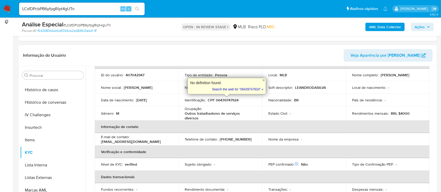
click at [238, 114] on p "Outros trabalhadores de serviços diversos" at bounding box center [219, 115] width 69 height 9
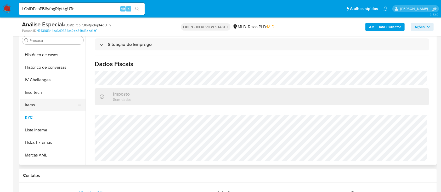
scroll to position [116, 0]
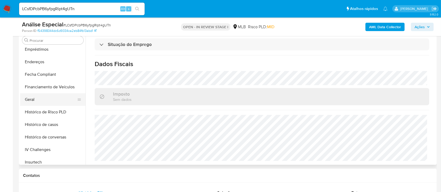
click at [42, 95] on button "Geral" at bounding box center [50, 99] width 61 height 13
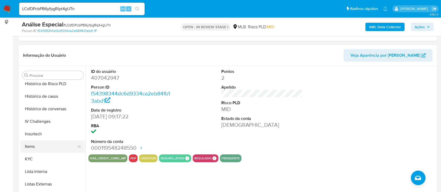
scroll to position [186, 0]
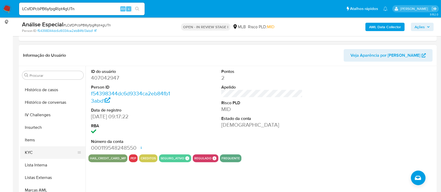
click at [42, 153] on button "KYC" at bounding box center [50, 152] width 61 height 13
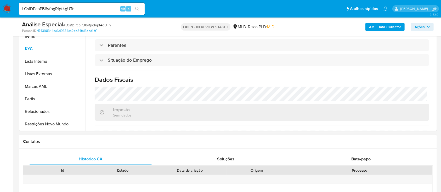
scroll to position [139, 0]
click at [64, 122] on button "Restrições Novo Mundo" at bounding box center [50, 123] width 61 height 13
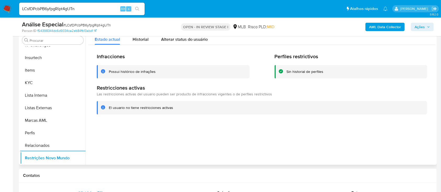
scroll to position [82, 0]
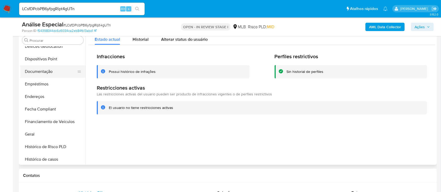
click at [68, 74] on button "Documentação" at bounding box center [50, 71] width 61 height 13
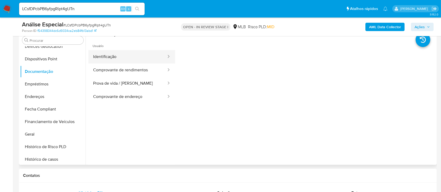
click at [132, 56] on button "Identificação" at bounding box center [127, 56] width 78 height 13
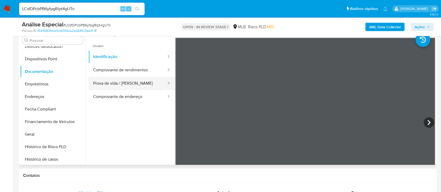
click at [132, 85] on button "Prova de vida / Selfie" at bounding box center [127, 83] width 78 height 13
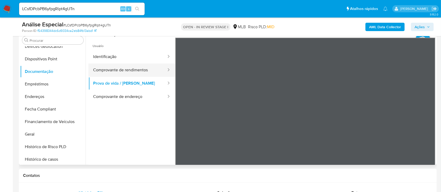
click at [145, 66] on button "Comprovante de rendimentos" at bounding box center [127, 70] width 78 height 13
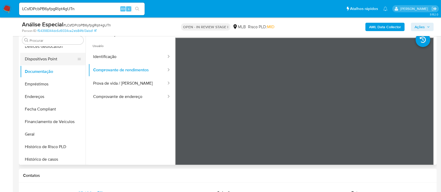
click at [56, 61] on button "Dispositivos Point" at bounding box center [50, 59] width 61 height 13
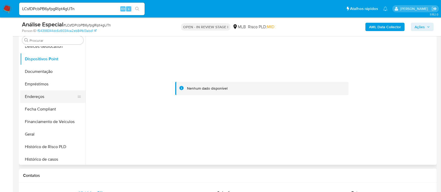
click at [43, 96] on button "Endereços" at bounding box center [50, 96] width 61 height 13
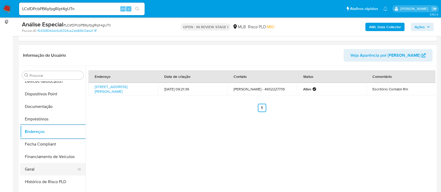
click at [42, 164] on button "Geral" at bounding box center [50, 169] width 61 height 13
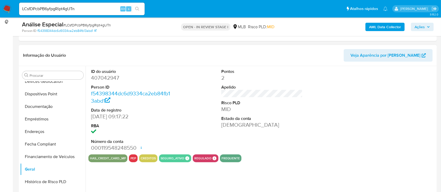
click at [108, 78] on dd "407042947" at bounding box center [132, 77] width 82 height 7
copy dd "407042947"
click at [41, 105] on button "Documentação" at bounding box center [50, 106] width 61 height 13
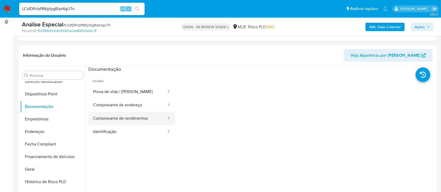
click at [125, 119] on button "Comprovante de rendimentos" at bounding box center [127, 118] width 78 height 13
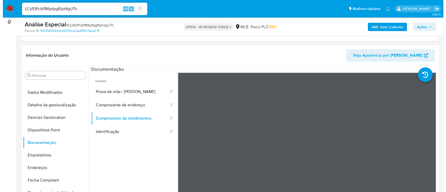
scroll to position [0, 0]
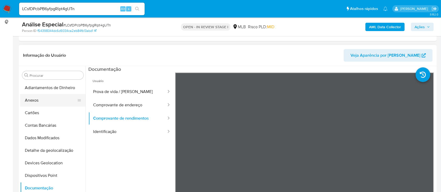
click at [44, 101] on button "Anexos" at bounding box center [50, 100] width 61 height 13
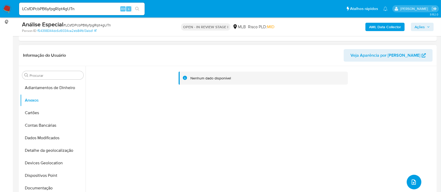
click at [416, 183] on button "upload-file" at bounding box center [414, 182] width 15 height 15
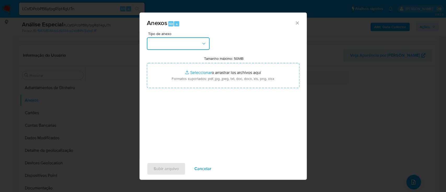
click at [175, 45] on button "button" at bounding box center [178, 43] width 63 height 13
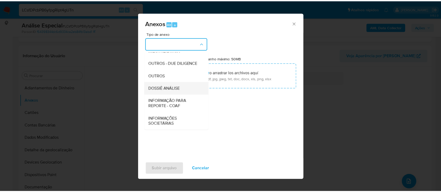
scroll to position [80, 0]
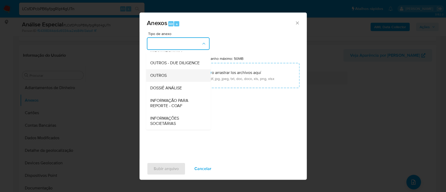
click at [177, 73] on div "OUTROS" at bounding box center [176, 75] width 53 height 13
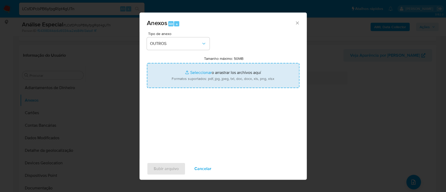
type input "C:\fakepath\Mulan 407042947_2025_08_13_09_09_54 LEANDRO DA SILVA.pdf"
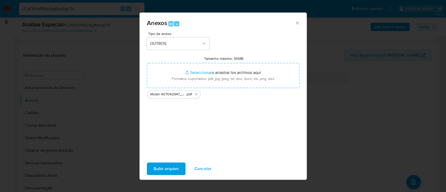
click at [167, 167] on span "Subir arquivo" at bounding box center [166, 169] width 25 height 12
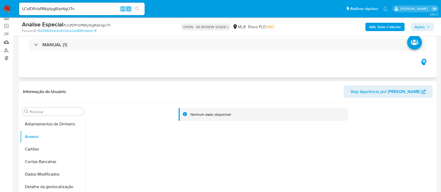
scroll to position [0, 0]
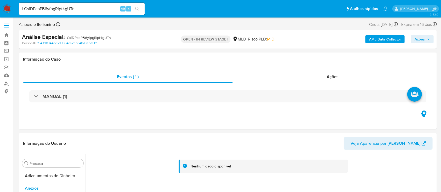
click at [389, 38] on b "AML Data Collector" at bounding box center [385, 39] width 32 height 8
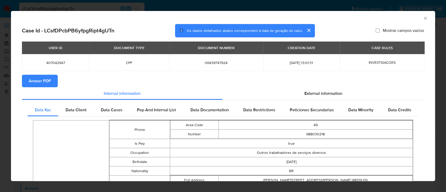
click at [42, 79] on span "Anexar PDF" at bounding box center [40, 81] width 22 height 12
click at [6, 6] on div "AML Data Collector Case Id - LCsfDPcbPB6yfpgRipt4gUTn Os dados detalhados abaix…" at bounding box center [223, 96] width 446 height 192
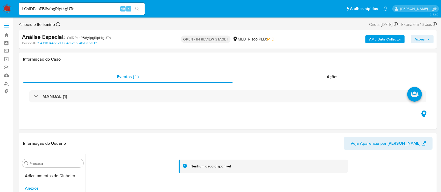
click at [42, 9] on input "LCsfDPcbPB6yfpgRipt4gUTn" at bounding box center [81, 8] width 125 height 7
click at [41, 9] on input "LCsfDPcbPB6yfpgRipt4gUTn" at bounding box center [81, 8] width 125 height 7
paste input "7QdjLqOks9QCLHaNGrNKri3u"
type input "7QdjLqOks9QCLHaNGrNKri3u"
click at [137, 8] on icon "search-icon" at bounding box center [137, 9] width 4 height 4
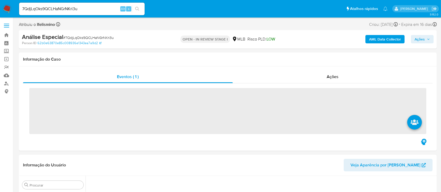
scroll to position [142, 0]
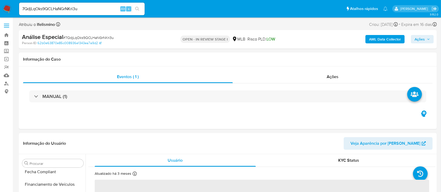
select select "10"
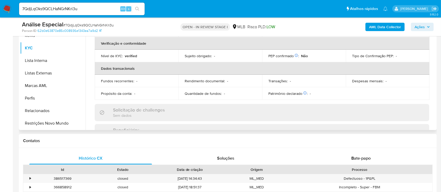
scroll to position [70, 0]
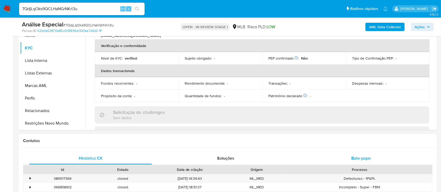
click at [344, 156] on div "Bate-papo" at bounding box center [361, 158] width 123 height 13
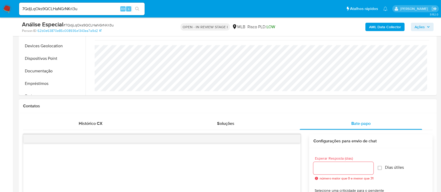
scroll to position [12, 0]
drag, startPoint x: 38, startPoint y: 68, endPoint x: 147, endPoint y: 100, distance: 113.5
click at [38, 67] on button "Documentação" at bounding box center [52, 72] width 65 height 13
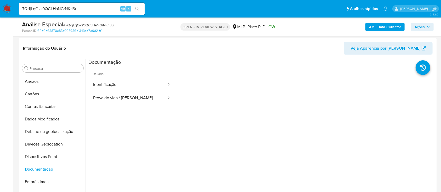
scroll to position [70, 0]
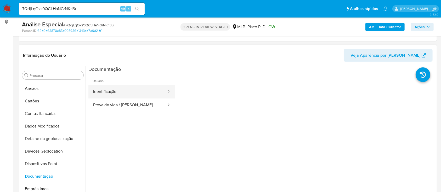
click at [135, 91] on button "Identificação" at bounding box center [127, 91] width 78 height 13
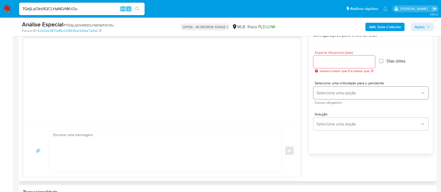
scroll to position [279, 0]
click at [352, 64] on input "Esperar Resposta (dias)" at bounding box center [344, 63] width 62 height 7
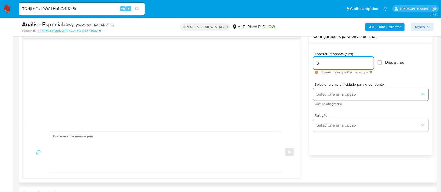
type input "3"
click at [326, 95] on span "Selecione uma opção" at bounding box center [368, 94] width 104 height 5
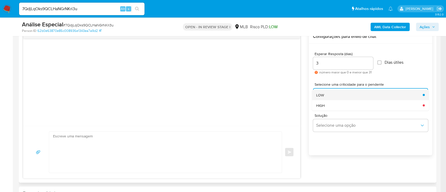
click at [328, 94] on div "LOW" at bounding box center [368, 95] width 104 height 10
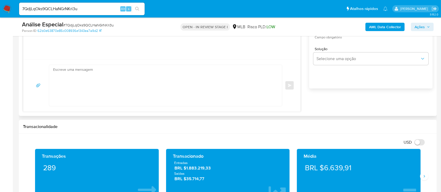
scroll to position [348, 0]
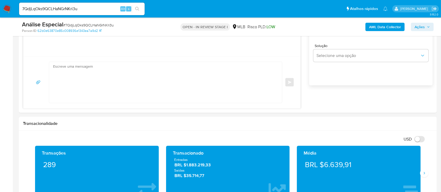
click at [210, 89] on textarea at bounding box center [164, 82] width 222 height 41
paste textarea "Olá! Estamos realizando uma verificação adicional de segurança em contas de usu…"
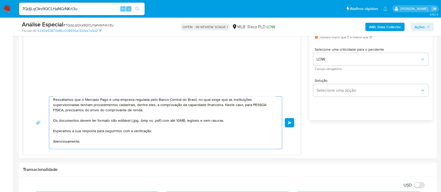
scroll to position [0, 0]
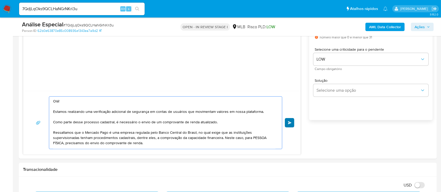
type textarea "Olá! Estamos realizando uma verificação adicional de segurança em contas de usu…"
click at [289, 123] on span "common.send" at bounding box center [290, 122] width 4 height 3
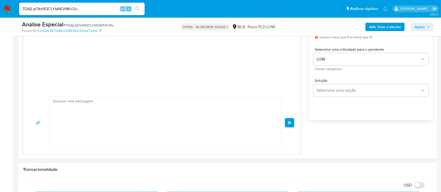
scroll to position [56, 0]
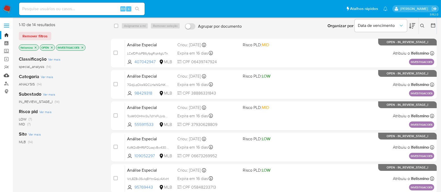
click at [6, 76] on link "Mulan" at bounding box center [31, 75] width 62 height 8
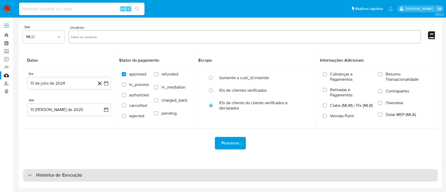
click at [149, 174] on div "Histórico de Execução" at bounding box center [230, 175] width 415 height 13
select select "10"
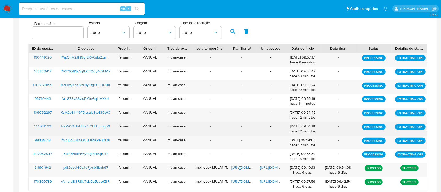
scroll to position [162, 0]
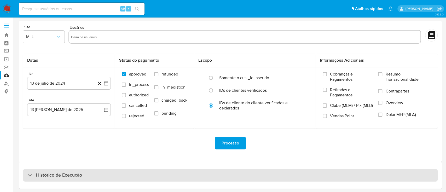
click at [173, 177] on div "Histórico de Execução" at bounding box center [230, 175] width 415 height 13
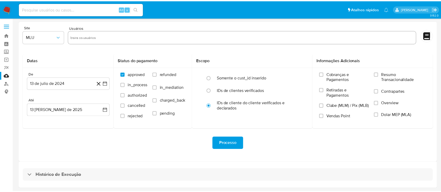
select select "10"
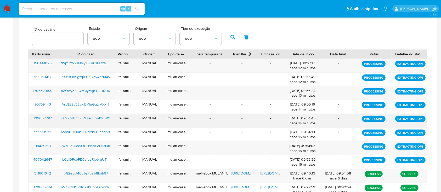
scroll to position [174, 0]
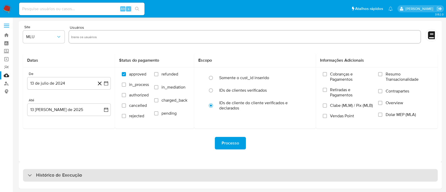
click at [146, 178] on div "Histórico de Execução" at bounding box center [230, 175] width 415 height 13
select select "10"
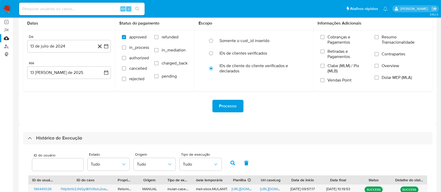
scroll to position [70, 0]
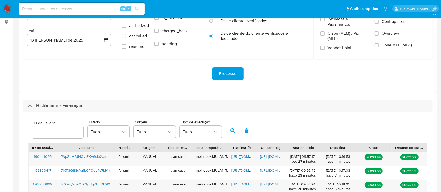
click at [87, 76] on div "Processo" at bounding box center [227, 73] width 409 height 13
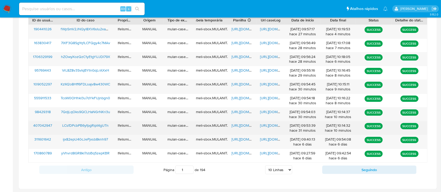
click at [272, 126] on span "[URL][DOMAIN_NAME]" at bounding box center [278, 125] width 36 height 5
click at [240, 122] on div "[URL][DOMAIN_NAME]" at bounding box center [242, 128] width 28 height 14
click at [240, 124] on span "[URL][DOMAIN_NAME]" at bounding box center [249, 125] width 36 height 5
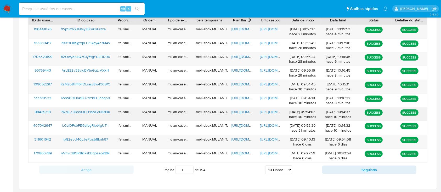
click at [274, 113] on span "[URL][DOMAIN_NAME]" at bounding box center [278, 111] width 36 height 5
click at [238, 108] on div "[URL][DOMAIN_NAME]" at bounding box center [242, 115] width 28 height 14
click at [237, 112] on span "https://docs.google.com/spreadsheets/d/1SaOLcLiZMWEB9E8Lq5w-vcJCJBUwBWuc5Zesp16…" at bounding box center [249, 111] width 36 height 5
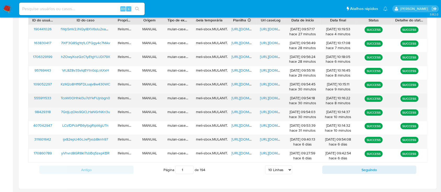
click at [268, 98] on span "https://docs.google.com/document/d/1SY-F4rfAERDoDg3i1OML-riS0EbDvHnpmi27tzeDwEk…" at bounding box center [278, 97] width 36 height 5
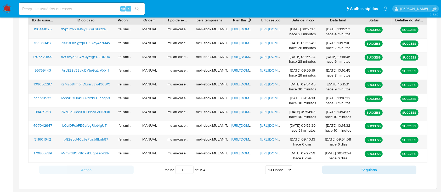
click at [269, 85] on span "https://docs.google.com/document/d/1H13unghcwqPq_FmoQOXxISwtjaV3Ikkk_5iWqCkNiEk…" at bounding box center [278, 84] width 36 height 5
click at [264, 84] on span "https://docs.google.com/document/d/1H13unghcwqPq_FmoQOXxISwtjaV3Ikkk_5iWqCkNiEk…" at bounding box center [278, 84] width 36 height 5
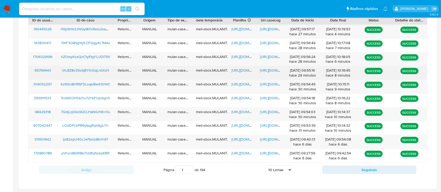
click at [266, 71] on span "https://docs.google.com/document/d/1wJ_hW4RFVJjzB3jN4TWqxE0yR-CEOSZuXgZp4Bk3JFo…" at bounding box center [278, 70] width 36 height 5
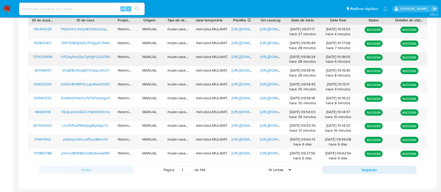
click at [272, 57] on span "https://docs.google.com/document/d/13kpJH5Zfedv3vwpkbi_ZCFf9WC1QveELtY_kxTEgFxY…" at bounding box center [278, 56] width 36 height 5
click at [234, 56] on span "https://docs.google.com/spreadsheets/d/1OBvop6QvX-kKwHIFvBbV4bRmXT13iAe7iBsXX5N…" at bounding box center [249, 56] width 36 height 5
click at [236, 56] on span "https://docs.google.com/spreadsheets/d/1OBvop6QvX-kKwHIFvBbV4bRmXT13iAe7iBsXX5N…" at bounding box center [249, 56] width 36 height 5
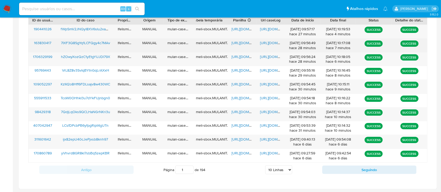
click at [265, 43] on span "https://docs.google.com/document/d/1YGKvjNGRM5xd9dHGIKI2T1tMIz4k3a1H1uemHVYgEII…" at bounding box center [278, 42] width 36 height 5
click at [237, 42] on span "https://docs.google.com/spreadsheets/d/1Mt024F5lJJS4QcMPO2E9OBax2H45pJXhpdVKxm7…" at bounding box center [249, 42] width 36 height 5
click at [270, 45] on span "https://docs.google.com/document/d/1YGKvjNGRM5xd9dHGIKI2T1tMIz4k3a1H1uemHVYgEII…" at bounding box center [278, 42] width 36 height 5
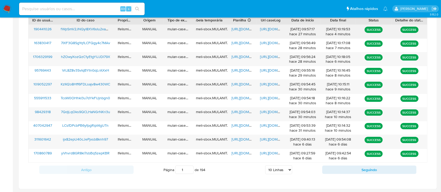
click at [270, 26] on span "https://docs.google.com/document/d/1akFqNrI6NQ5Tvc8qRwuMF5eXdt6euvwmLCCq4OcwjQ0…" at bounding box center [278, 28] width 36 height 5
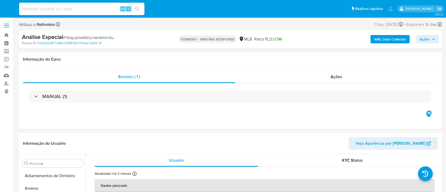
select select "10"
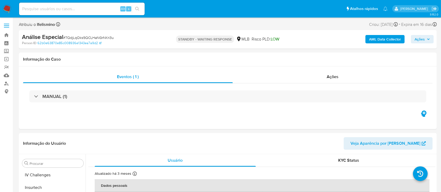
scroll to position [221, 0]
click at [73, 7] on input at bounding box center [81, 8] width 125 height 7
paste input "TcoW0OHhkl3u7dYkFUjnbgn0"
type input "TcoW0OHhkl3u7dYkFUjnbgn0"
click at [140, 10] on button "search-icon" at bounding box center [137, 8] width 11 height 7
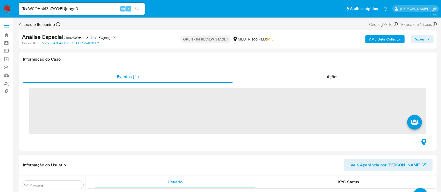
scroll to position [221, 0]
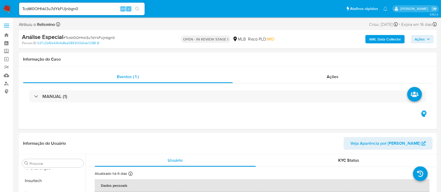
select select "10"
click at [243, 89] on div "MANUAL (1)" at bounding box center [227, 96] width 409 height 26
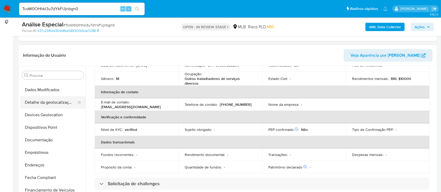
scroll to position [47, 0]
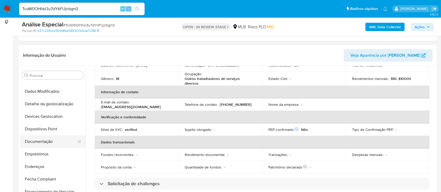
click at [54, 137] on button "Documentação" at bounding box center [50, 141] width 61 height 13
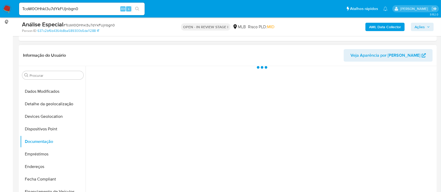
scroll to position [0, 0]
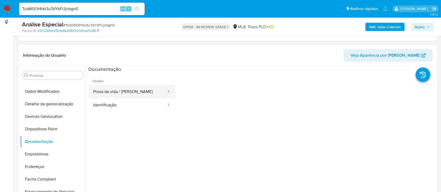
click at [112, 91] on button "Prova de vida / [PERSON_NAME]" at bounding box center [127, 91] width 78 height 13
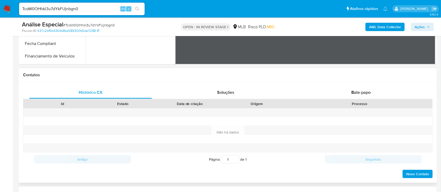
scroll to position [209, 0]
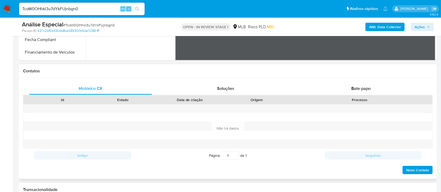
click at [375, 96] on div "Processo" at bounding box center [359, 99] width 145 height 9
click at [372, 91] on div "Bate-papo" at bounding box center [361, 88] width 123 height 13
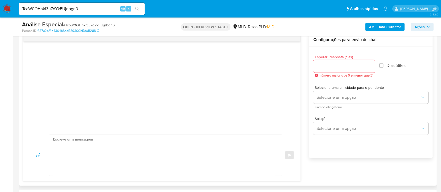
scroll to position [279, 0]
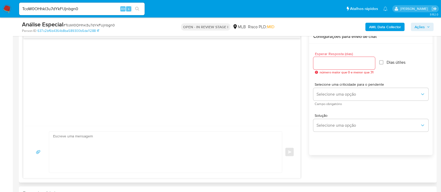
click at [355, 64] on input "Esperar Resposta (dias)" at bounding box center [344, 63] width 62 height 7
type input "3"
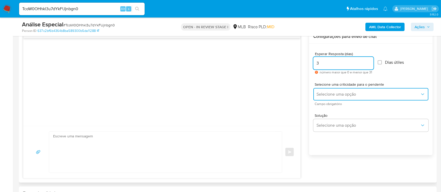
click at [358, 94] on span "Selecione uma opção" at bounding box center [368, 94] width 104 height 5
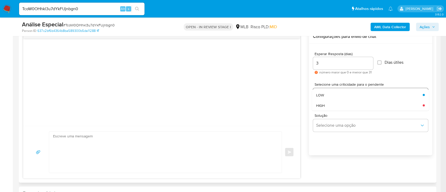
click at [358, 94] on div "LOW" at bounding box center [368, 95] width 104 height 10
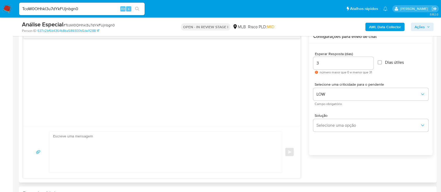
click at [239, 139] on textarea at bounding box center [164, 152] width 222 height 41
paste textarea "Olá! Estamos realizando uma verificação adicional de segurança em contas de usu…"
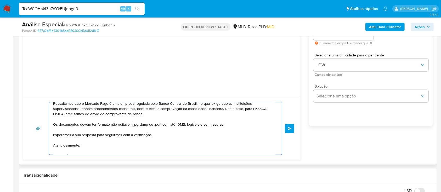
scroll to position [314, 0]
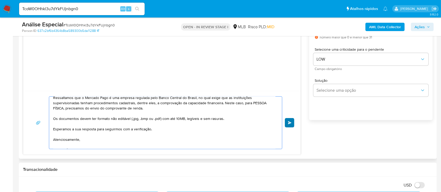
type textarea "Olá! Estamos realizando uma verificação adicional de segurança em contas de usu…"
click at [287, 122] on button "common.send" at bounding box center [289, 122] width 9 height 9
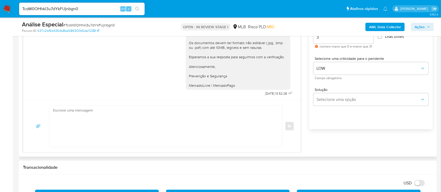
scroll to position [244, 0]
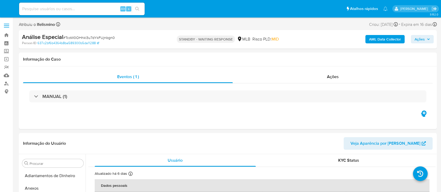
select select "10"
click at [75, 9] on input at bounding box center [81, 8] width 125 height 7
paste input "KzM2o8Hff6FDLsajv8w430WC"
type input "KzM2o8Hff6FDLsajv8w430WC"
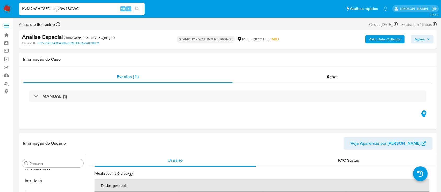
click at [136, 7] on icon "search-icon" at bounding box center [137, 9] width 4 height 4
select select "10"
click at [57, 7] on input "KzM2o8Hff6FDLsajv8w430WC" at bounding box center [81, 8] width 125 height 7
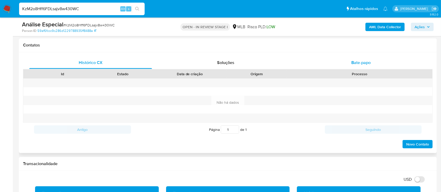
scroll to position [244, 0]
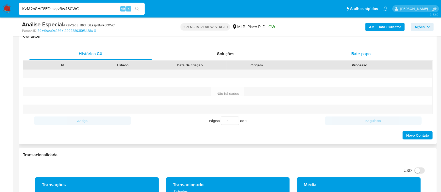
click at [362, 56] on span "Bate-papo" at bounding box center [360, 54] width 19 height 6
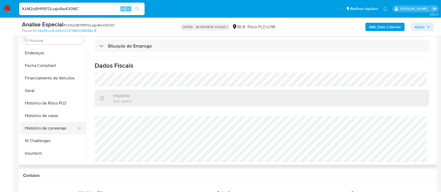
scroll to position [82, 0]
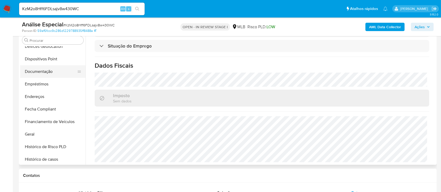
click at [57, 71] on button "Documentação" at bounding box center [50, 71] width 61 height 13
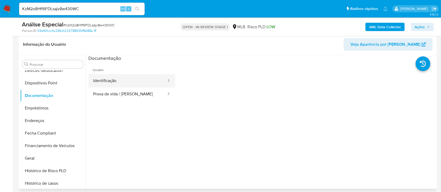
scroll to position [70, 0]
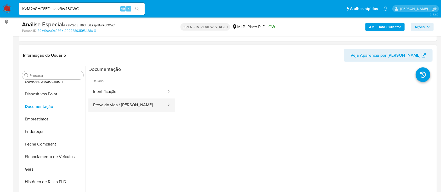
click at [138, 99] on button "Prova de vida / [PERSON_NAME]" at bounding box center [127, 105] width 78 height 13
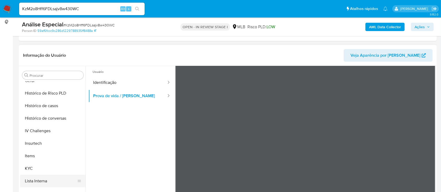
scroll to position [209, 0]
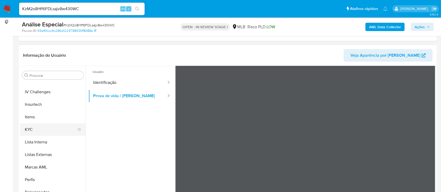
click at [43, 128] on button "KYC" at bounding box center [50, 129] width 61 height 13
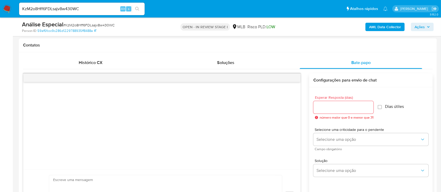
scroll to position [244, 0]
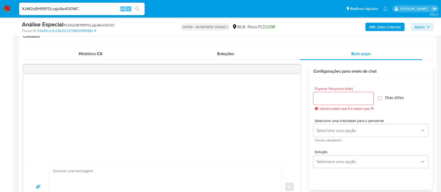
drag, startPoint x: 337, startPoint y: 93, endPoint x: 335, endPoint y: 96, distance: 4.1
click at [337, 94] on div at bounding box center [343, 98] width 60 height 13
click at [335, 96] on input "Esperar Resposta (dias)" at bounding box center [343, 98] width 60 height 7
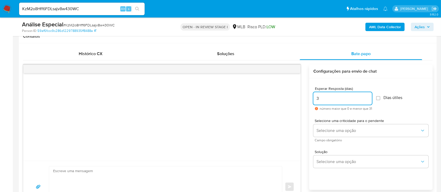
drag, startPoint x: 324, startPoint y: 98, endPoint x: 310, endPoint y: 99, distance: 14.1
click at [317, 99] on input "3" at bounding box center [342, 98] width 59 height 7
type input "3"
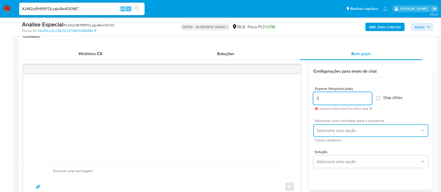
click at [328, 127] on button "Selecione uma opção" at bounding box center [370, 130] width 115 height 13
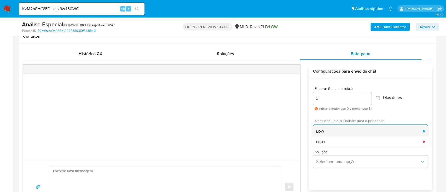
click at [322, 135] on div "LOW" at bounding box center [369, 131] width 107 height 10
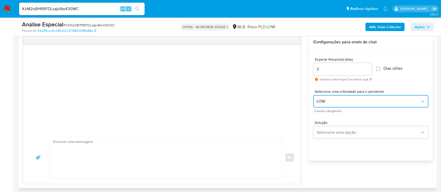
scroll to position [314, 0]
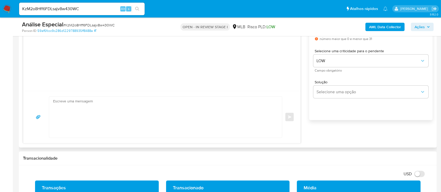
click at [98, 94] on div "common.send" at bounding box center [161, 117] width 277 height 52
click at [90, 106] on textarea at bounding box center [164, 117] width 222 height 41
paste textarea "Olá! Estamos realizando uma verificação adicional de segurança em contas de usu…"
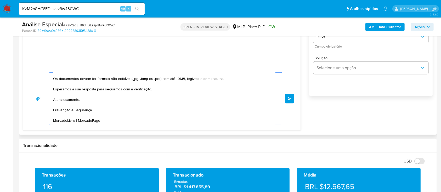
scroll to position [348, 0]
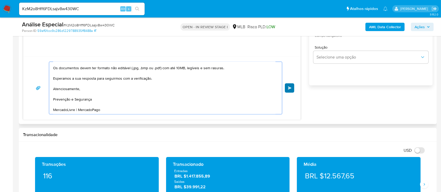
type textarea "Olá! Estamos realizando uma verificação adicional de segurança em contas de usu…"
click at [289, 89] on button "common.send" at bounding box center [289, 87] width 9 height 9
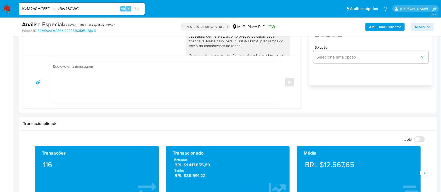
scroll to position [0, 0]
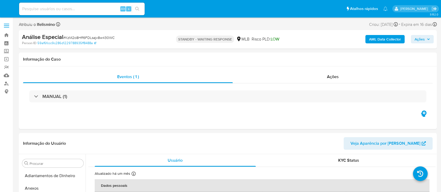
select select "10"
click at [87, 10] on input at bounding box center [81, 8] width 125 height 7
paste input "VrL8Z8v3SvIqBYtnGqLrAXxH"
type input "VrL8Z8v3SvIqBYtnGqLrAXxH"
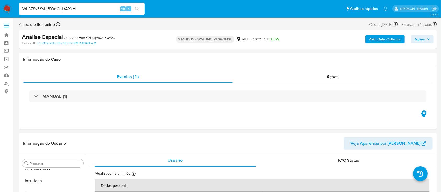
click at [139, 7] on button "search-icon" at bounding box center [137, 8] width 11 height 7
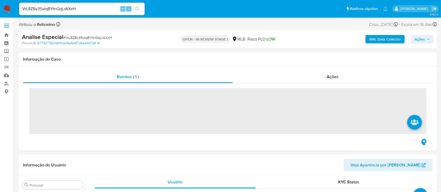
scroll to position [221, 0]
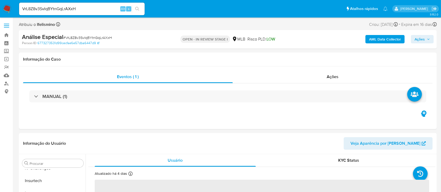
select select "10"
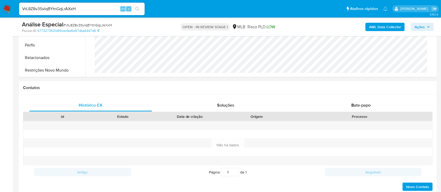
scroll to position [209, 0]
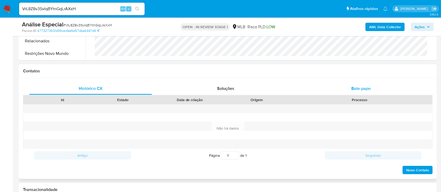
click at [370, 93] on div "Bate-papo" at bounding box center [361, 88] width 123 height 13
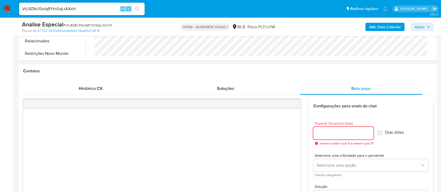
click at [325, 130] on input "Esperar Resposta (dias)" at bounding box center [343, 133] width 60 height 7
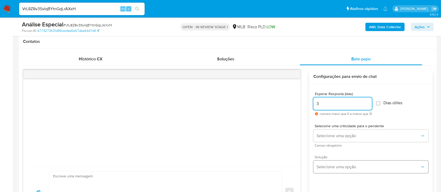
scroll to position [279, 0]
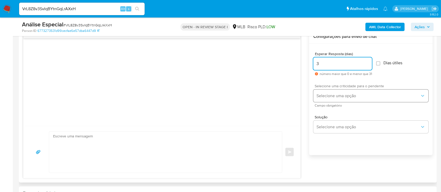
type input "3"
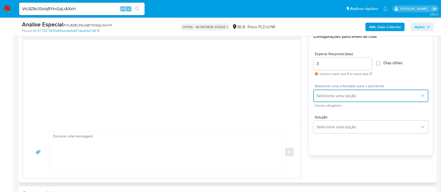
click at [347, 96] on span "Selecione uma opção" at bounding box center [368, 95] width 104 height 5
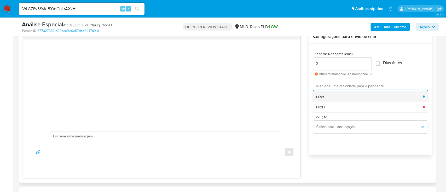
click at [330, 97] on div "LOW" at bounding box center [369, 96] width 107 height 10
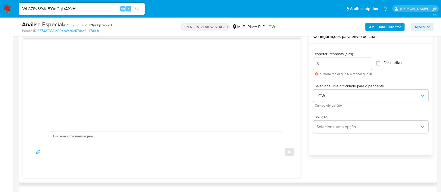
click at [125, 149] on textarea at bounding box center [164, 152] width 222 height 41
paste textarea "Olá! Estamos realizando uma verificação adicional de segurança em contas de usu…"
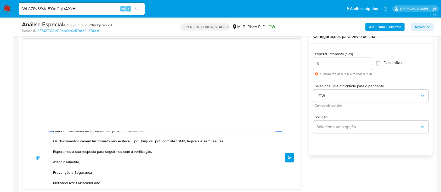
scroll to position [58, 0]
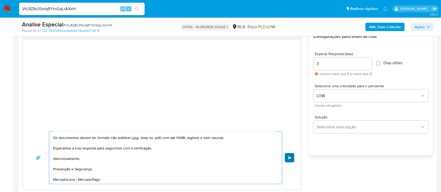
type textarea "Olá! Estamos realizando uma verificação adicional de segurança em contas de usu…"
click at [289, 158] on span "common.send" at bounding box center [290, 157] width 4 height 3
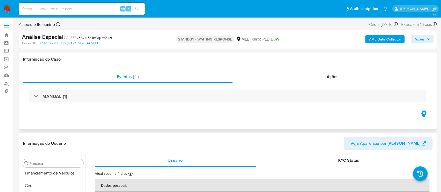
select select "10"
click at [70, 6] on input at bounding box center [81, 8] width 125 height 7
paste input "hZOwyXozQzC1yEtgYUJDl79X"
type input "hZOwyXozQzC1yEtgYUJDl79X"
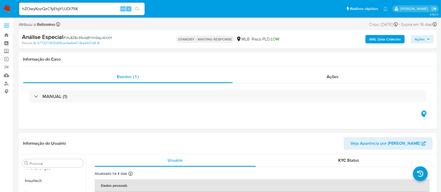
click at [137, 5] on button "search-icon" at bounding box center [137, 8] width 11 height 7
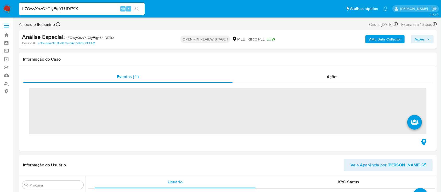
scroll to position [221, 0]
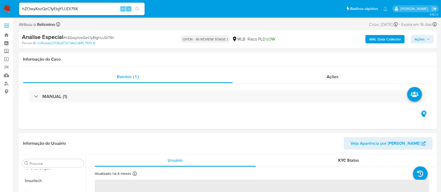
select select "10"
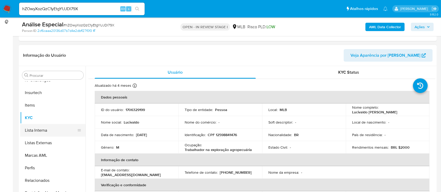
scroll to position [151, 0]
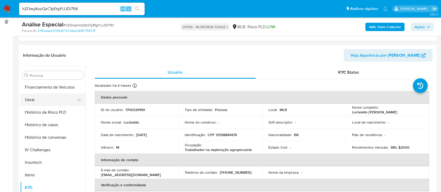
click at [35, 100] on button "Geral" at bounding box center [50, 100] width 61 height 13
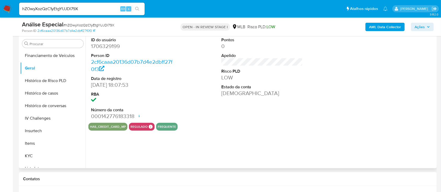
scroll to position [105, 0]
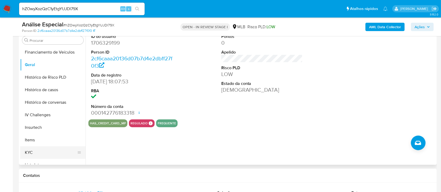
click at [40, 151] on button "KYC" at bounding box center [50, 152] width 61 height 13
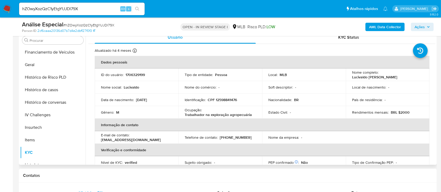
click at [242, 118] on td "Ocupação : Trabalhador na exploração agropecuária" at bounding box center [220, 112] width 84 height 13
click at [243, 116] on p "Trabalhador na exploração agropecuária" at bounding box center [218, 114] width 67 height 5
drag, startPoint x: 243, startPoint y: 116, endPoint x: 199, endPoint y: 110, distance: 44.3
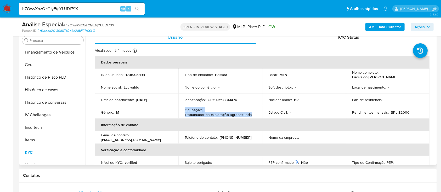
click at [201, 101] on p "Identificação :" at bounding box center [195, 100] width 21 height 5
click at [226, 96] on td "Identificação : CPF 12598841476" at bounding box center [220, 100] width 84 height 13
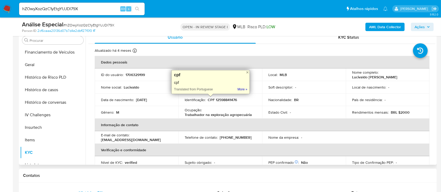
click at [227, 99] on p "CPF 12598841476" at bounding box center [222, 100] width 29 height 5
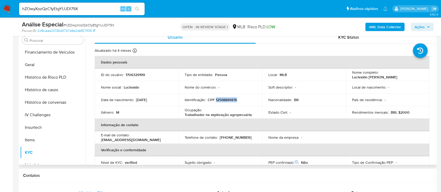
click at [227, 99] on p "CPF 12598841476" at bounding box center [222, 100] width 29 height 5
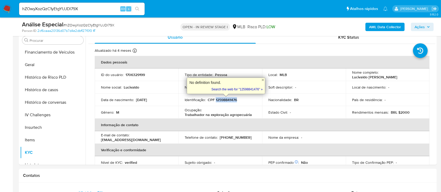
copy p "12598841476"
copy p "Trabalhador na exploração agropecuária"
drag, startPoint x: 251, startPoint y: 115, endPoint x: 184, endPoint y: 115, distance: 67.4
click at [185, 115] on div "Ocupação : Trabalhador na exploração agropecuária" at bounding box center [220, 112] width 71 height 9
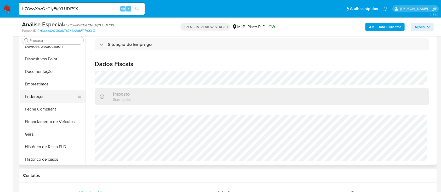
scroll to position [82, 0]
drag, startPoint x: 49, startPoint y: 65, endPoint x: 56, endPoint y: 65, distance: 7.1
click at [49, 65] on button "Documentação" at bounding box center [52, 71] width 65 height 13
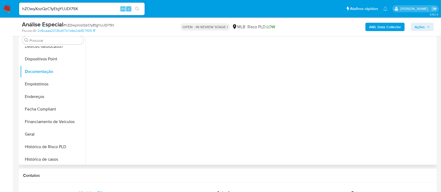
scroll to position [0, 0]
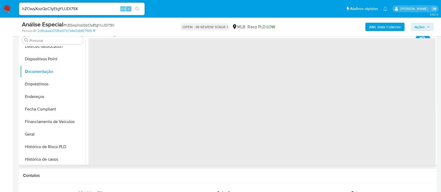
click at [132, 57] on span "‌" at bounding box center [261, 121] width 347 height 167
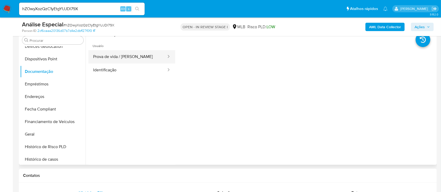
click at [141, 58] on button "Prova de vida / [PERSON_NAME]" at bounding box center [127, 56] width 78 height 13
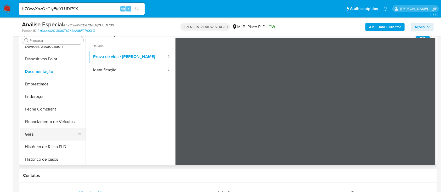
drag, startPoint x: 47, startPoint y: 135, endPoint x: 72, endPoint y: 135, distance: 25.4
click at [47, 135] on button "Geral" at bounding box center [50, 134] width 61 height 13
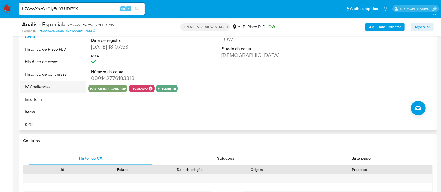
scroll to position [151, 0]
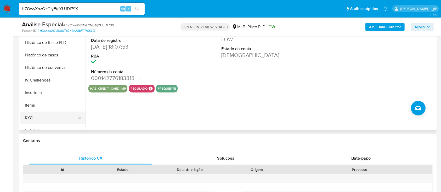
click at [41, 119] on button "KYC" at bounding box center [50, 118] width 61 height 13
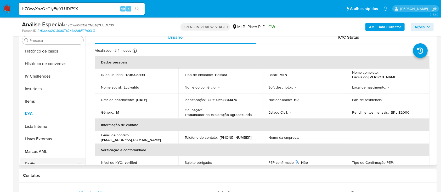
scroll to position [221, 0]
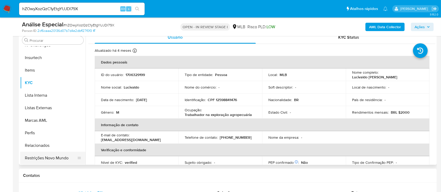
click at [53, 156] on button "Restrições Novo Mundo" at bounding box center [50, 158] width 61 height 13
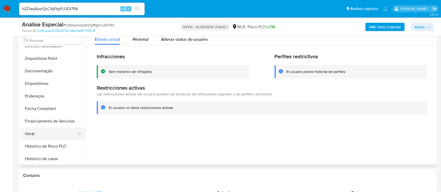
scroll to position [82, 0]
click at [60, 71] on button "Documentação" at bounding box center [50, 71] width 61 height 13
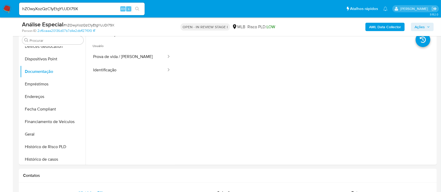
click at [100, 54] on button "Prova de vida / [PERSON_NAME]" at bounding box center [127, 56] width 78 height 13
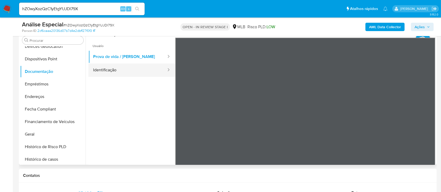
click at [109, 71] on button "Identificação" at bounding box center [127, 70] width 78 height 13
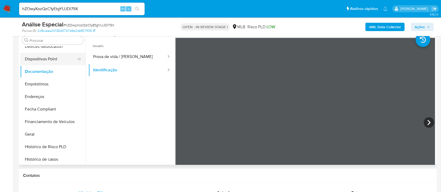
click at [41, 61] on button "Dispositivos Point" at bounding box center [50, 59] width 61 height 13
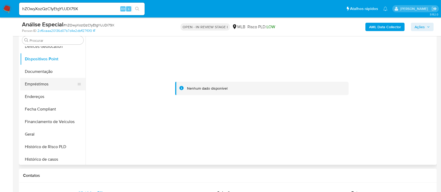
click at [65, 84] on button "Empréstimos" at bounding box center [50, 84] width 61 height 13
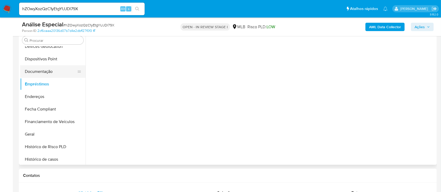
click at [69, 73] on button "Documentação" at bounding box center [50, 71] width 61 height 13
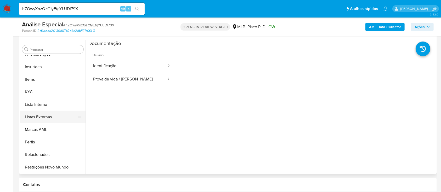
scroll to position [105, 0]
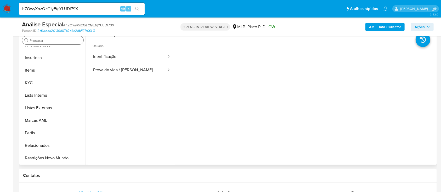
click at [56, 41] on input "Procurar" at bounding box center [56, 40] width 52 height 5
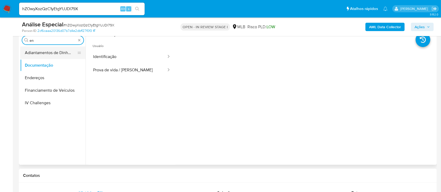
scroll to position [0, 0]
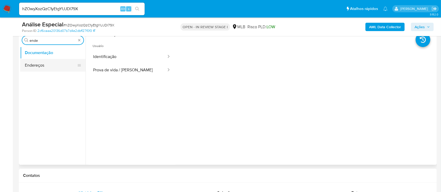
type input "ende"
click at [55, 64] on button "Endereços" at bounding box center [50, 65] width 61 height 13
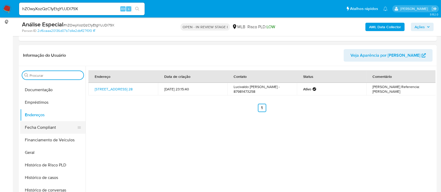
scroll to position [105, 0]
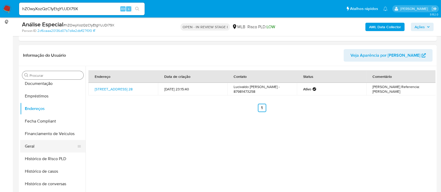
click at [39, 144] on button "Geral" at bounding box center [50, 146] width 61 height 13
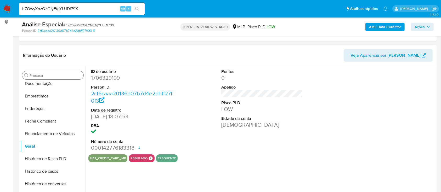
click at [110, 75] on dd "1706329199" at bounding box center [132, 77] width 82 height 7
copy dd "1706329199"
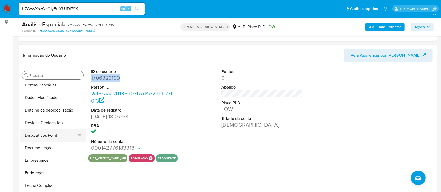
scroll to position [0, 0]
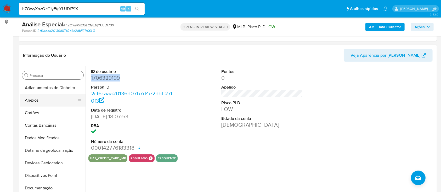
click at [50, 103] on button "Anexos" at bounding box center [50, 100] width 61 height 13
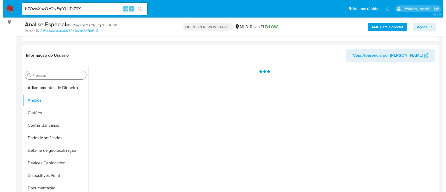
scroll to position [105, 0]
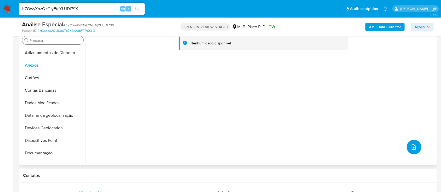
click at [410, 146] on icon "upload-file" at bounding box center [413, 147] width 6 height 6
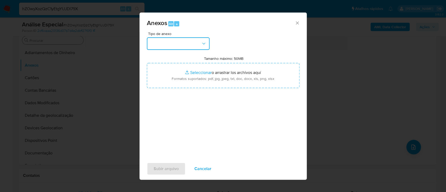
click at [191, 45] on button "button" at bounding box center [178, 43] width 63 height 13
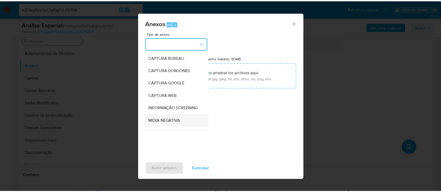
scroll to position [35, 0]
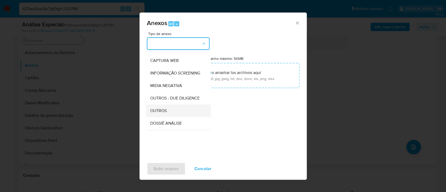
click at [160, 113] on span "OUTROS" at bounding box center [158, 110] width 16 height 5
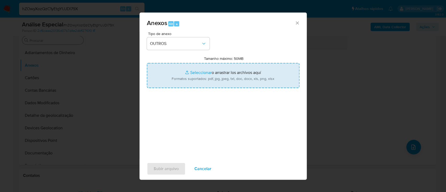
type input "C:\fakepath\Mulan 1706329199_2025_08_13_09_13_36 LUCIVALDO JOSE DE SÁ.pdf"
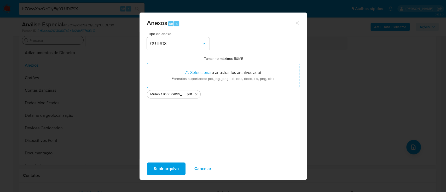
click at [172, 166] on span "Subir arquivo" at bounding box center [166, 169] width 25 height 12
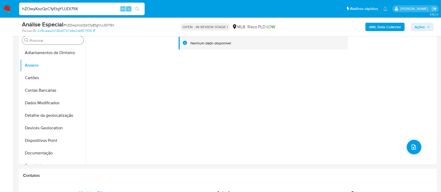
click at [58, 8] on input "hZOwyXozQzC1yEtgYUJDl79X" at bounding box center [81, 8] width 125 height 7
drag, startPoint x: 58, startPoint y: 8, endPoint x: 39, endPoint y: 5, distance: 19.0
click at [39, 5] on input "hZOwyXozQzC1yEtgYUJDl79X" at bounding box center [81, 8] width 125 height 7
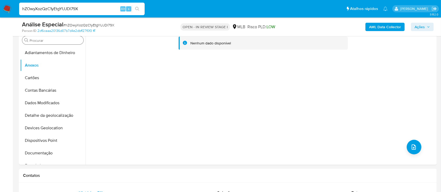
paste input "7IXF3Q8SgYq1LCFQgy4c7MAv"
type input "7IXF3Q8SgYq1LCFQgy4c7MAv"
click at [137, 9] on icon "search-icon" at bounding box center [137, 9] width 4 height 4
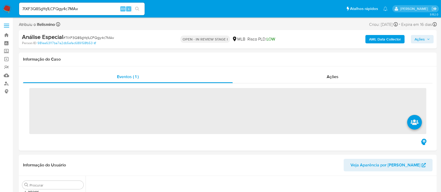
scroll to position [105, 0]
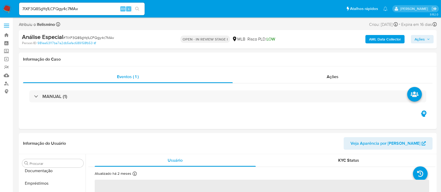
select select "10"
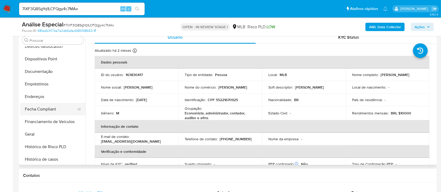
scroll to position [82, 0]
click at [57, 68] on button "Documentação" at bounding box center [50, 71] width 61 height 13
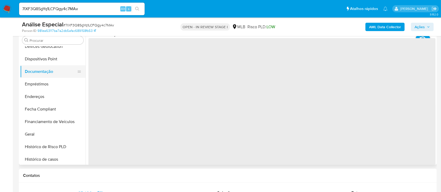
scroll to position [70, 0]
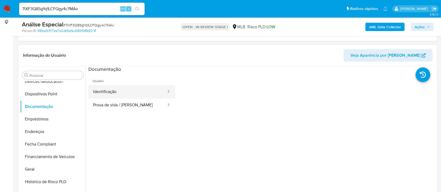
click at [141, 87] on button "Identificação" at bounding box center [127, 91] width 78 height 13
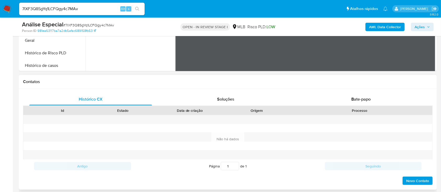
scroll to position [209, 0]
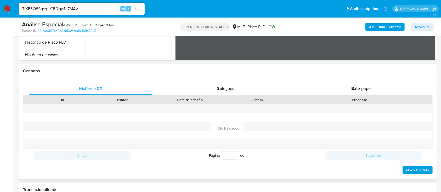
click at [339, 82] on div "Histórico CX Soluções Bate-papo Id Estado Data de criação Origem Processo Antig…" at bounding box center [228, 128] width 418 height 101
click at [342, 87] on div "Bate-papo" at bounding box center [361, 88] width 123 height 13
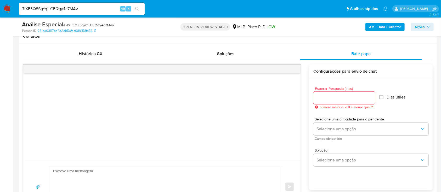
scroll to position [279, 0]
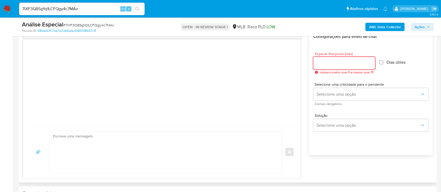
click at [359, 63] on input "Esperar Resposta (dias)" at bounding box center [344, 63] width 62 height 7
type input "3"
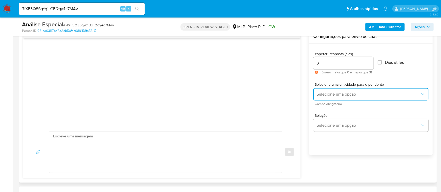
click at [368, 95] on span "Selecione uma opção" at bounding box center [368, 94] width 104 height 5
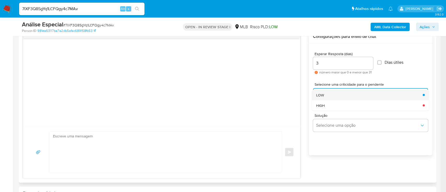
click at [345, 94] on div "LOW" at bounding box center [368, 95] width 104 height 10
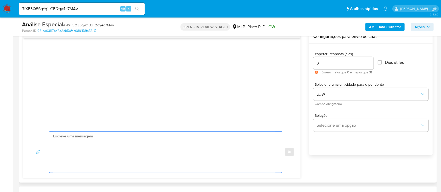
drag, startPoint x: 212, startPoint y: 161, endPoint x: 215, endPoint y: 160, distance: 3.6
click at [212, 162] on textarea at bounding box center [164, 152] width 222 height 41
paste textarea "Olá! Estamos realizando uma verificação adicional de segurança em contas de usu…"
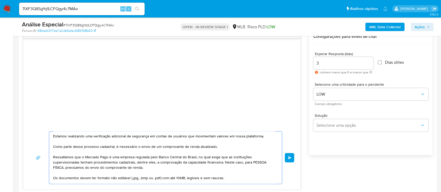
scroll to position [0, 0]
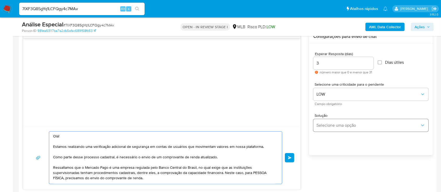
type textarea "Olá! Estamos realizando uma verificação adicional de segurança em contas de usu…"
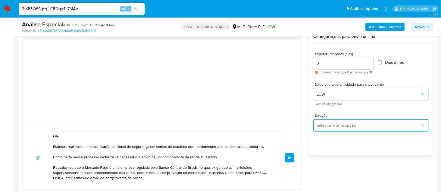
click at [357, 126] on span "Selecione uma opção" at bounding box center [368, 125] width 104 height 5
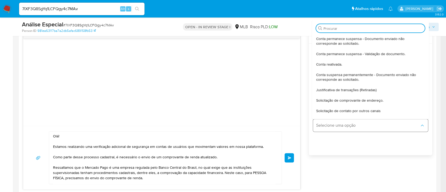
click at [357, 126] on span "Selecione uma opção" at bounding box center [368, 125] width 104 height 5
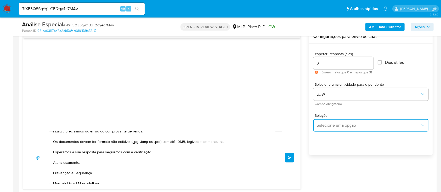
scroll to position [58, 0]
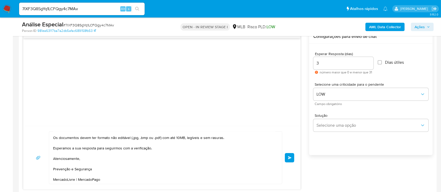
click at [291, 157] on span "common.send" at bounding box center [290, 157] width 4 height 3
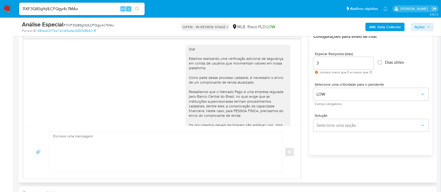
scroll to position [0, 0]
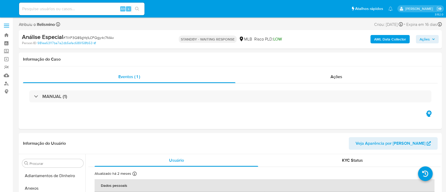
select select "10"
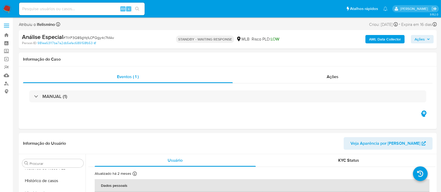
scroll to position [221, 0]
click at [80, 8] on input at bounding box center [81, 8] width 125 height 7
paste input "7IXF3Q8SgYq1LCFQgy4c7MAv"
click at [137, 9] on icon "search-icon" at bounding box center [137, 9] width 4 height 4
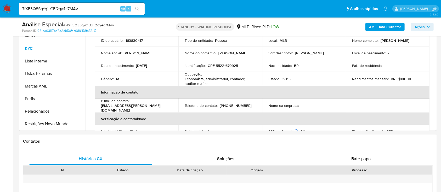
scroll to position [139, 0]
click at [46, 8] on input "7IXF3Q8SgYq1LCFQgy4c7MAv" at bounding box center [81, 8] width 125 height 7
click at [46, 9] on input "7IXF3Q8SgYq1LCFQgy4c7MAv" at bounding box center [81, 8] width 125 height 7
paste input "fWpSmV2JNQyl8XV6sIu2xa6G"
type input "fWpSmV2JNQyl8XV6sIu2xa6G"
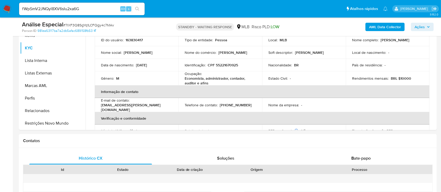
click at [137, 7] on icon "search-icon" at bounding box center [137, 9] width 4 height 4
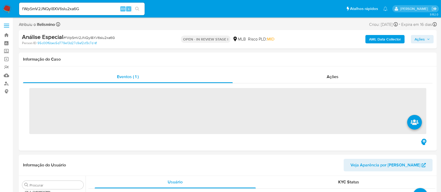
scroll to position [221, 0]
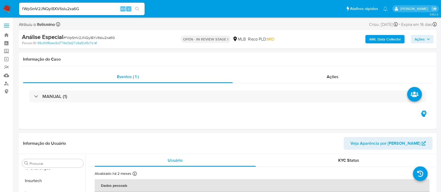
select select "10"
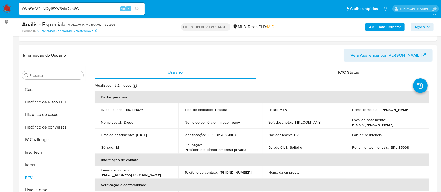
scroll to position [0, 0]
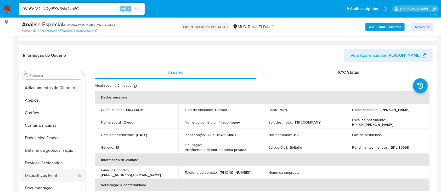
click at [40, 175] on button "Dispositivos Point" at bounding box center [50, 175] width 61 height 13
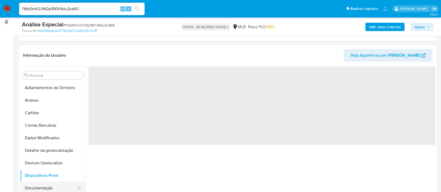
click at [40, 186] on button "Documentação" at bounding box center [50, 188] width 61 height 13
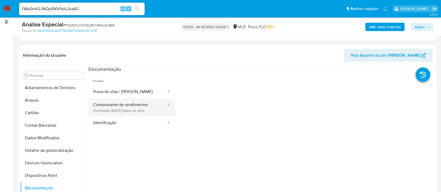
click at [123, 105] on button "Comprovante de rendimentos Concluído: [DATE] (hace un año)" at bounding box center [127, 108] width 78 height 18
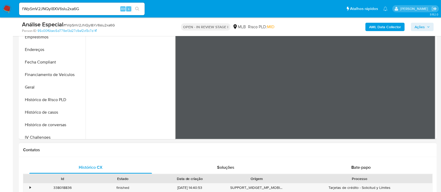
scroll to position [209, 0]
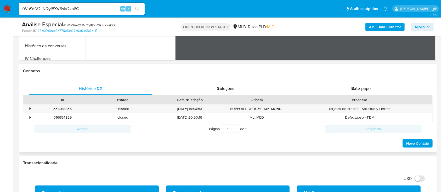
click at [360, 80] on div "Histórico CX Soluções Bate-papo Id Estado Data de criação Origem Processo • 338…" at bounding box center [228, 115] width 418 height 75
click at [356, 87] on span "Bate-papo" at bounding box center [360, 88] width 19 height 6
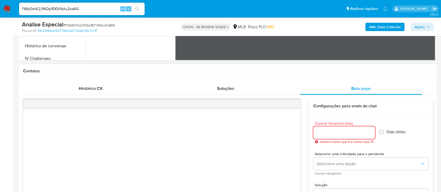
click at [346, 132] on input "Esperar Resposta (dias)" at bounding box center [344, 132] width 62 height 7
type input "3"
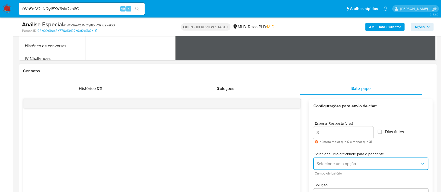
click at [343, 165] on span "Selecione uma opção" at bounding box center [368, 163] width 104 height 5
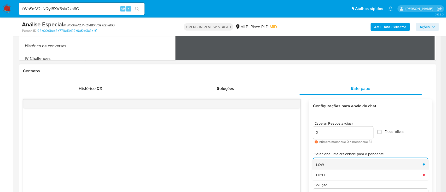
click at [343, 164] on div "LOW" at bounding box center [368, 164] width 104 height 10
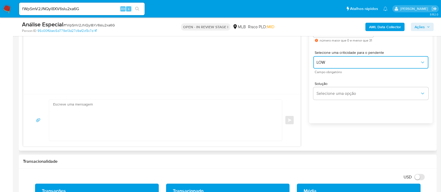
scroll to position [314, 0]
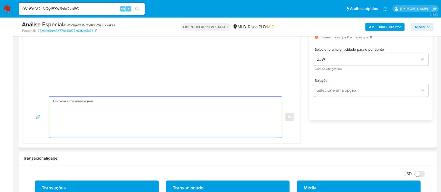
click at [72, 108] on textarea at bounding box center [164, 117] width 222 height 41
paste textarea "Olá! Estamos realizando uma verificação adicional de segurança em contas de usu…"
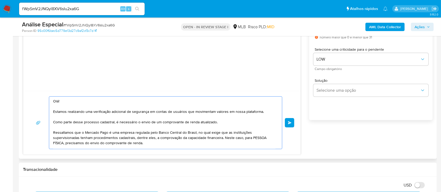
scroll to position [35, 0]
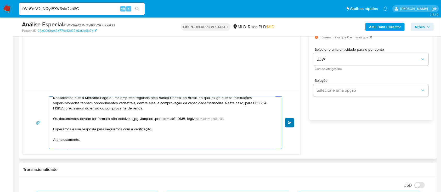
type textarea "Olá! Estamos realizando uma verificação adicional de segurança em contas de usu…"
click at [288, 121] on span "common.send" at bounding box center [290, 122] width 4 height 3
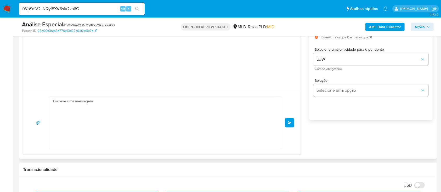
scroll to position [56, 0]
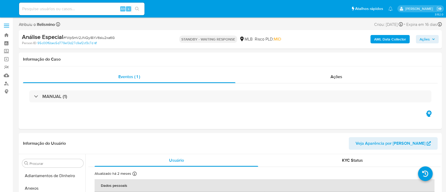
select select "10"
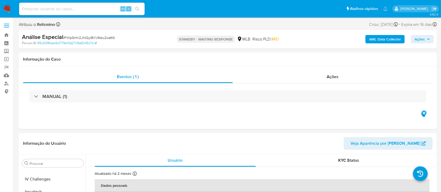
scroll to position [221, 0]
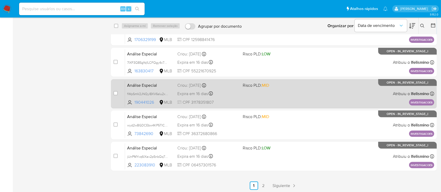
scroll to position [180, 0]
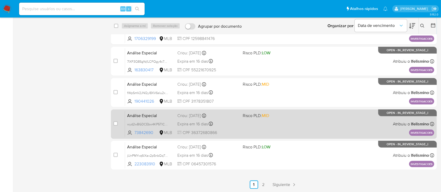
click at [236, 126] on div "Expira em 16 dias Expira em [DATE] 10:01:08" at bounding box center [207, 124] width 61 height 7
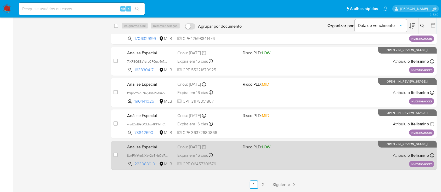
click at [282, 159] on div "Análise Especial jUnPMYvq6lXav2p5nbQq7V5W 223083910 MLB Risco PLD: LOW Criou: […" at bounding box center [279, 155] width 309 height 26
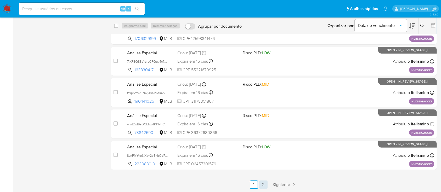
click at [261, 181] on link "2" at bounding box center [263, 185] width 8 height 8
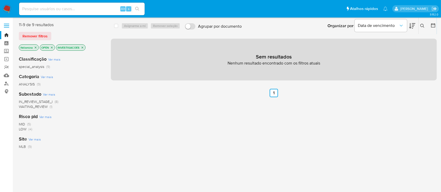
click at [81, 46] on icon "close-filter" at bounding box center [82, 47] width 3 height 3
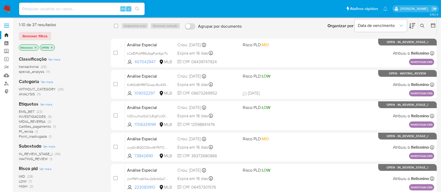
click at [26, 131] on span "Pf_renda" at bounding box center [26, 131] width 14 height 5
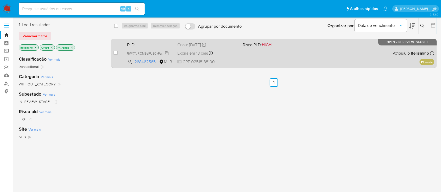
click at [133, 51] on span "5WXTtjRCM5eFUS0kFqfZqaGY" at bounding box center [149, 53] width 45 height 6
click at [258, 60] on div "PLD 5WXTtjRCM5eFUS0kFqfZqaGY Copiado Copiado 268462565 MLB Risco PLD: HIGH Crio…" at bounding box center [279, 53] width 309 height 26
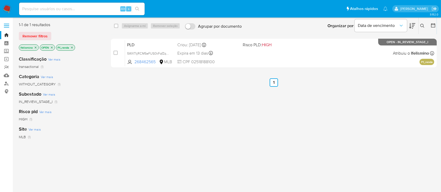
click at [72, 48] on icon "close-filter" at bounding box center [71, 47] width 3 height 3
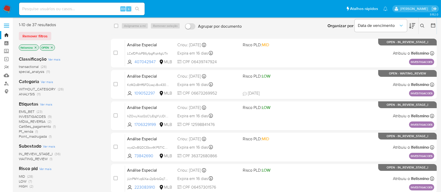
click at [21, 137] on span "Point_madrugada" at bounding box center [33, 136] width 28 height 5
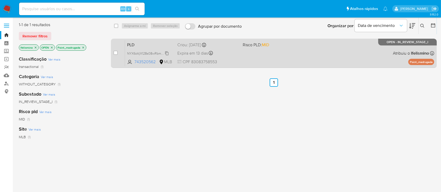
click at [147, 51] on span "NYX6oVjX128s08wRbmdvWk01" at bounding box center [149, 53] width 45 height 6
click at [274, 58] on div "PLD NYX6oVjX128s08wRbmdvWk01 743520562 MLB Risco PLD: MID Criou: 12/07/2025 Cri…" at bounding box center [279, 53] width 309 height 26
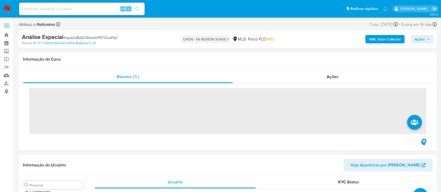
scroll to position [221, 0]
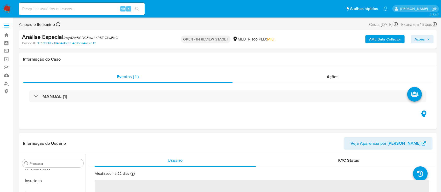
click at [107, 37] on span "# wyd2wBGDCEbw4KP5TICLwFqC" at bounding box center [90, 37] width 54 height 5
select select "10"
copy span "wyd2wBGDCEbw4KP5TICLwFqC"
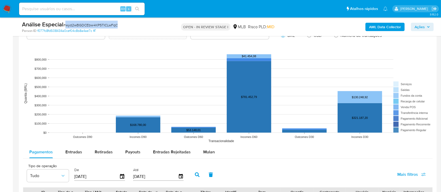
scroll to position [488, 0]
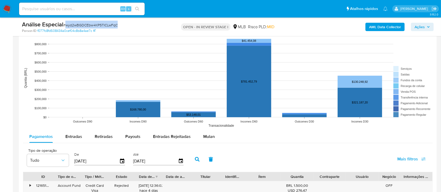
drag, startPoint x: 206, startPoint y: 135, endPoint x: 130, endPoint y: 143, distance: 76.7
click at [207, 135] on span "Mulan" at bounding box center [209, 137] width 12 height 6
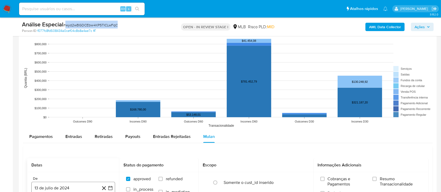
click at [70, 186] on button "13 de julio de 2024" at bounding box center [73, 188] width 84 height 13
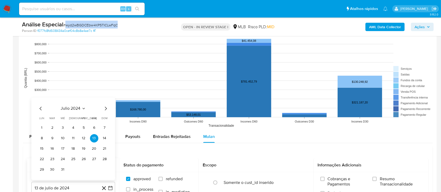
click at [78, 108] on span "julio 2024" at bounding box center [71, 108] width 20 height 5
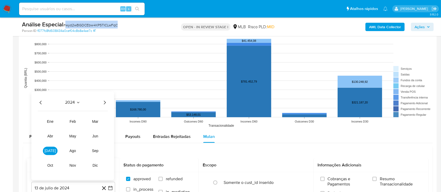
drag, startPoint x: 102, startPoint y: 99, endPoint x: 102, endPoint y: 110, distance: 10.7
click at [102, 99] on icon "Año siguiente" at bounding box center [104, 102] width 6 height 6
click at [92, 137] on span "jun" at bounding box center [95, 136] width 6 height 4
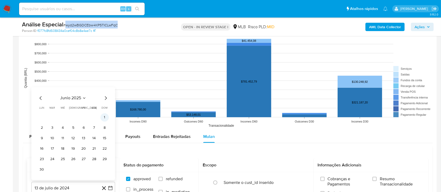
click at [105, 117] on button "1" at bounding box center [104, 117] width 8 height 8
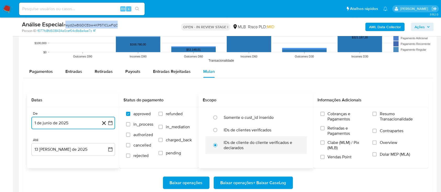
scroll to position [559, 0]
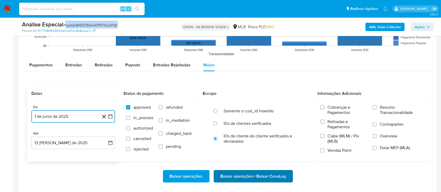
click at [248, 171] on span "Baixar operações + Baixar CaseLog" at bounding box center [253, 177] width 66 height 12
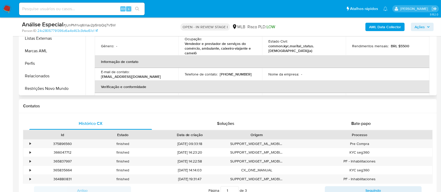
scroll to position [139, 0]
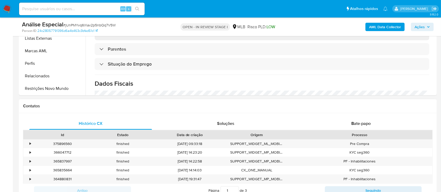
select select "10"
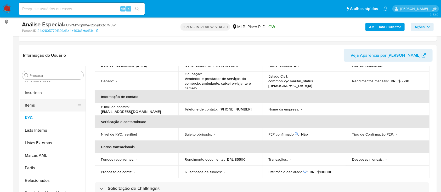
scroll to position [186, 0]
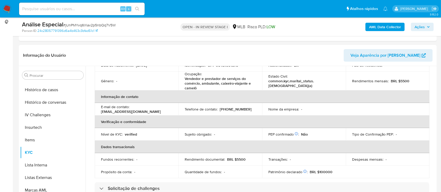
click at [89, 25] on span "# jUnPMYvq6lXav2p5nbQq7V5W" at bounding box center [89, 24] width 52 height 5
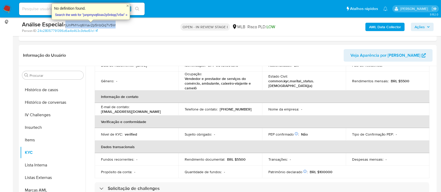
copy span "jUnPMYvq6lXav2p5nbQq7V5W"
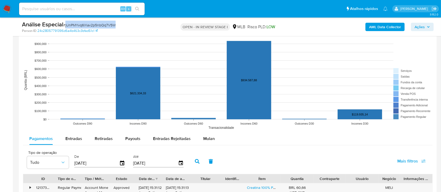
scroll to position [488, 0]
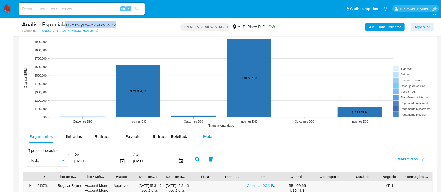
click at [205, 139] on div "Mulan" at bounding box center [209, 136] width 12 height 13
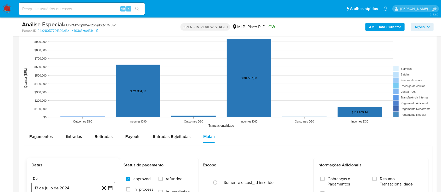
drag, startPoint x: 75, startPoint y: 180, endPoint x: 75, endPoint y: 186, distance: 6.6
click at [75, 185] on div "De 13 de [PERSON_NAME] de 2024 [DATE]" at bounding box center [73, 185] width 84 height 18
click at [75, 187] on button "13 de julio de 2024" at bounding box center [73, 188] width 84 height 13
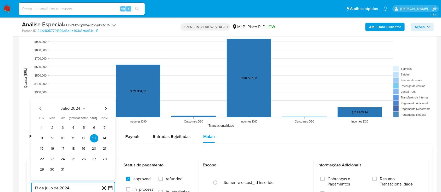
click at [78, 109] on span "julio 2024" at bounding box center [71, 108] width 20 height 5
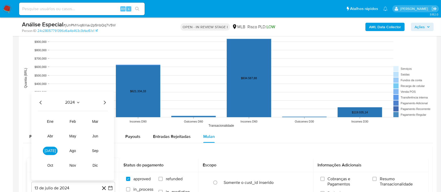
click at [106, 101] on icon "Año siguiente" at bounding box center [104, 102] width 6 height 6
click at [94, 139] on button "jun" at bounding box center [95, 136] width 15 height 8
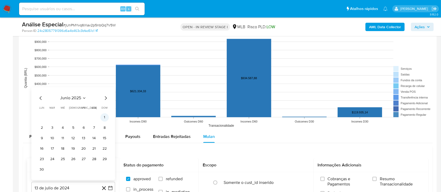
click at [105, 119] on button "1" at bounding box center [104, 117] width 8 height 8
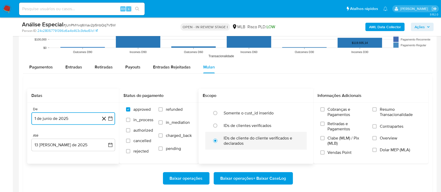
scroll to position [559, 0]
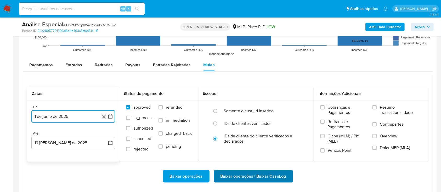
click at [248, 175] on span "Baixar operações + Baixar CaseLog" at bounding box center [253, 177] width 66 height 12
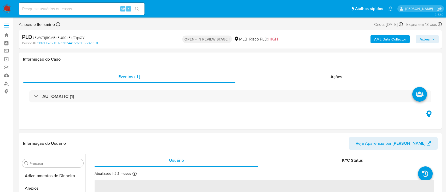
select select "10"
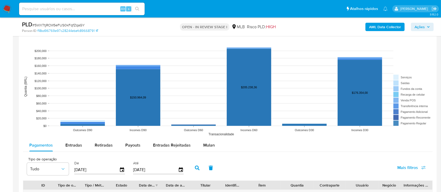
scroll to position [453, 0]
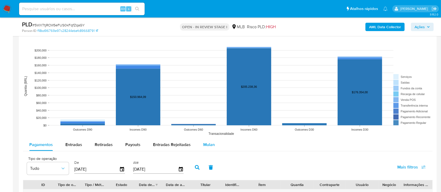
click at [205, 139] on div "Mulan" at bounding box center [209, 145] width 12 height 13
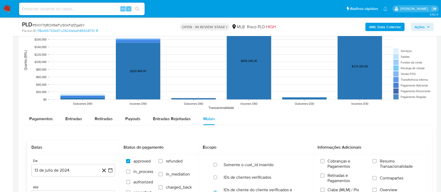
scroll to position [523, 0]
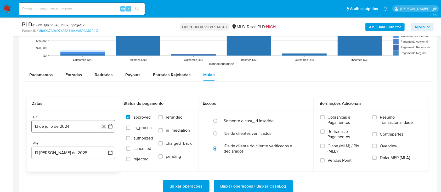
click at [87, 129] on button "13 de julio de 2024" at bounding box center [73, 126] width 84 height 13
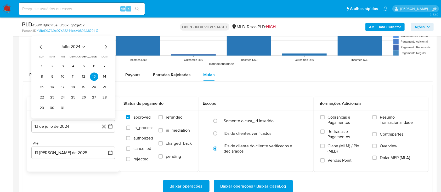
click at [76, 44] on span "julio 2024" at bounding box center [71, 46] width 20 height 5
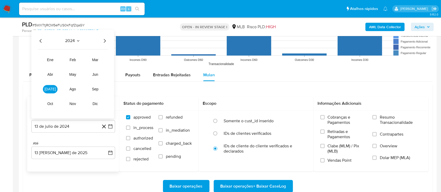
click at [102, 42] on icon "Año siguiente" at bounding box center [104, 41] width 6 height 6
click at [94, 73] on span "jun" at bounding box center [95, 75] width 6 height 4
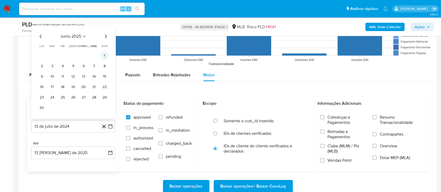
click at [105, 57] on button "1" at bounding box center [104, 56] width 8 height 8
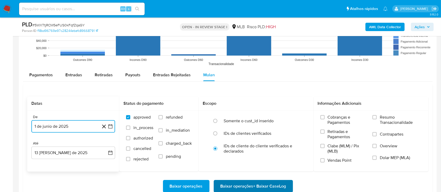
click at [250, 186] on span "Baixar operações + Baixar CaseLog" at bounding box center [253, 187] width 66 height 12
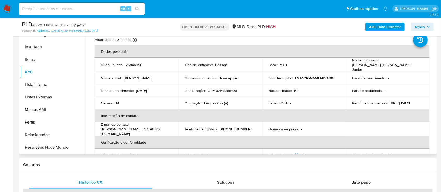
scroll to position [105, 0]
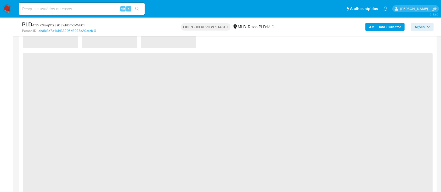
scroll to position [418, 0]
select select "10"
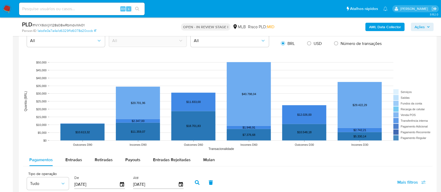
scroll to position [523, 0]
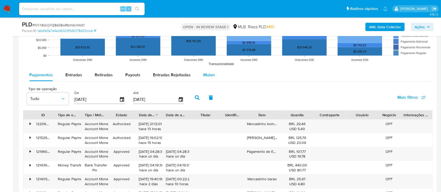
click at [206, 75] on span "Mulan" at bounding box center [209, 75] width 12 height 6
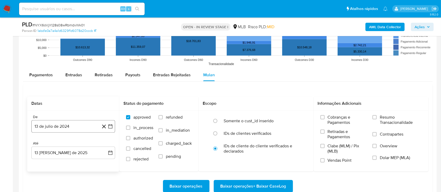
click at [82, 124] on button "13 de julio de 2024" at bounding box center [73, 126] width 84 height 13
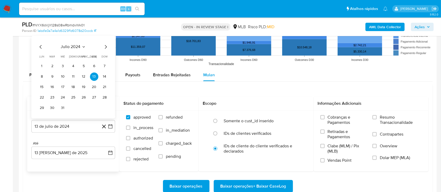
click at [78, 45] on span "julio 2024" at bounding box center [71, 46] width 20 height 5
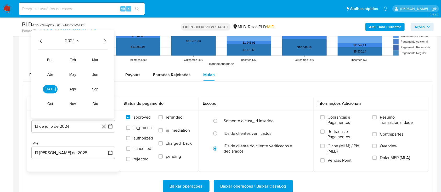
click at [102, 43] on icon "Año siguiente" at bounding box center [104, 41] width 6 height 6
click at [100, 75] on button "jun" at bounding box center [95, 75] width 15 height 8
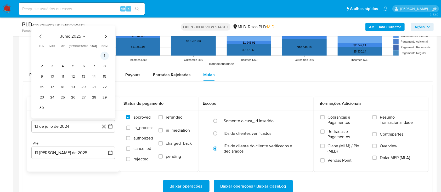
click at [102, 56] on button "1" at bounding box center [104, 56] width 8 height 8
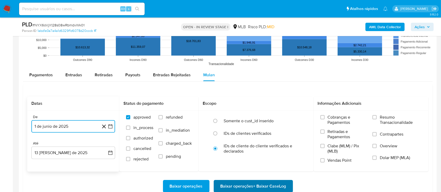
click at [241, 186] on span "Baixar operações + Baixar CaseLog" at bounding box center [253, 187] width 66 height 12
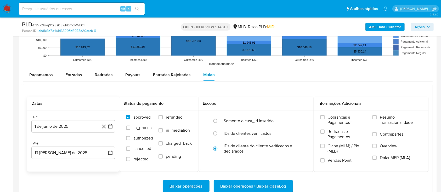
drag, startPoint x: 97, startPoint y: 11, endPoint x: 102, endPoint y: 5, distance: 7.8
click at [97, 11] on input at bounding box center [81, 8] width 125 height 7
click at [102, 5] on input at bounding box center [81, 8] width 125 height 7
paste input "wyd2wBGDCEbw4KP5TICLwFqC"
type input "wyd2wBGDCEbw4KP5TICLwFqC"
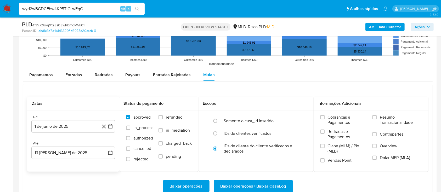
click at [136, 5] on button "search-icon" at bounding box center [137, 8] width 11 height 7
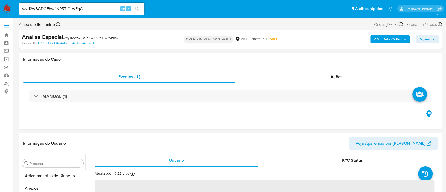
select select "10"
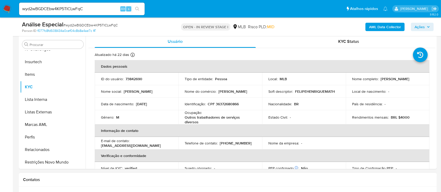
scroll to position [174, 0]
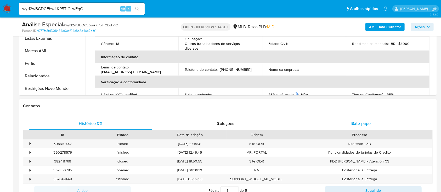
click at [376, 121] on div "Bate-papo" at bounding box center [361, 123] width 123 height 13
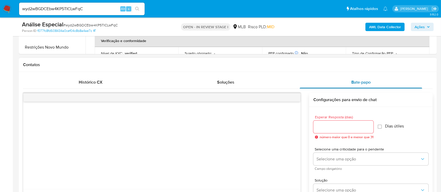
scroll to position [209, 0]
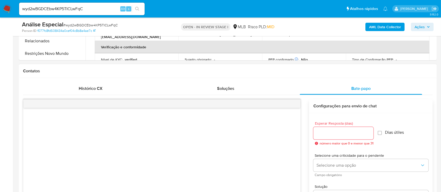
click at [338, 137] on div at bounding box center [343, 133] width 60 height 13
click at [342, 131] on input "Esperar Resposta (dias)" at bounding box center [343, 133] width 60 height 7
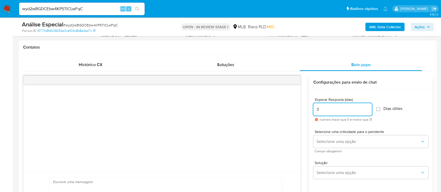
scroll to position [244, 0]
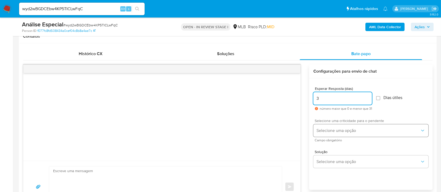
type input "3"
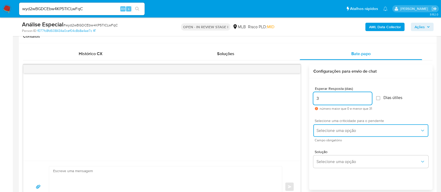
click at [347, 128] on span "Selecione uma opção" at bounding box center [368, 130] width 104 height 5
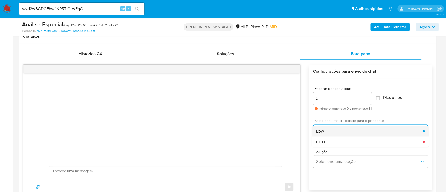
click at [341, 131] on div "LOW" at bounding box center [369, 131] width 107 height 10
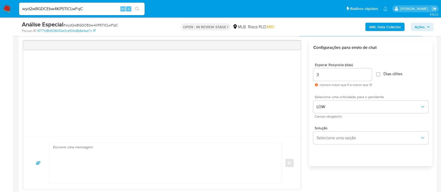
scroll to position [279, 0]
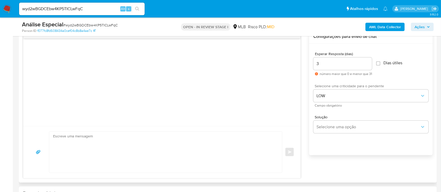
click at [164, 148] on textarea at bounding box center [164, 152] width 222 height 41
paste textarea "Olá! Estamos realizando uma verificação adicional de segurança em contas de usu…"
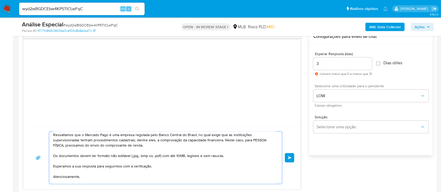
scroll to position [0, 0]
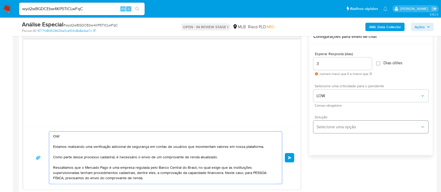
type textarea "Olá! Estamos realizando uma verificação adicional de segurança em contas de usu…"
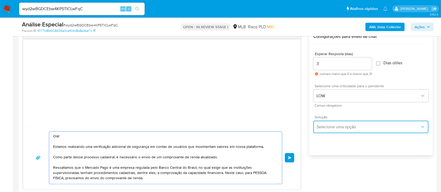
click at [337, 129] on button "Selecione uma opção" at bounding box center [370, 127] width 115 height 13
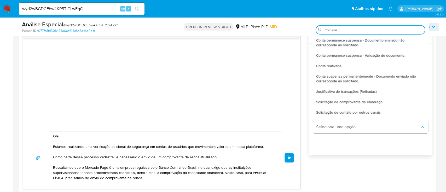
click at [337, 129] on span "Selecione uma opção" at bounding box center [368, 126] width 104 height 5
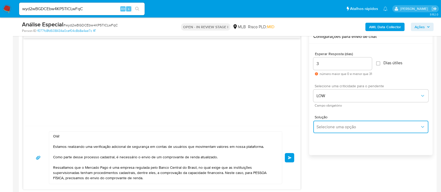
scroll to position [314, 0]
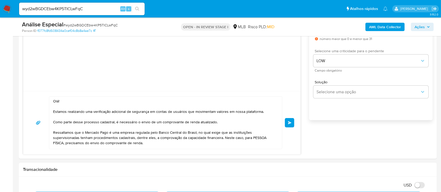
click at [290, 124] on button "common.send" at bounding box center [289, 122] width 9 height 9
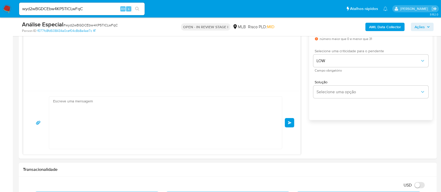
scroll to position [56, 0]
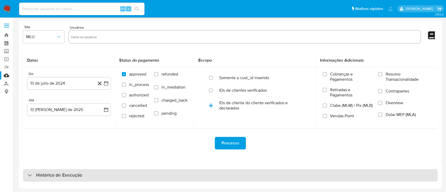
click at [98, 175] on div "Histórico de Execução" at bounding box center [230, 175] width 415 height 13
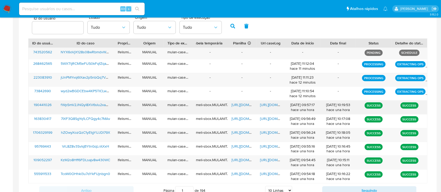
scroll to position [195, 0]
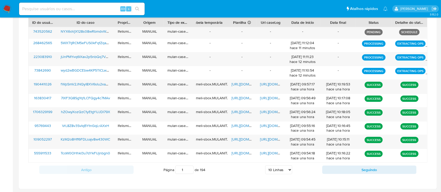
drag, startPoint x: 269, startPoint y: 168, endPoint x: 272, endPoint y: 167, distance: 3.0
click at [269, 168] on select "5 Linhas 10 Linhas 20 Linhas 25 Linhas 50 Linhas 100 Linhas" at bounding box center [278, 169] width 27 height 9
select select "25"
click at [265, 165] on select "5 Linhas 10 Linhas 20 Linhas 25 Linhas 50 Linhas 100 Linhas" at bounding box center [278, 169] width 27 height 9
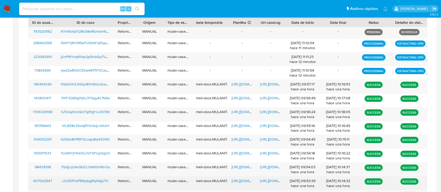
click at [268, 180] on span "[URL][DOMAIN_NAME]" at bounding box center [278, 180] width 36 height 5
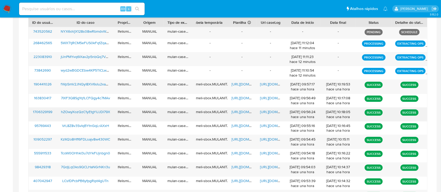
scroll to position [199, 0]
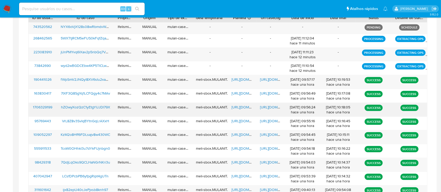
click at [266, 107] on span "[URL][DOMAIN_NAME]" at bounding box center [278, 107] width 36 height 5
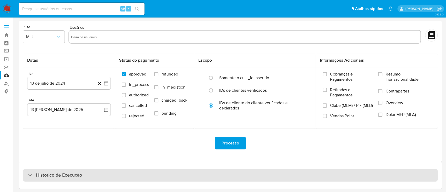
click at [146, 178] on div "Histórico de Execução" at bounding box center [230, 175] width 415 height 13
select select "10"
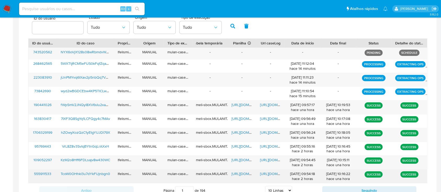
scroll to position [195, 0]
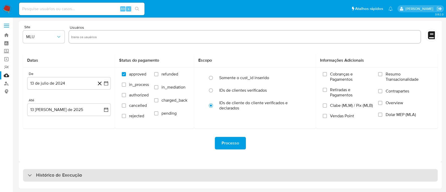
click at [175, 175] on div "Histórico de Execução" at bounding box center [230, 175] width 415 height 13
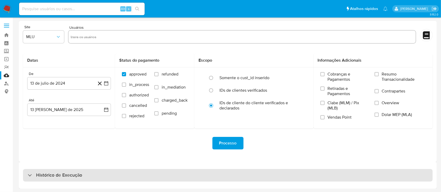
select select "10"
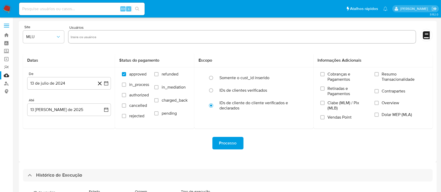
scroll to position [171, 0]
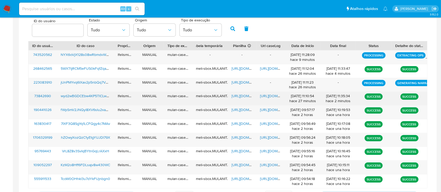
click at [270, 98] on span "[URL][DOMAIN_NAME]" at bounding box center [278, 95] width 36 height 5
click at [240, 100] on div "[URL][DOMAIN_NAME]" at bounding box center [242, 99] width 28 height 14
click at [241, 96] on span "[URL][DOMAIN_NAME]" at bounding box center [249, 95] width 36 height 5
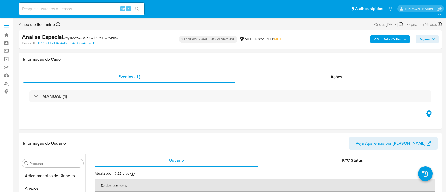
select select "10"
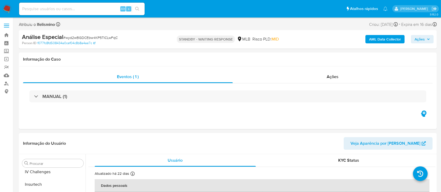
scroll to position [221, 0]
click at [44, 12] on input at bounding box center [81, 8] width 125 height 7
paste input "jUnPMYvq6lXav2p5nbQq7V5W"
type input "jUnPMYvq6lXav2p5nbQq7V5W"
click at [136, 7] on icon "search-icon" at bounding box center [137, 9] width 4 height 4
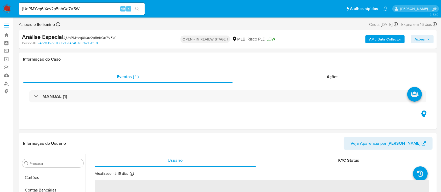
scroll to position [221, 0]
select select "10"
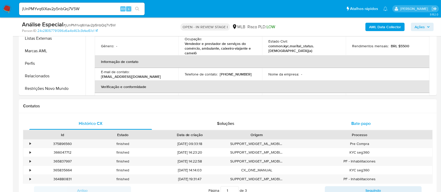
click at [364, 119] on div "Bate-papo" at bounding box center [361, 123] width 123 height 13
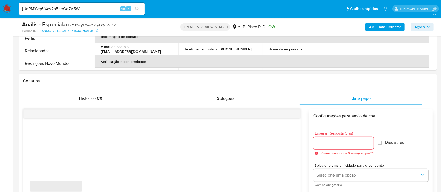
scroll to position [244, 0]
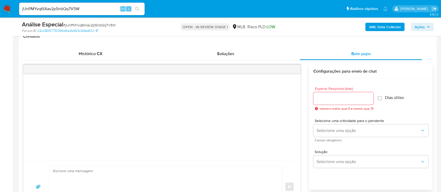
click at [361, 95] on input "Esperar Resposta (dias)" at bounding box center [343, 98] width 60 height 7
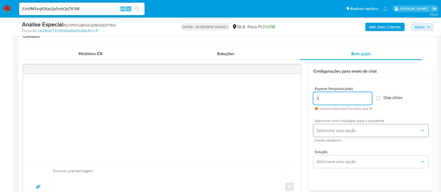
type input "3"
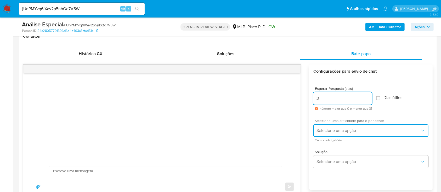
click at [343, 134] on button "Selecione uma opção" at bounding box center [370, 130] width 115 height 13
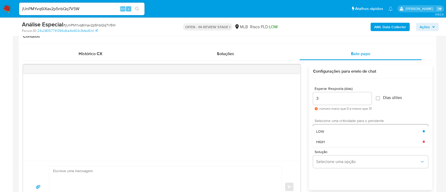
click at [344, 133] on div "LOW" at bounding box center [369, 131] width 107 height 10
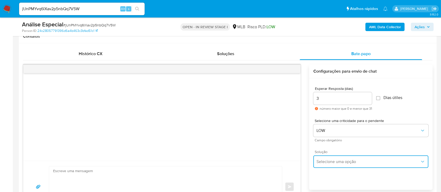
click at [339, 158] on button "Selecione uma opção" at bounding box center [370, 162] width 115 height 13
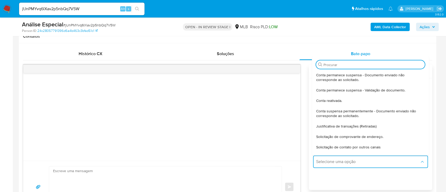
click at [176, 175] on textarea at bounding box center [164, 187] width 222 height 41
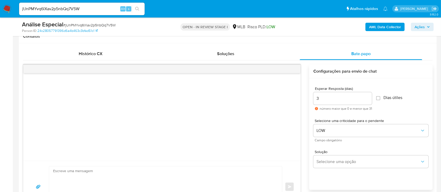
click at [203, 165] on div "common.send" at bounding box center [161, 187] width 277 height 52
click at [200, 175] on textarea at bounding box center [164, 187] width 222 height 41
paste textarea "Olá! Estamos realizando uma verificação adicional de segurança em contas de usu…"
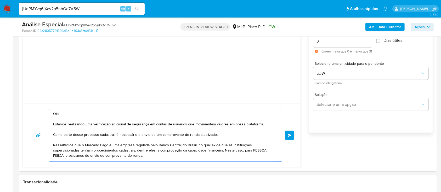
scroll to position [305, 0]
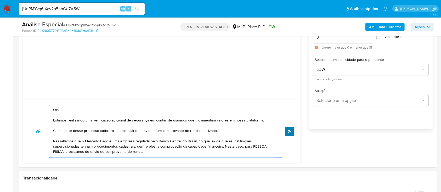
type textarea "Olá! Estamos realizando uma verificação adicional de segurança em contas de usu…"
click at [290, 133] on button "common.send" at bounding box center [289, 131] width 9 height 9
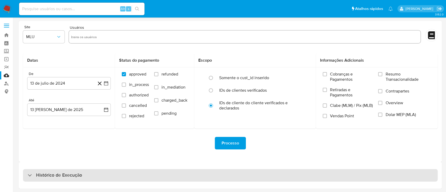
click at [284, 173] on div "Histórico de Execução" at bounding box center [230, 175] width 415 height 13
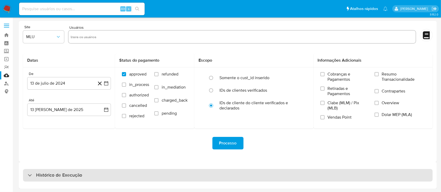
select select "10"
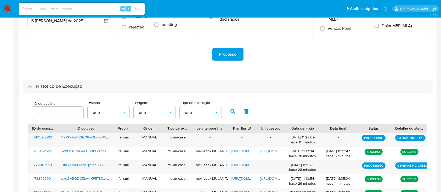
scroll to position [105, 0]
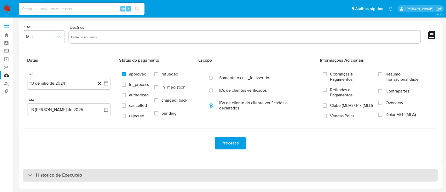
click at [105, 178] on div "Histórico de Execução" at bounding box center [230, 175] width 415 height 13
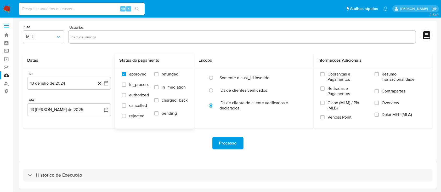
select select "10"
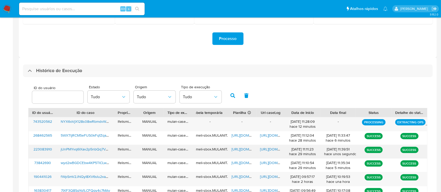
scroll to position [139, 0]
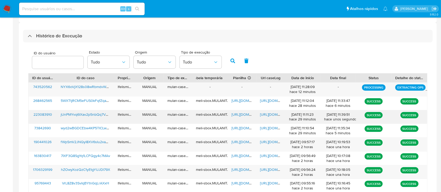
click at [272, 114] on span "https://docs.google.com/document/d/1vxkXv_VVHU038azNACfSeFL5pGcQS0_PR8ffTqgh8FM…" at bounding box center [278, 114] width 36 height 5
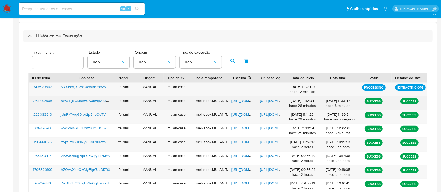
click at [272, 102] on span "https://docs.google.com/document/d/1k0YyoPufDGJkTTvLyDgcQHKKbnjknZWqLNxKqRslra4…" at bounding box center [278, 100] width 36 height 5
click at [247, 101] on span "https://docs.google.com/spreadsheets/d/1BJjV_krCCnlcrTfsxi3ZvmO9AvqvDstmhX_SGeg…" at bounding box center [249, 100] width 36 height 5
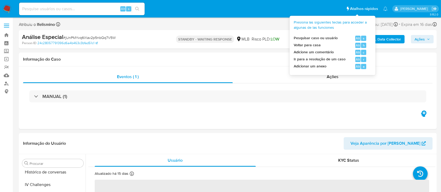
scroll to position [221, 0]
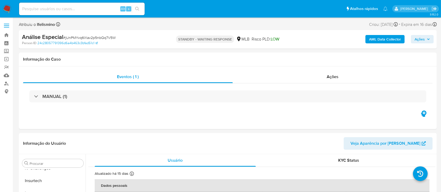
select select "10"
click at [107, 11] on input at bounding box center [81, 8] width 125 height 7
paste input "5WXTtjRCM5eFUS0kFqfZqaGY"
type input "5WXTtjRCM5eFUS0kFqfZqaGY"
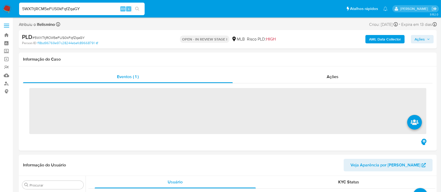
scroll to position [221, 0]
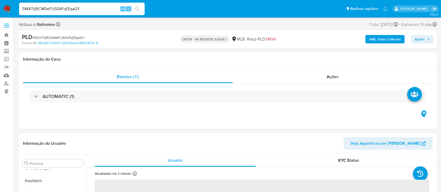
select select "10"
